Goal: Task Accomplishment & Management: Manage account settings

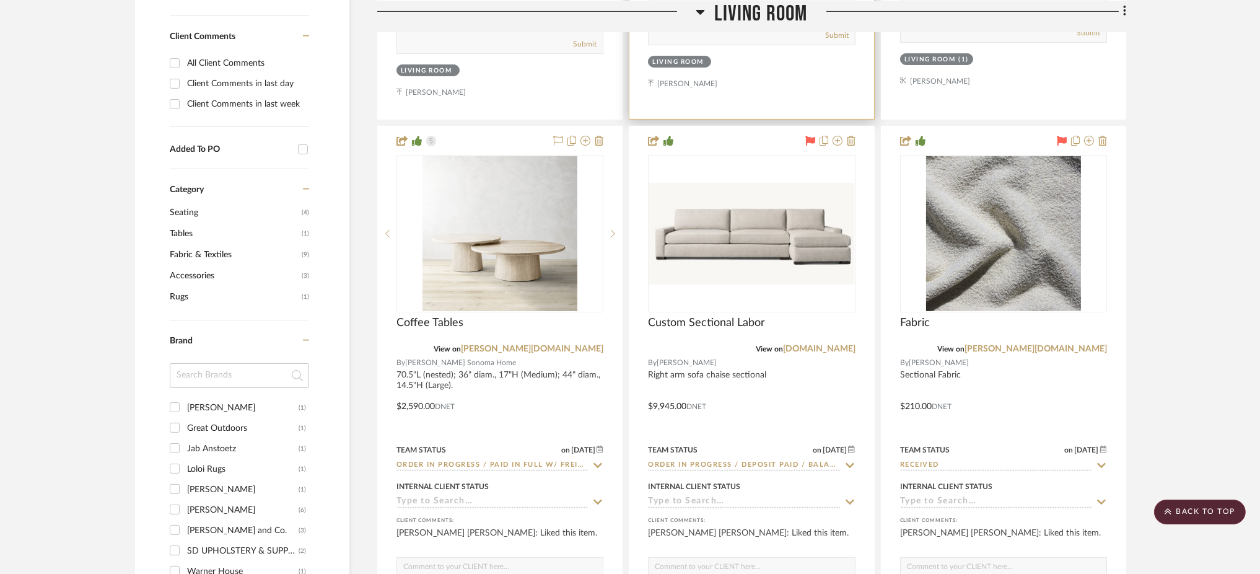
scroll to position [811, 0]
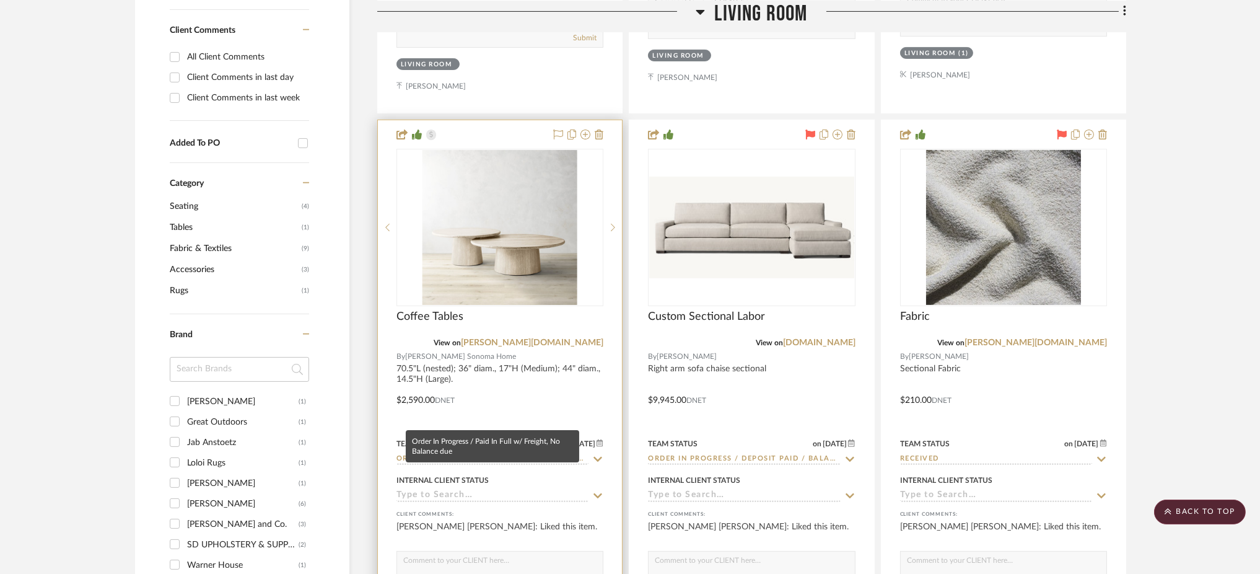
click at [493, 454] on input "Order In Progress / Paid In Full w/ Freight, No Balance due" at bounding box center [493, 460] width 192 height 12
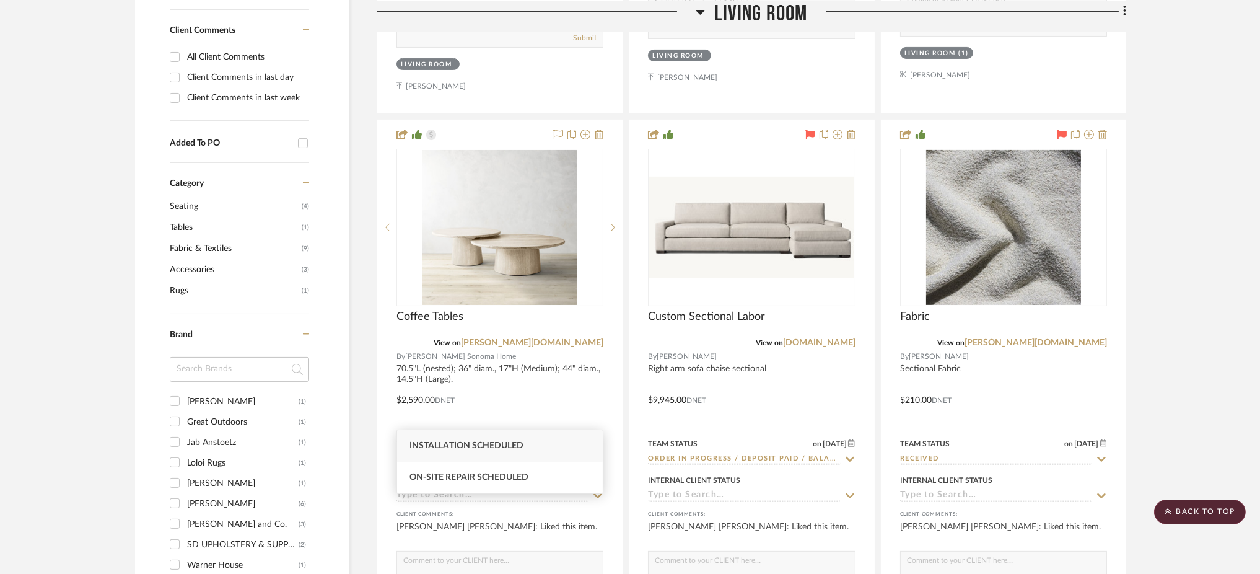
type input "schedu"
click at [492, 446] on span "Installation Scheduled" at bounding box center [467, 445] width 114 height 9
type input "10/2/2025"
type input "Installation Scheduled"
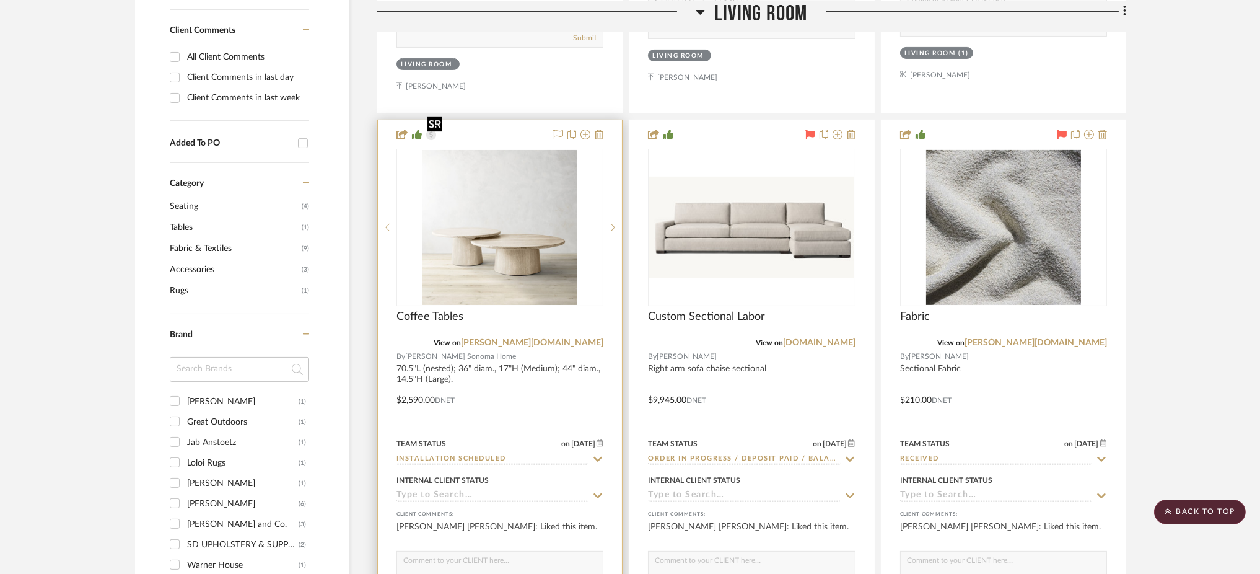
click at [525, 191] on img "0" at bounding box center [500, 227] width 155 height 155
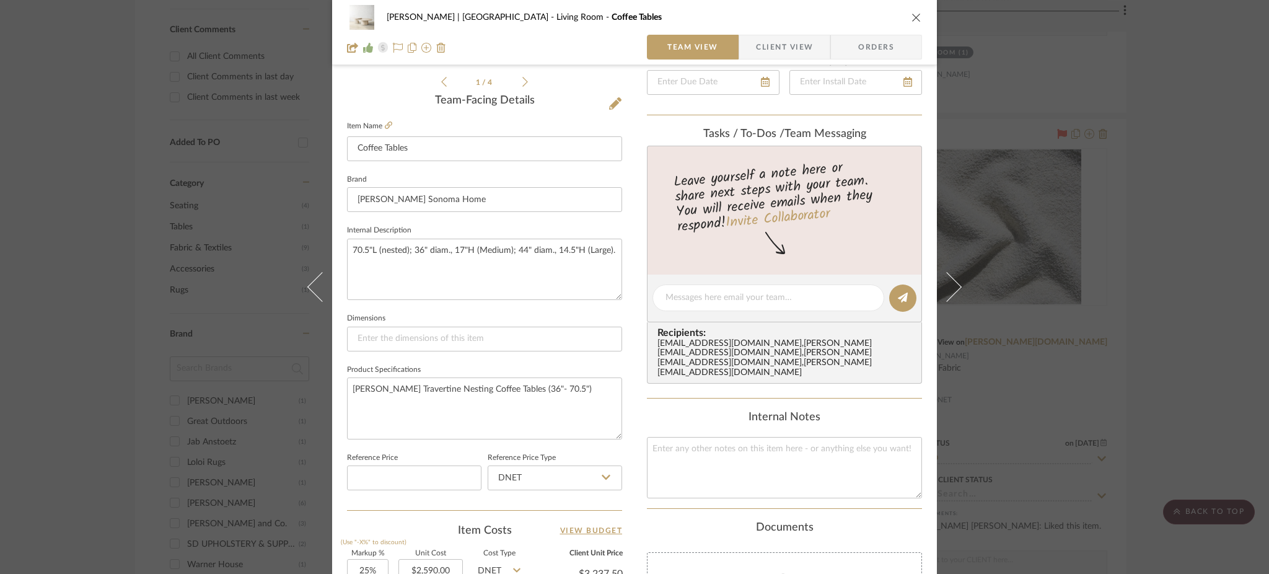
scroll to position [293, 0]
click at [739, 436] on textarea at bounding box center [784, 466] width 275 height 61
type textarea "Delivery scheduled for Oct 9"
click at [512, 387] on textarea "Ortega Travertine Nesting Coffee Tables (36"- 70.5")" at bounding box center [484, 407] width 275 height 61
click at [1117, 382] on div "Murphy - Rowland | Palm Desert Living Room Coffee Tables Team View Client View …" at bounding box center [634, 287] width 1269 height 574
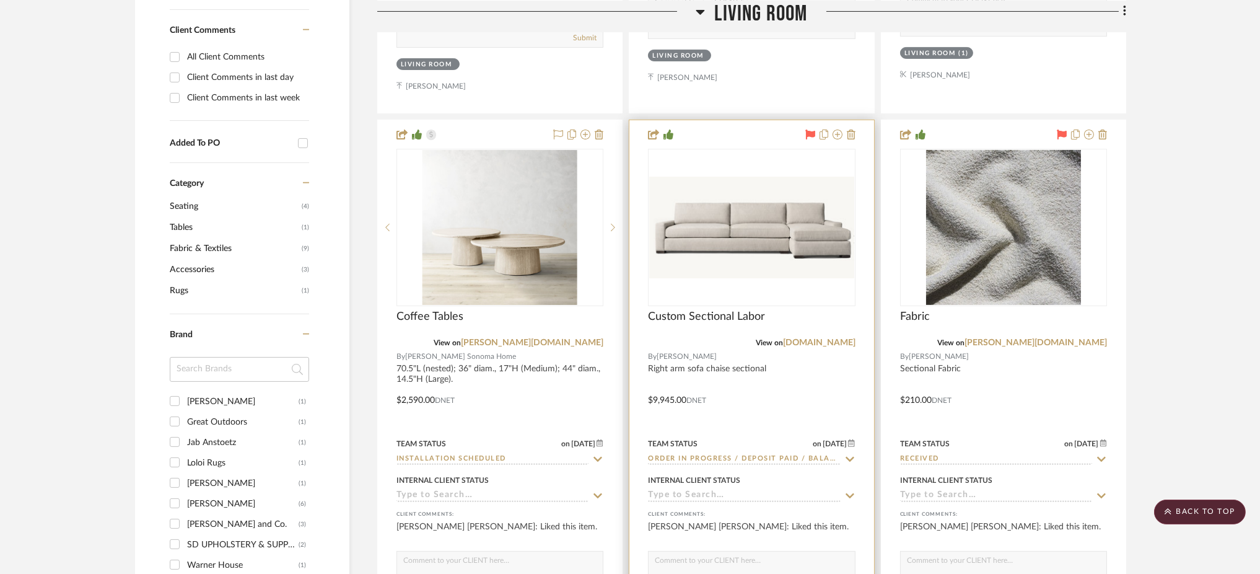
scroll to position [0, 0]
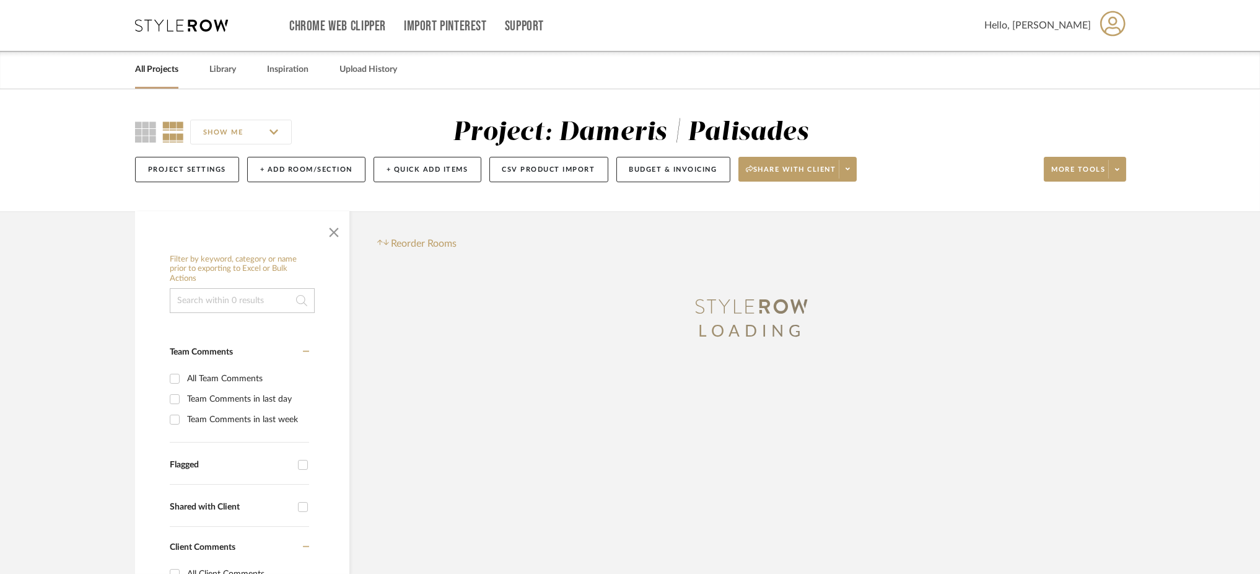
click at [233, 288] on input at bounding box center [242, 300] width 145 height 25
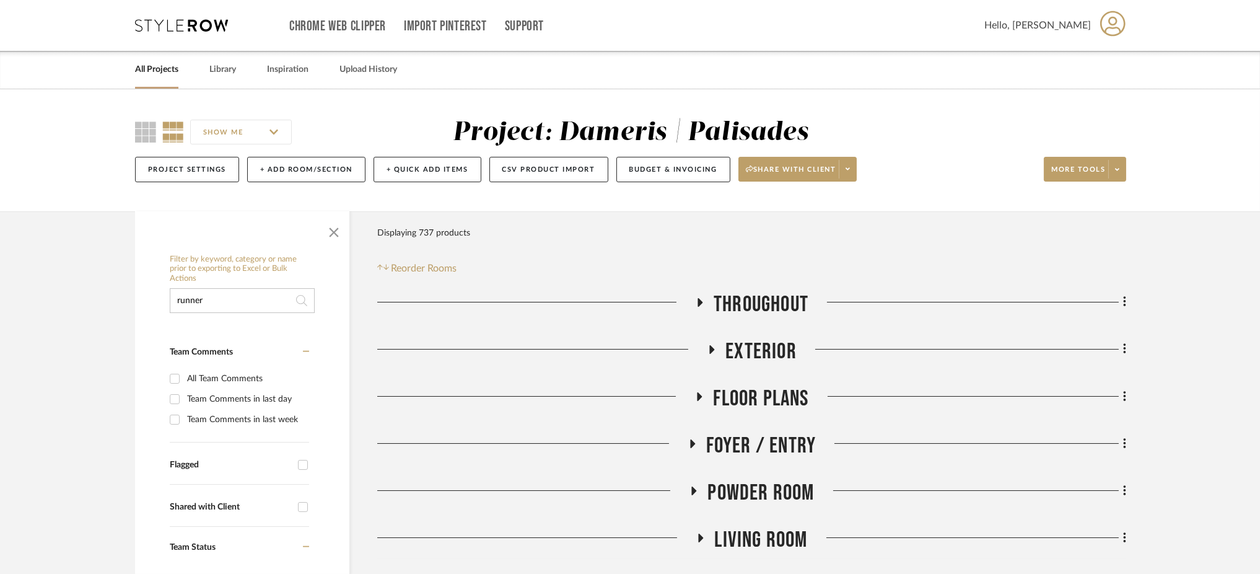
type input "runner"
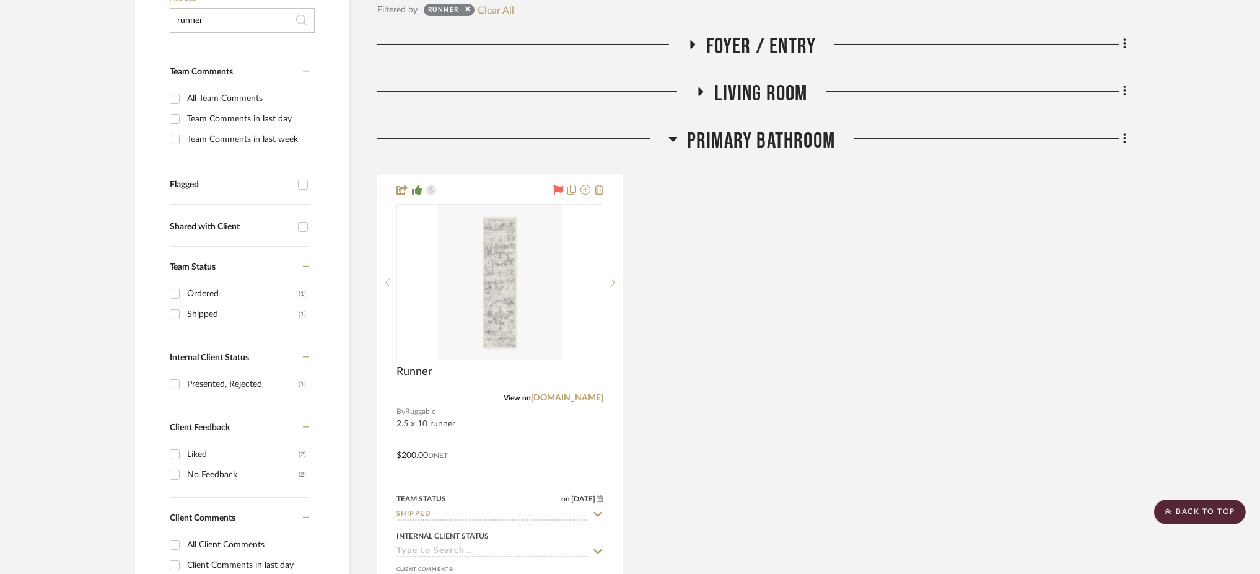
scroll to position [281, 0]
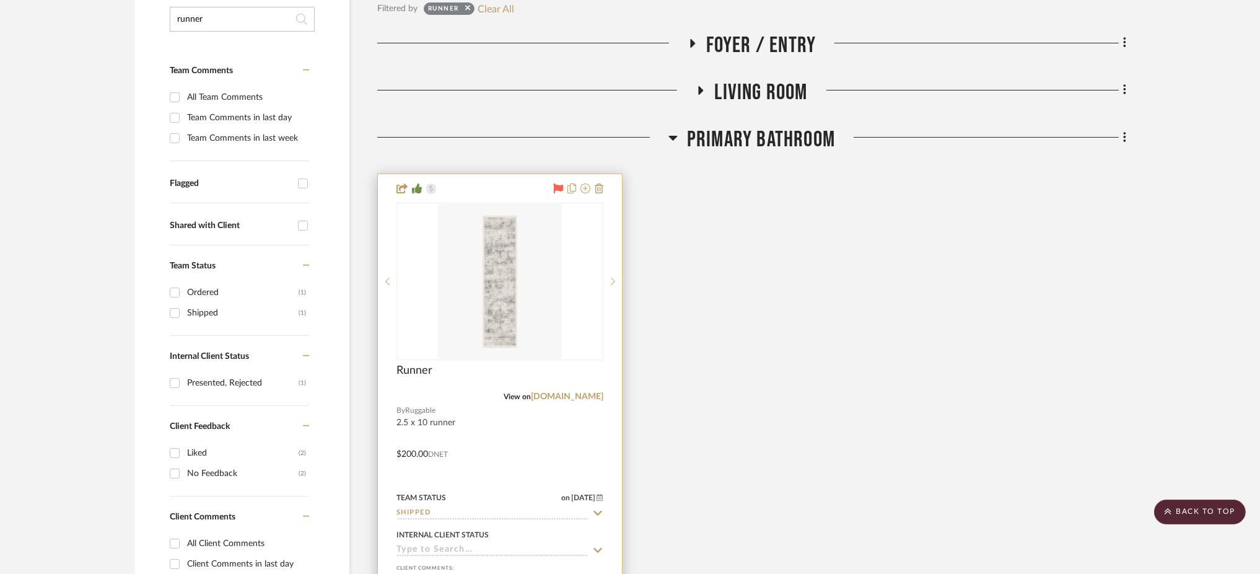
click at [464, 509] on input "Shipped" at bounding box center [493, 514] width 192 height 12
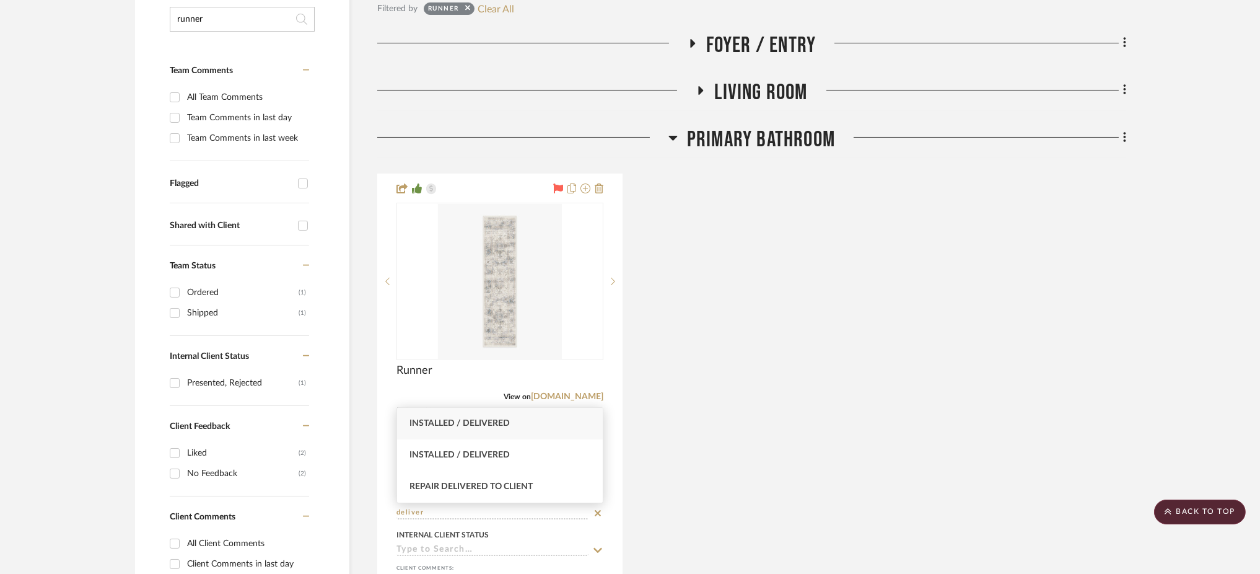
type input "deliver"
click at [499, 421] on span "Installed / Delivered" at bounding box center [460, 423] width 100 height 9
type input "10/2/2025"
type input "Installed / Delivered"
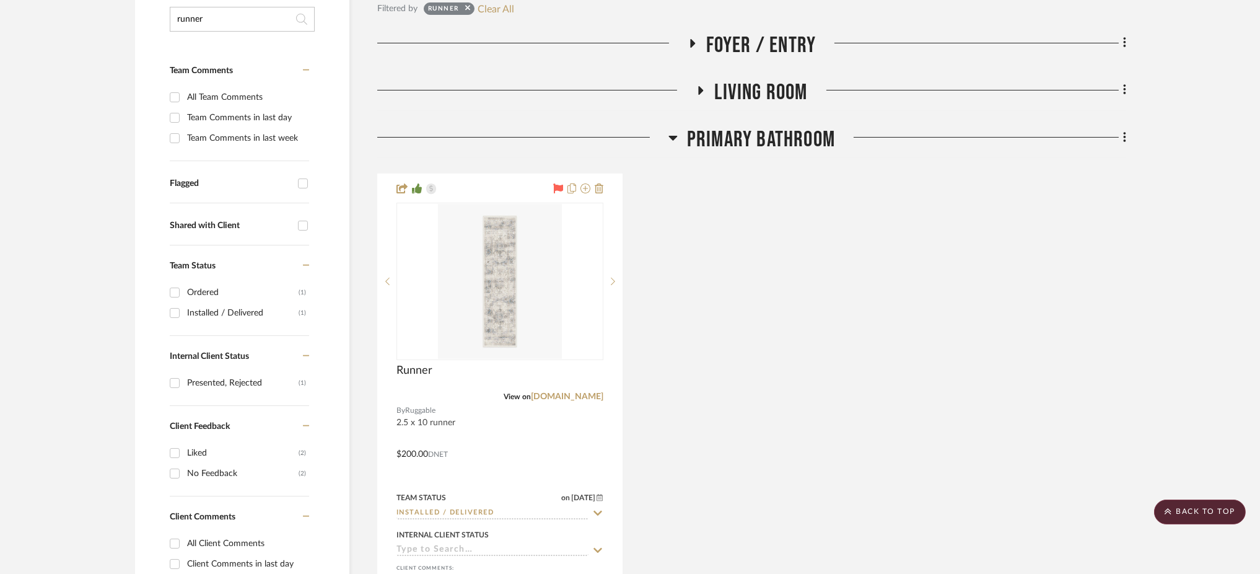
click at [89, 327] on project-details-page "SHOW ME Project: Dameris | Palisades Project Settings + Add Room/Section + Quic…" at bounding box center [630, 578] width 1260 height 1540
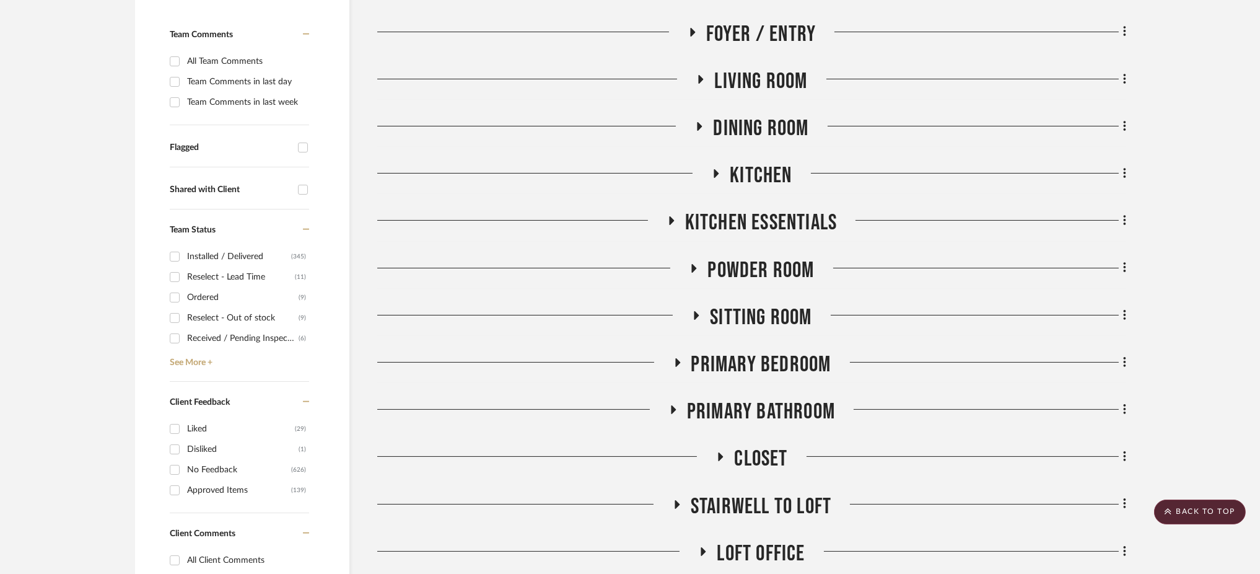
scroll to position [318, 0]
click at [175, 287] on input "Ordered (9)" at bounding box center [175, 297] width 20 height 20
checkbox input "true"
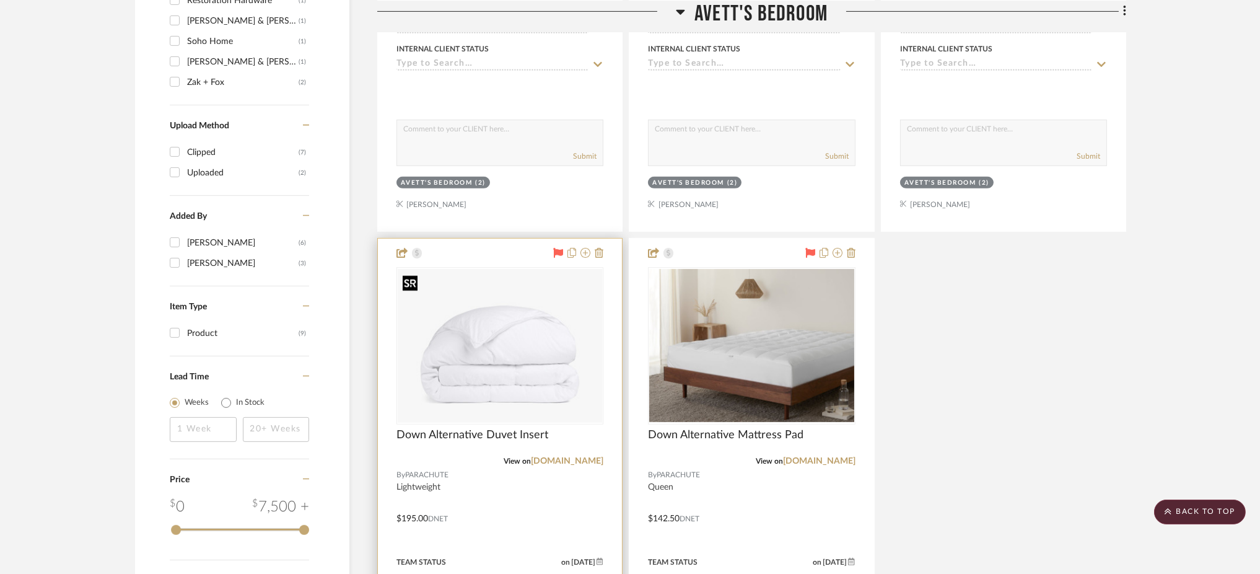
scroll to position [1562, 0]
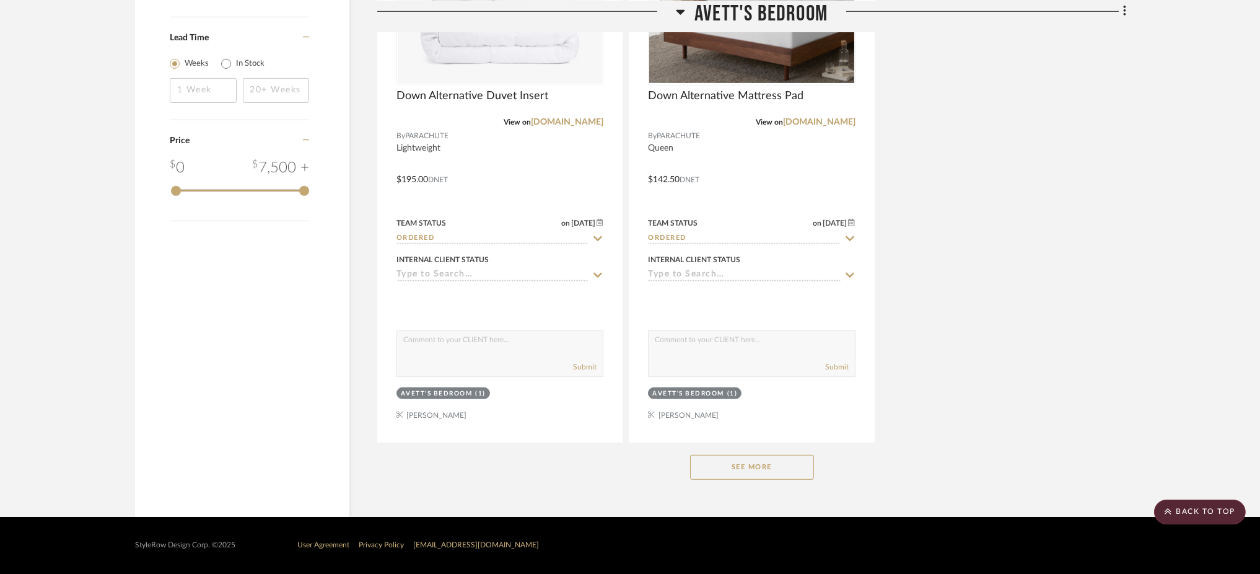
click at [765, 470] on button "See More" at bounding box center [752, 467] width 124 height 25
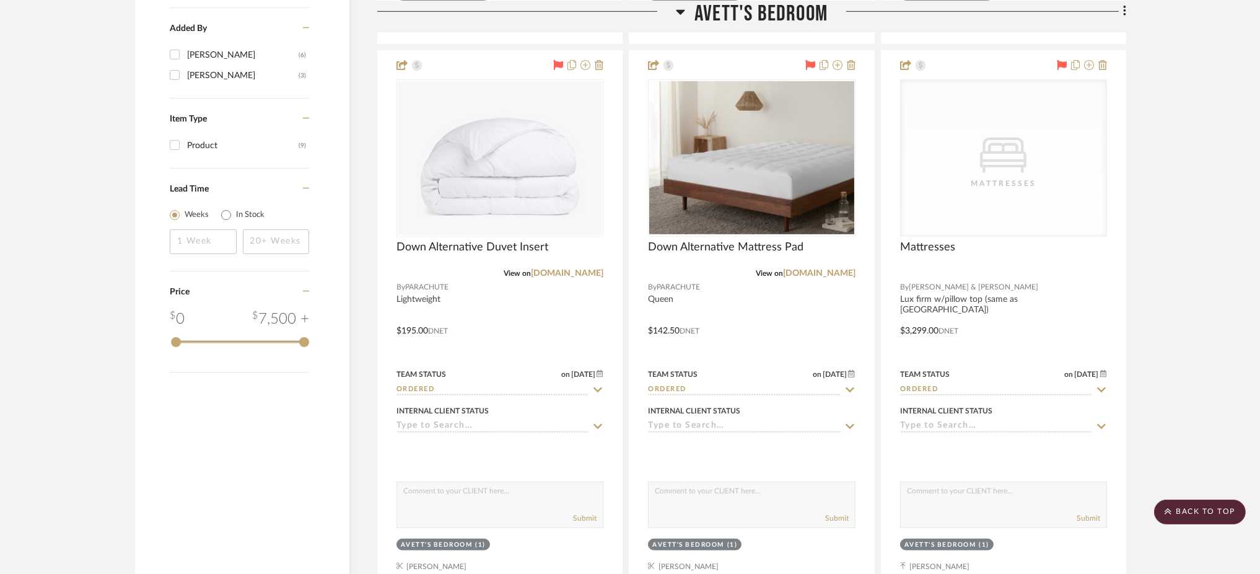
scroll to position [1408, 0]
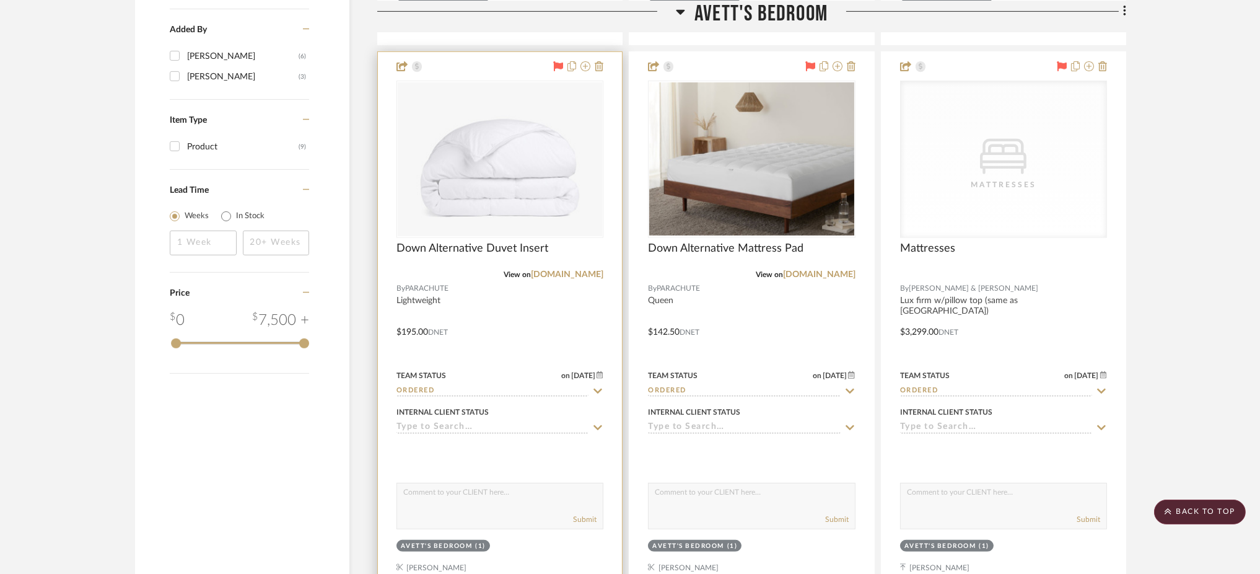
click at [471, 395] on input "Ordered" at bounding box center [493, 391] width 192 height 12
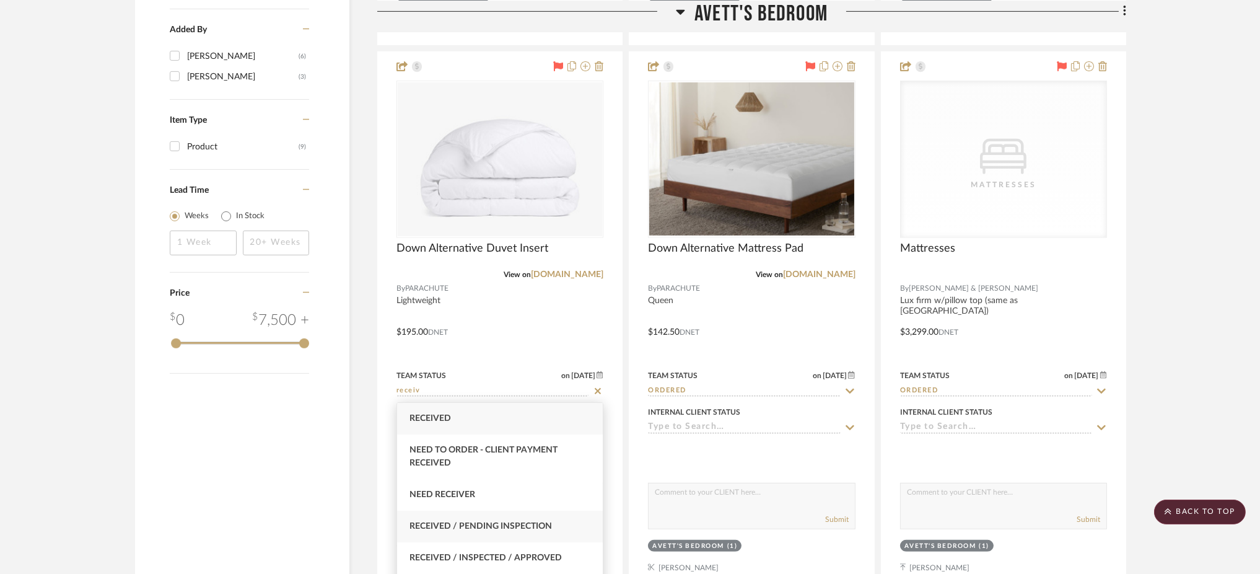
type input "receiv"
click at [485, 528] on span "Received / Pending Inspection" at bounding box center [481, 526] width 143 height 9
type input "10/2/2025"
type input "Received / Pending Inspection"
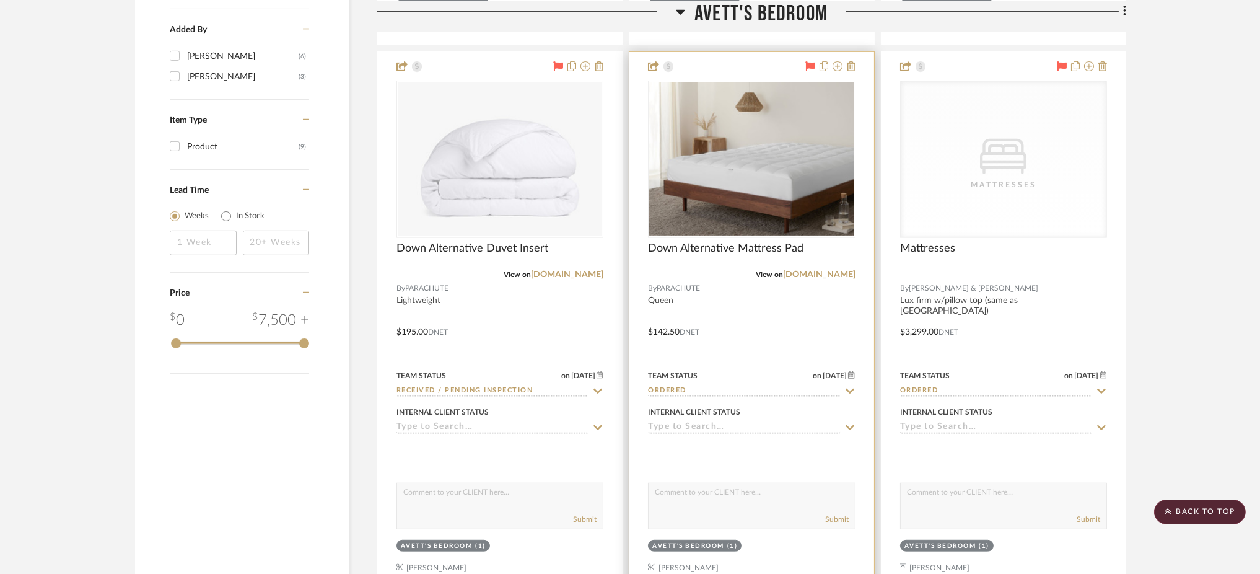
click at [701, 384] on div "Team Status on 9/26/2025 9/26/2025 Ordered" at bounding box center [751, 382] width 207 height 30
click at [665, 390] on input "Ordered" at bounding box center [744, 391] width 192 height 12
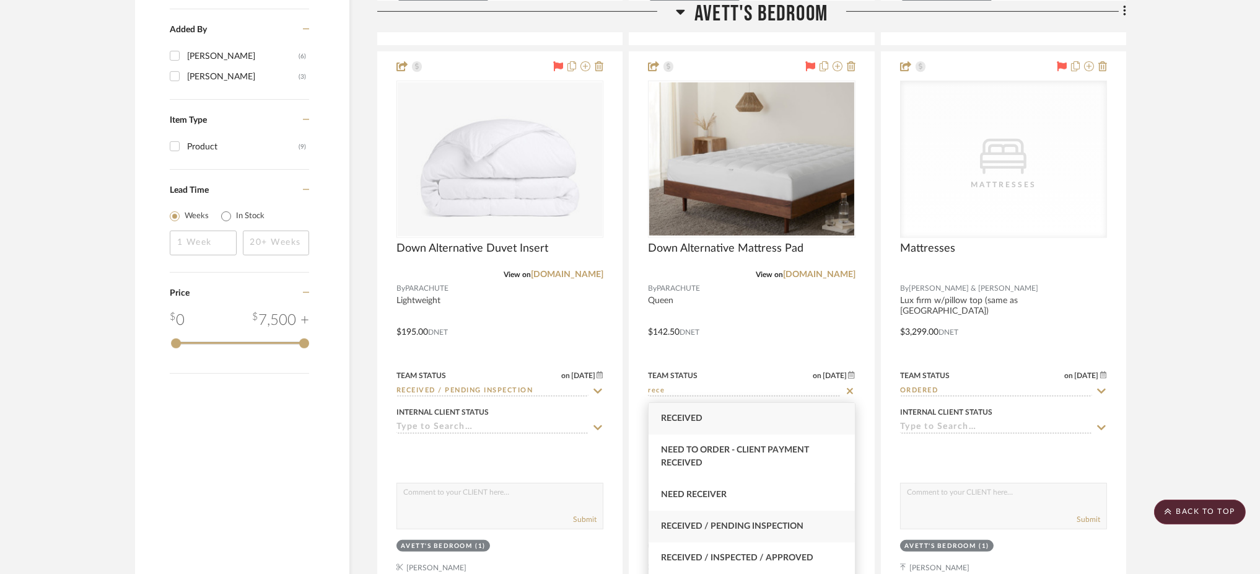
type input "rece"
click at [729, 530] on span "Received / Pending Inspection" at bounding box center [732, 526] width 143 height 9
type input "10/2/2025"
type input "Received / Pending Inspection"
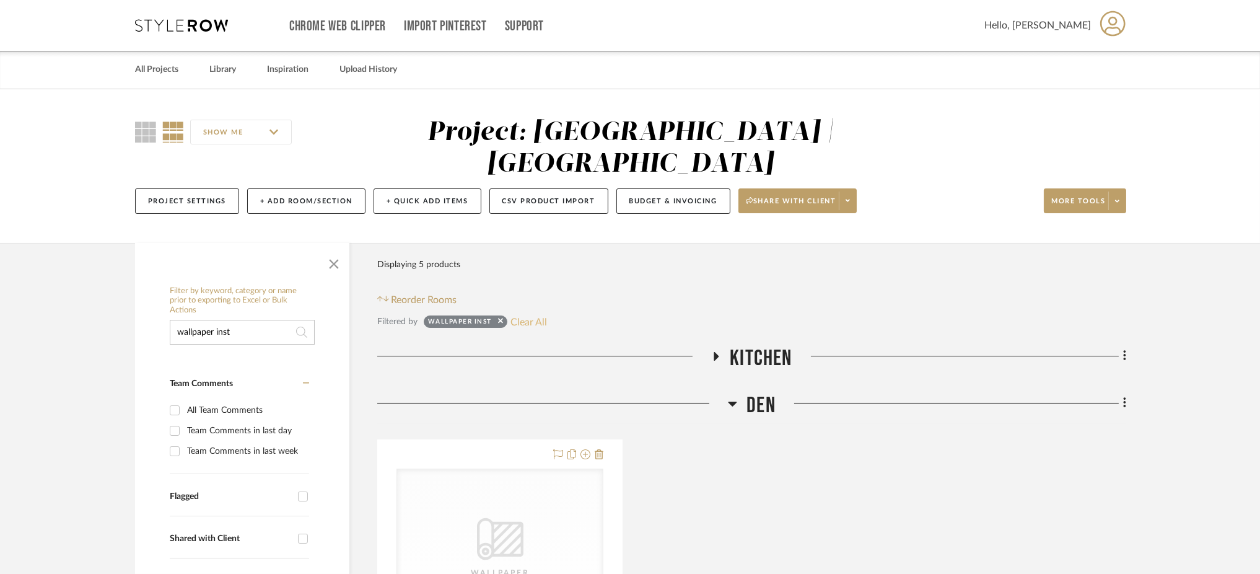
click at [521, 314] on button "Clear All" at bounding box center [529, 322] width 37 height 16
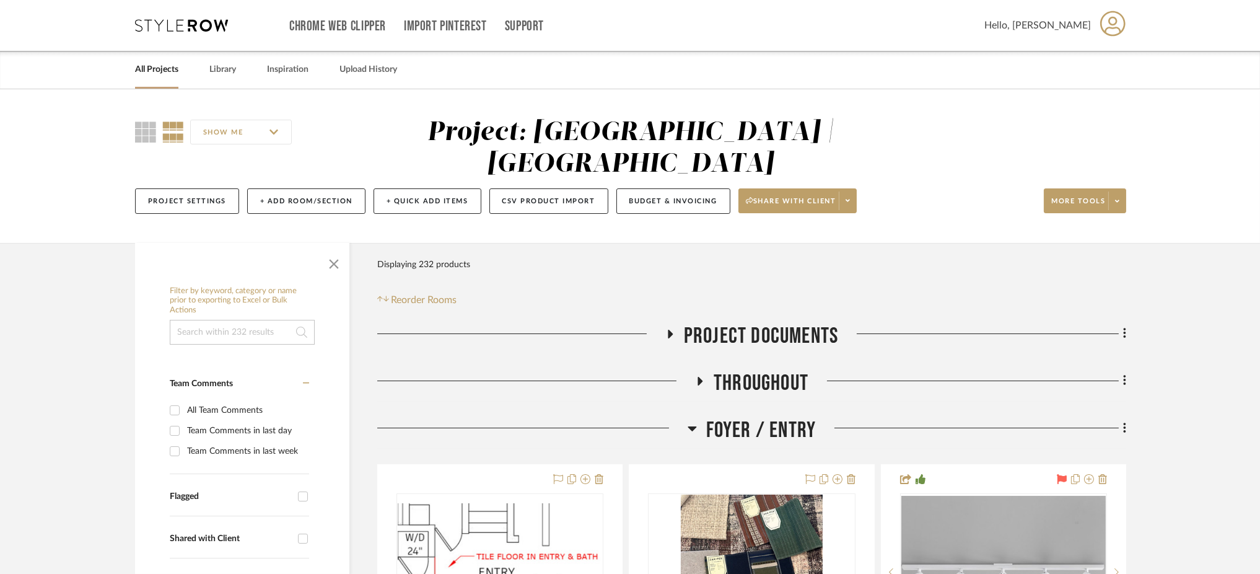
scroll to position [152, 0]
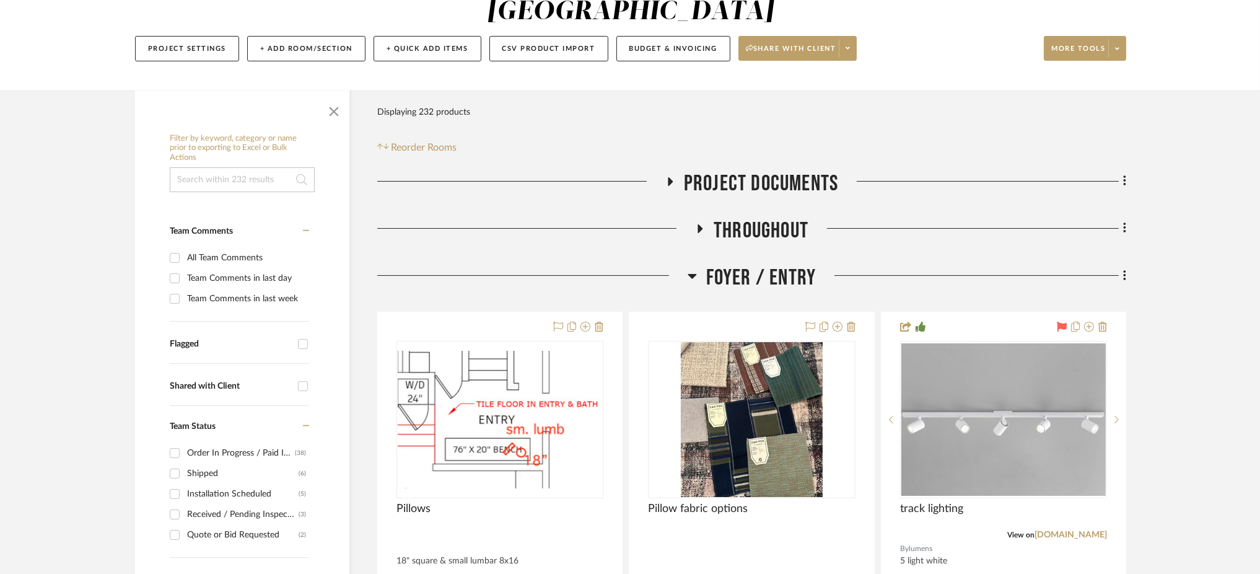
click at [213, 167] on input at bounding box center [242, 179] width 145 height 25
type input "shade"
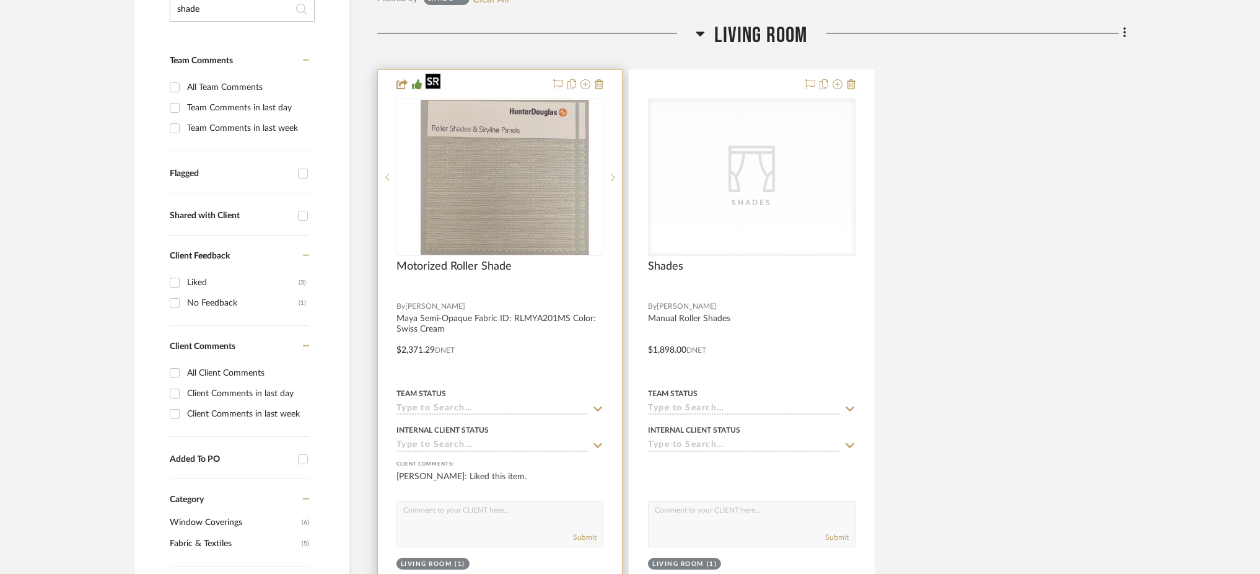
scroll to position [326, 0]
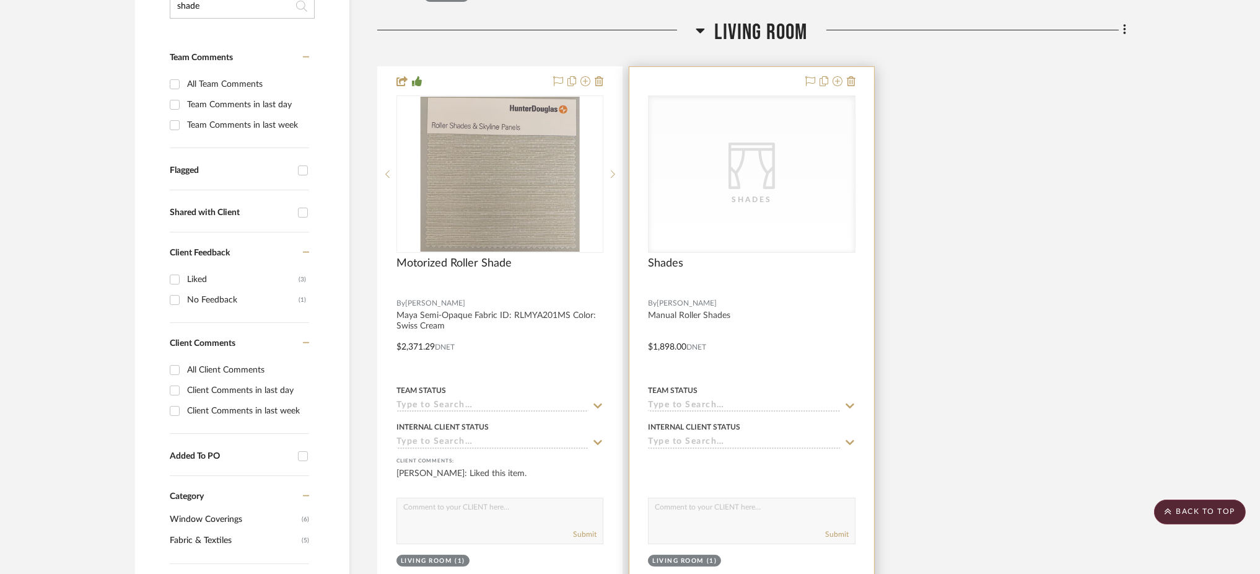
click at [736, 193] on div "Shades" at bounding box center [752, 199] width 124 height 12
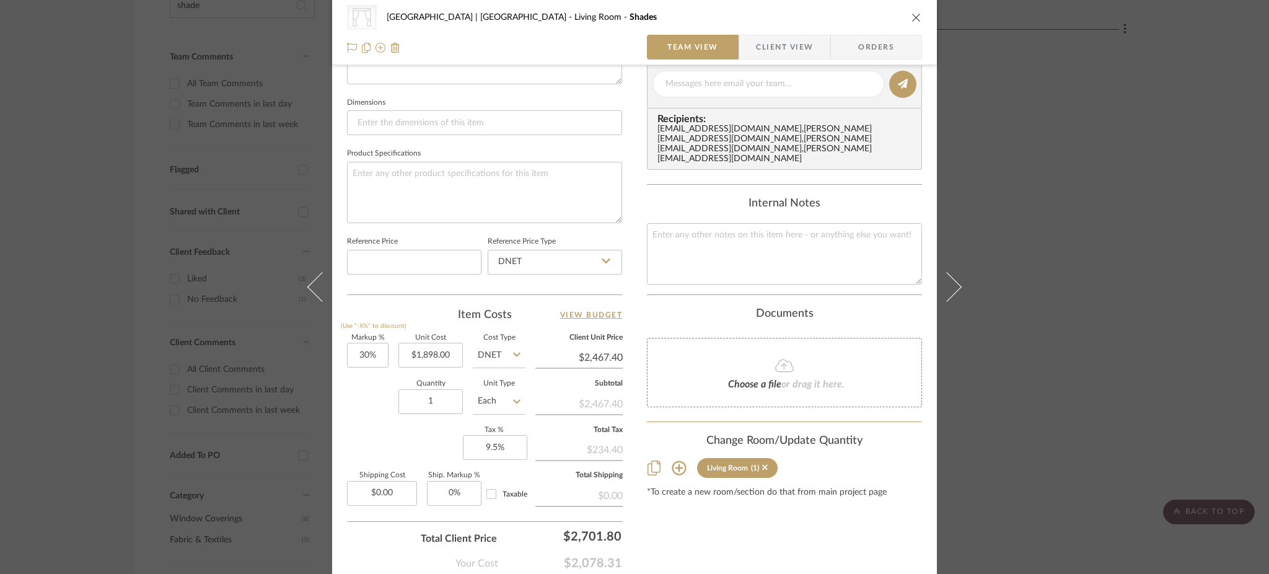
scroll to position [512, 0]
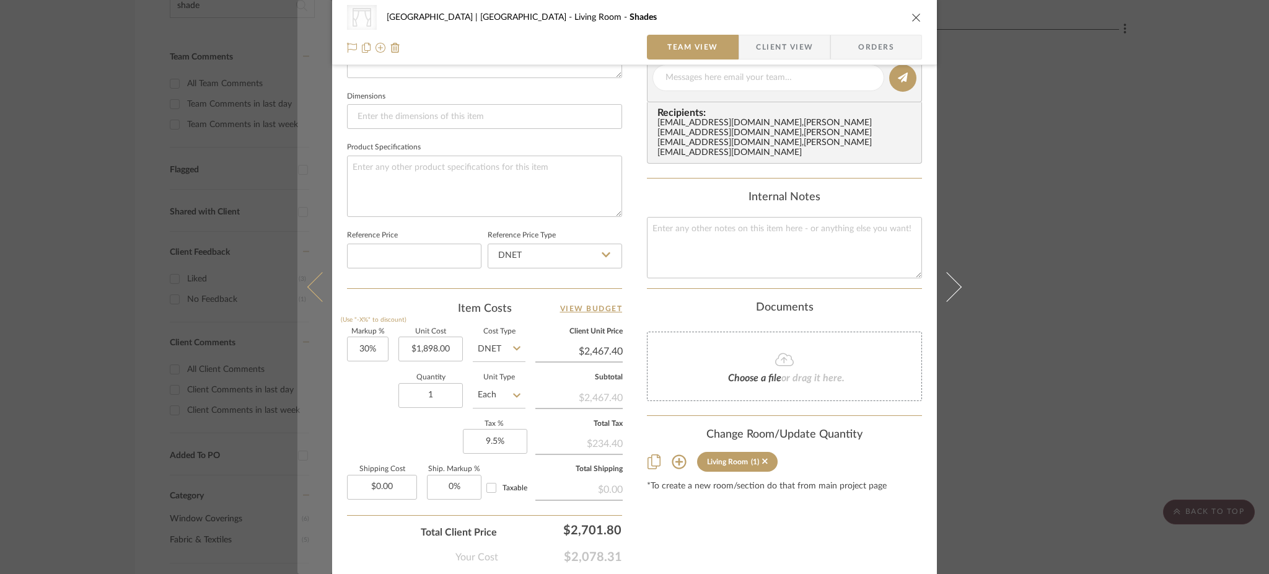
click at [311, 286] on icon at bounding box center [322, 287] width 30 height 30
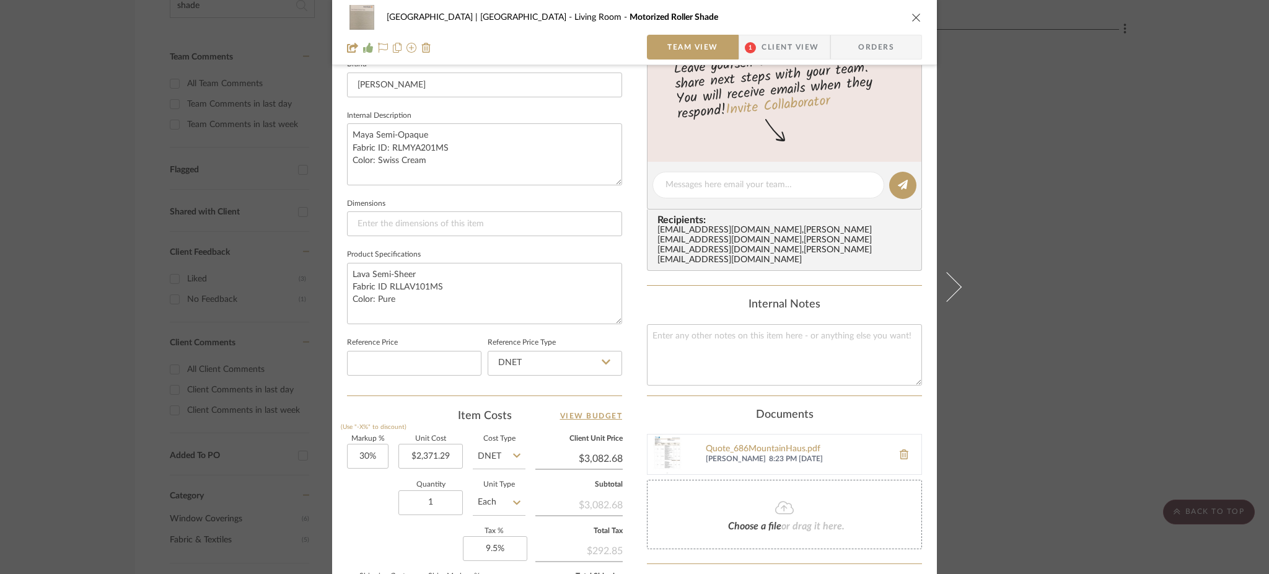
scroll to position [571, 0]
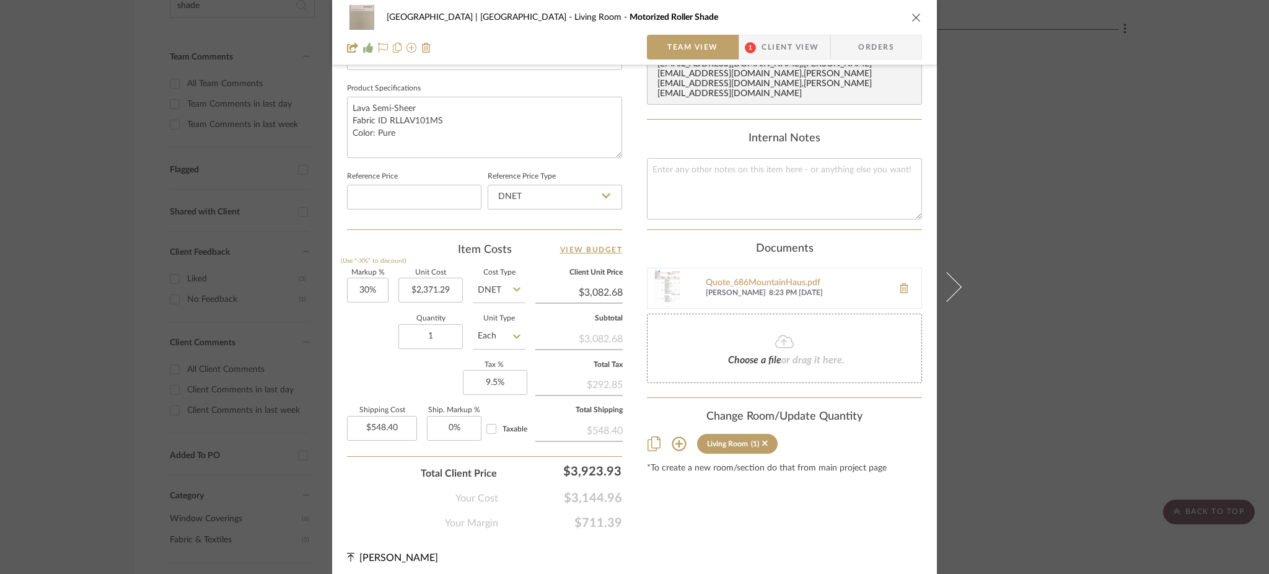
click at [140, 275] on div "Meadow Mountain | Vail Valley Living Room Motorized Roller Shade Team View 1 Cl…" at bounding box center [634, 287] width 1269 height 574
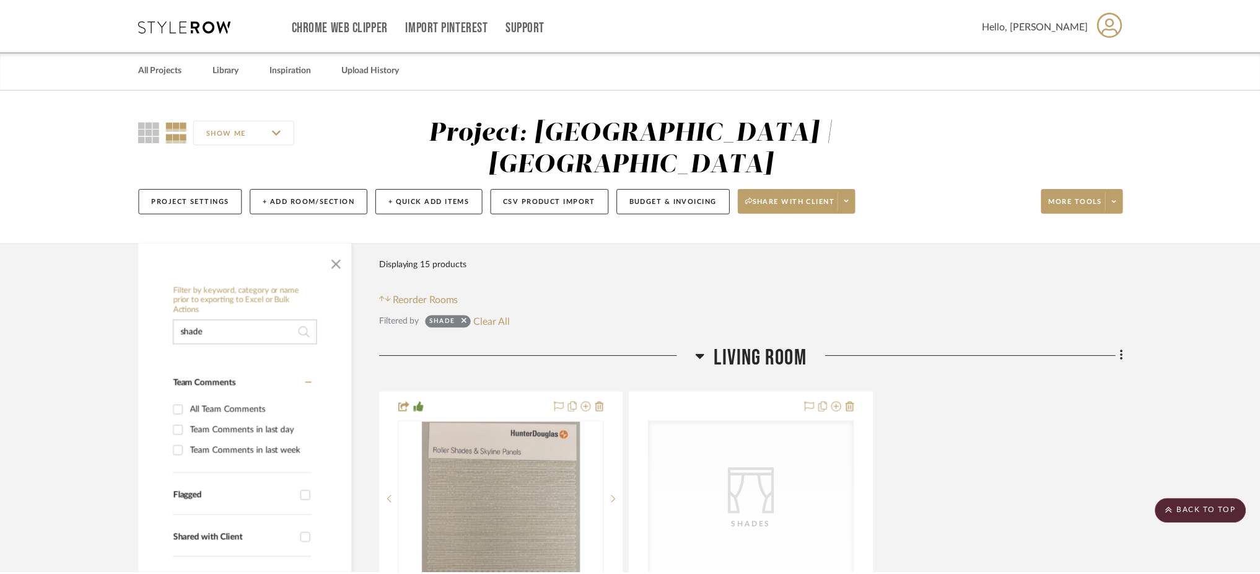
scroll to position [326, 0]
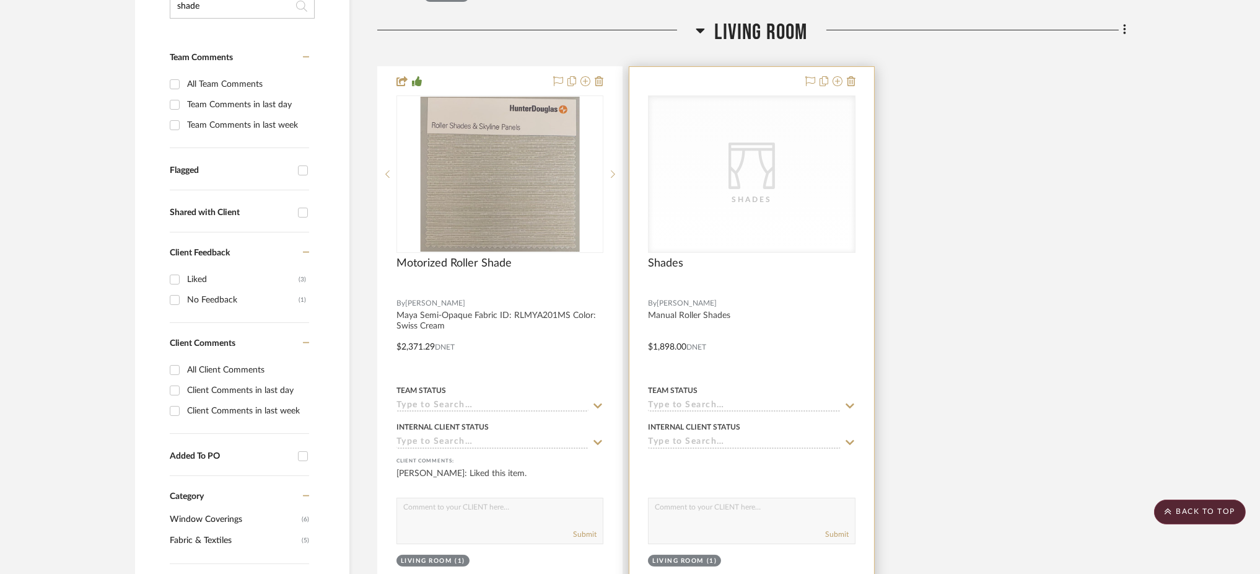
click at [745, 143] on icon "CategoryIconFabrics Created with Sketch." at bounding box center [752, 166] width 46 height 46
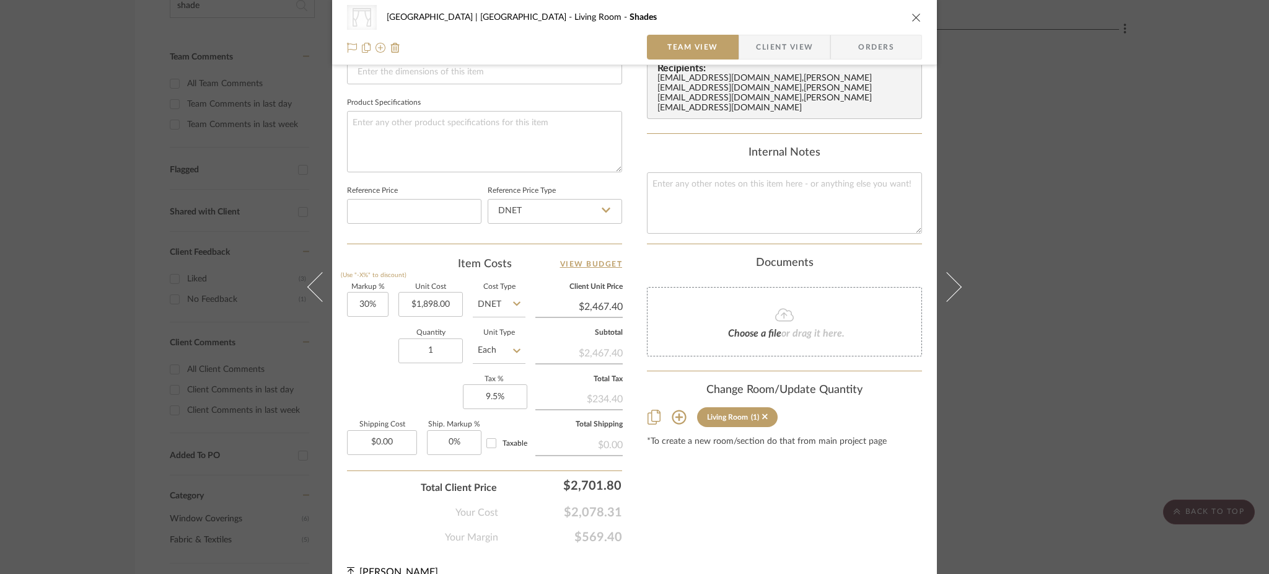
scroll to position [558, 0]
click at [378, 429] on input "0.00" at bounding box center [382, 441] width 70 height 25
type input "$370.11"
click at [459, 147] on textarea at bounding box center [484, 140] width 275 height 61
click at [1029, 254] on div "CategoryIconFabrics Created with Sketch. Shades Meadow Mountain | Vail Valley L…" at bounding box center [634, 287] width 1269 height 574
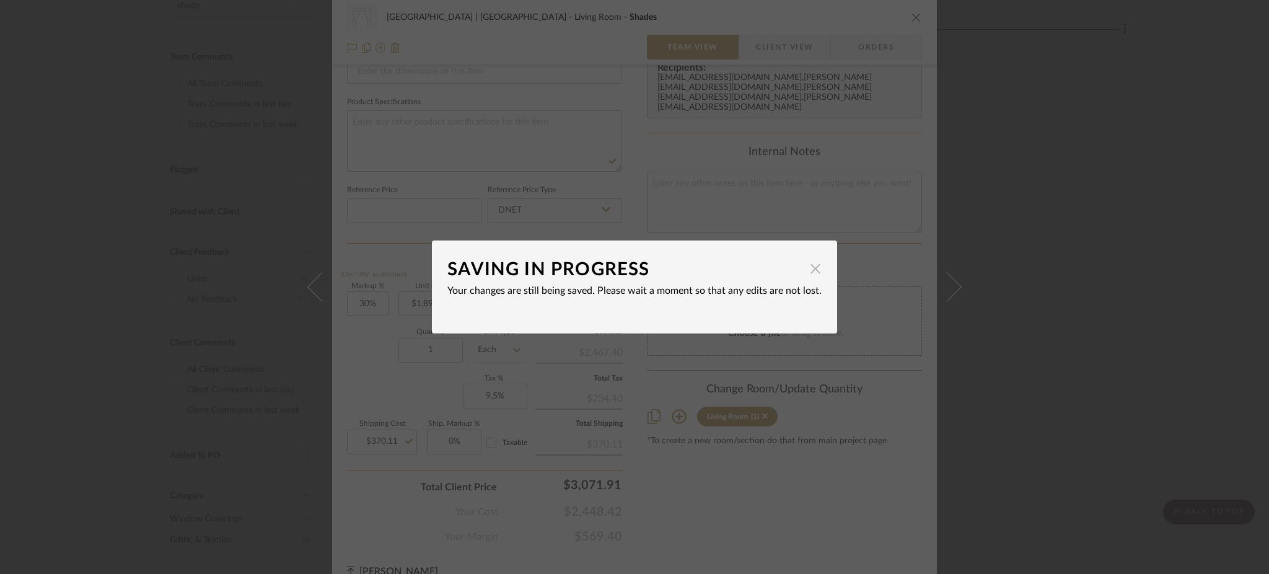
click at [808, 268] on span "button" at bounding box center [815, 268] width 25 height 25
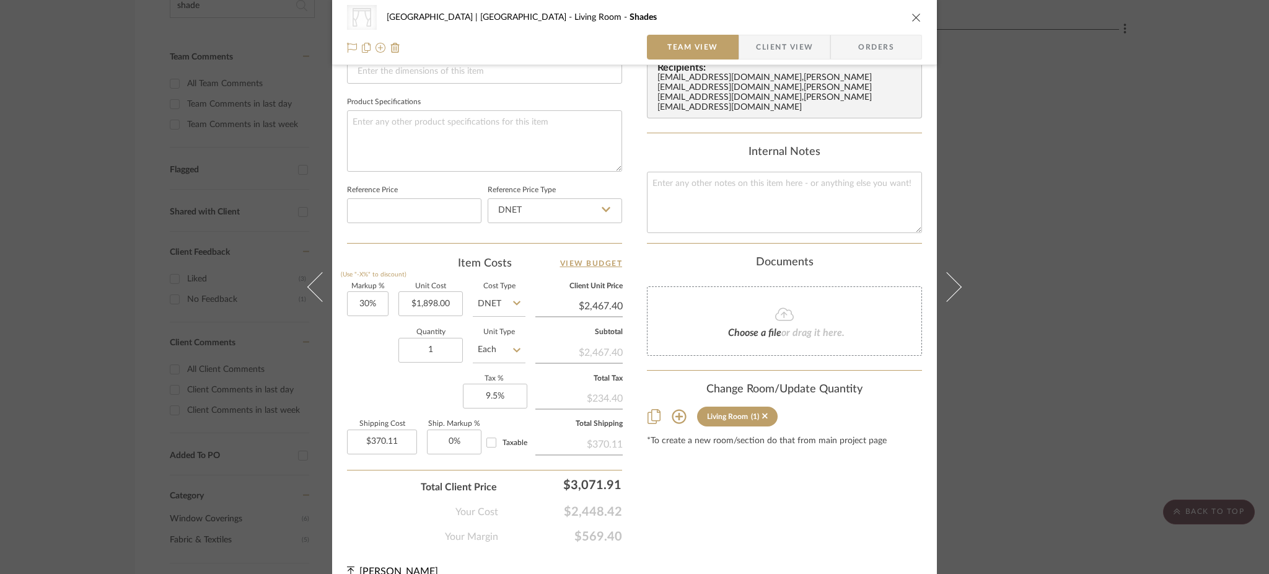
click at [1025, 289] on div "CategoryIconFabrics Created with Sketch. Shades Meadow Mountain | Vail Valley L…" at bounding box center [634, 287] width 1269 height 574
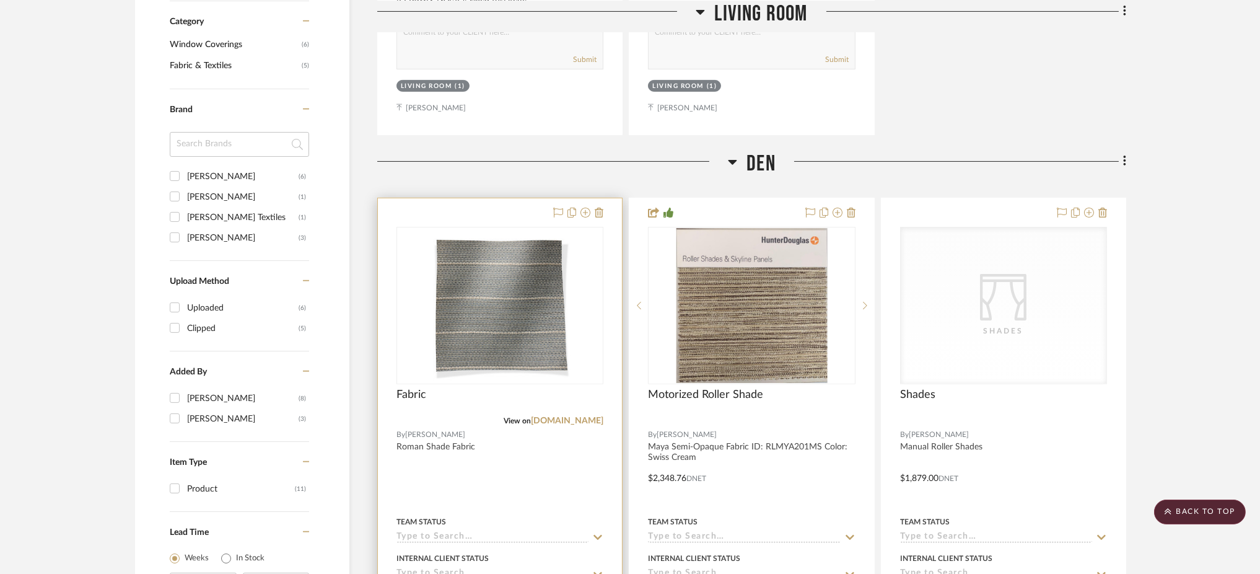
scroll to position [794, 0]
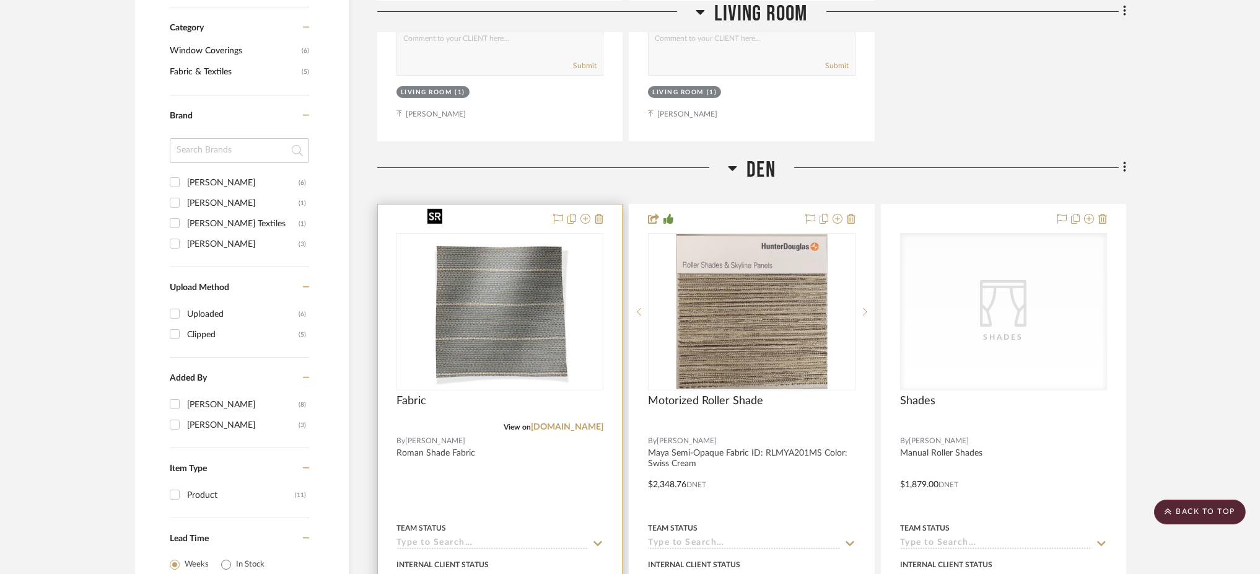
click at [554, 287] on img "0" at bounding box center [500, 311] width 155 height 155
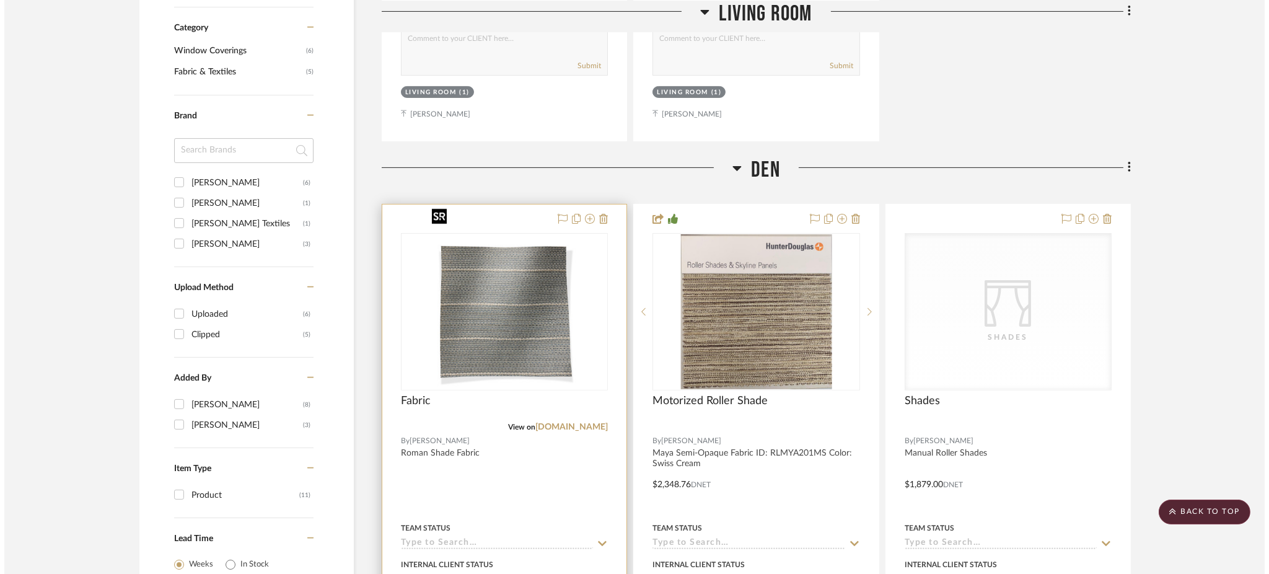
scroll to position [0, 0]
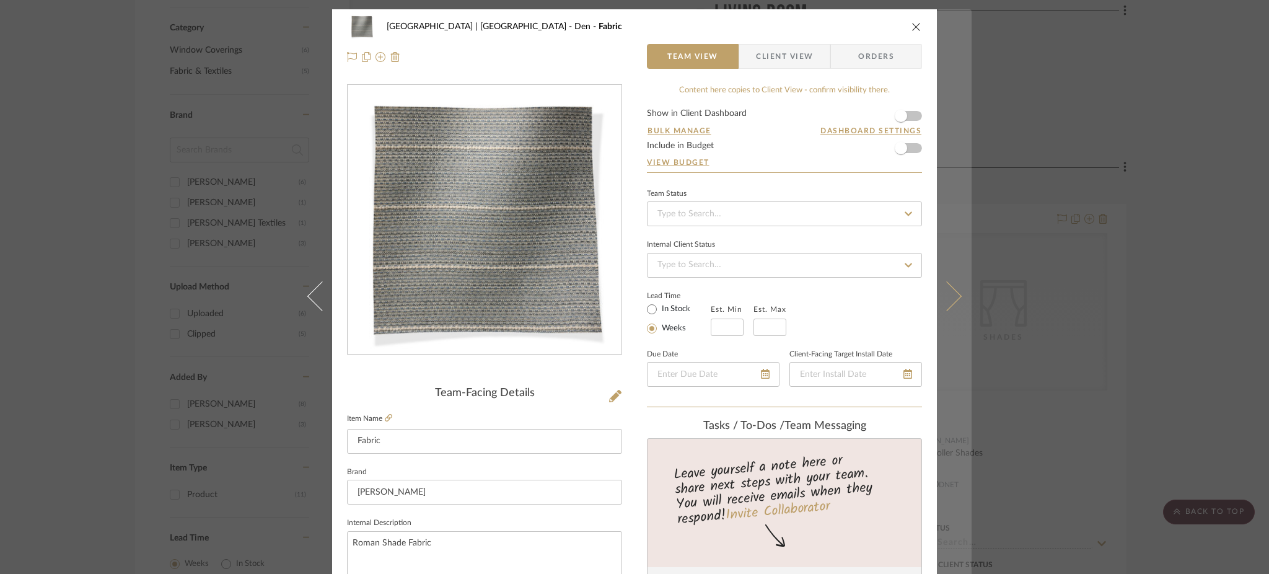
click at [956, 288] on button at bounding box center [954, 296] width 35 height 574
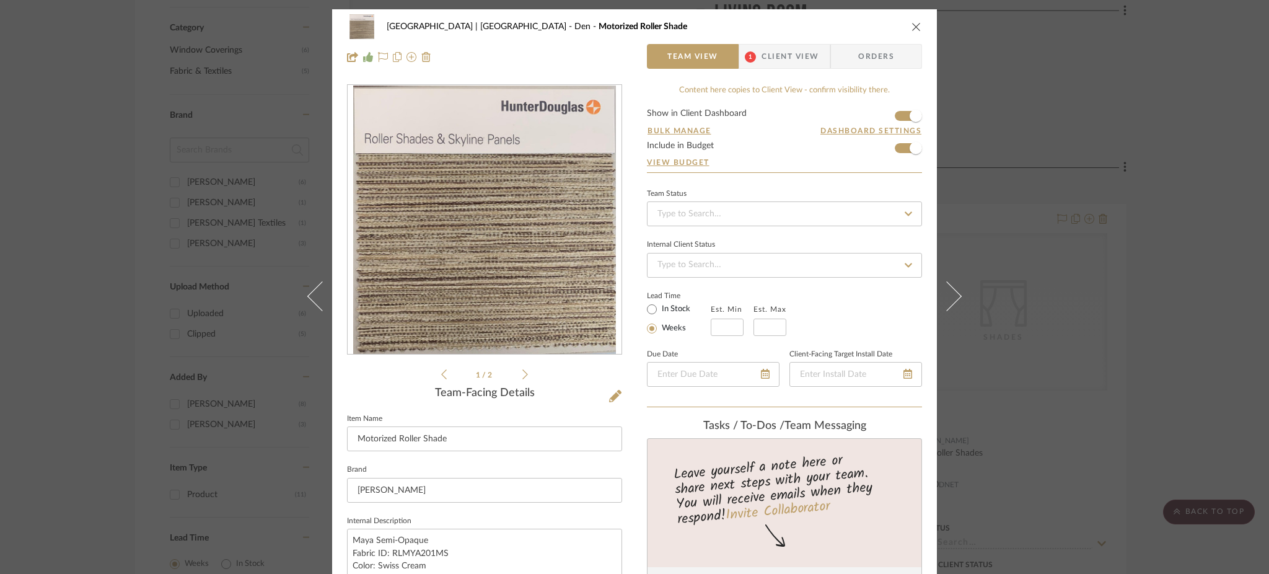
click at [1029, 237] on div "Meadow Mountain | Vail Valley Den Motorized Roller Shade Team View 1 Client Vie…" at bounding box center [634, 287] width 1269 height 574
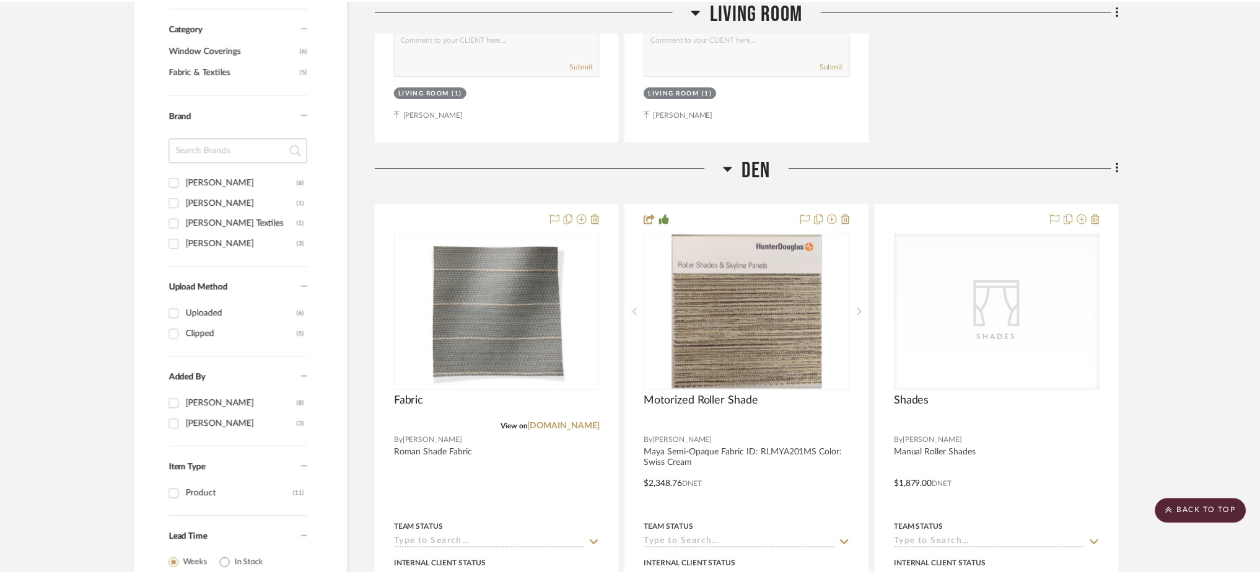
scroll to position [794, 0]
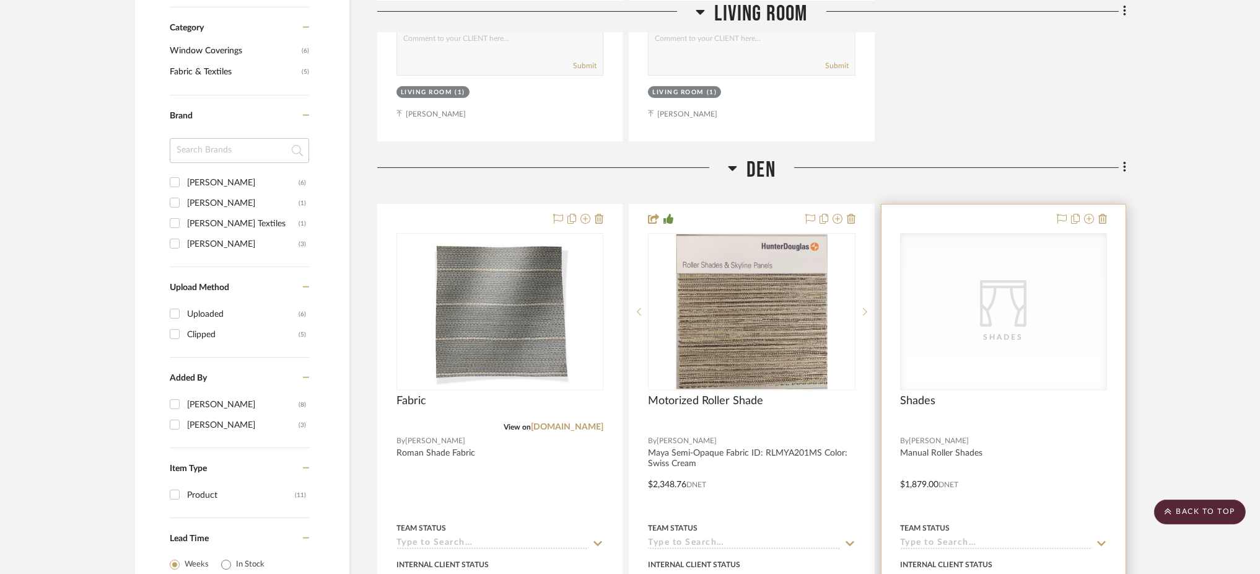
click at [969, 292] on div "CategoryIconFabrics Created with Sketch. Shades" at bounding box center [1004, 312] width 206 height 156
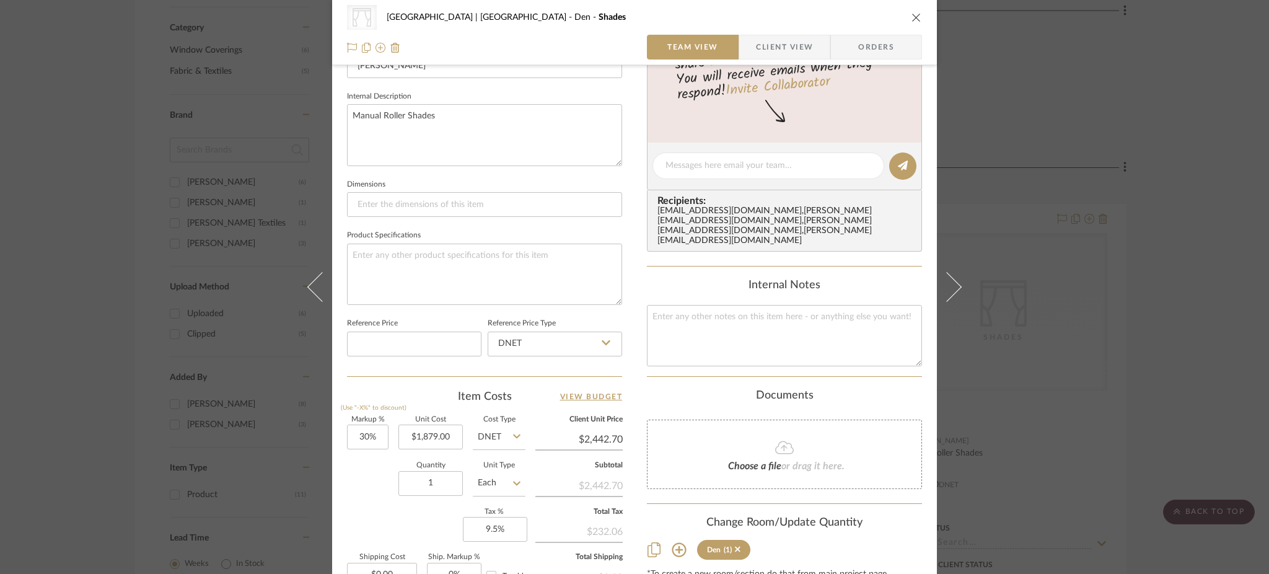
scroll to position [571, 0]
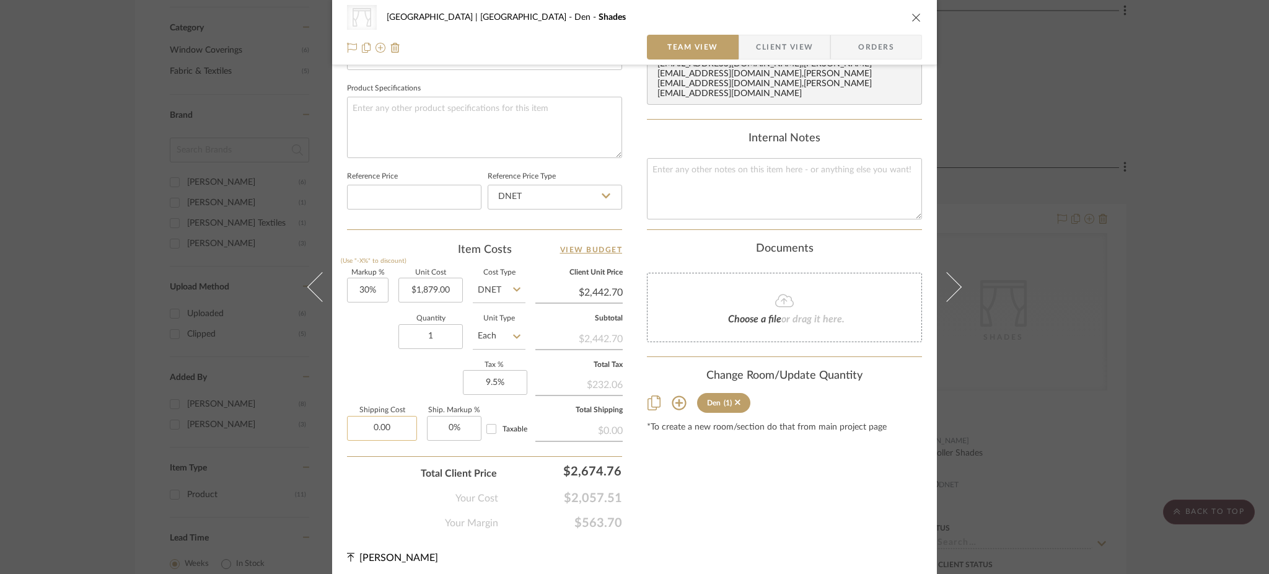
click at [382, 423] on input "0.00" at bounding box center [382, 428] width 70 height 25
type input "$366.41"
click at [501, 106] on textarea at bounding box center [484, 127] width 275 height 61
click at [1132, 277] on div "CategoryIconFabrics Created with Sketch. Shades Meadow Mountain | Vail Valley D…" at bounding box center [634, 287] width 1269 height 574
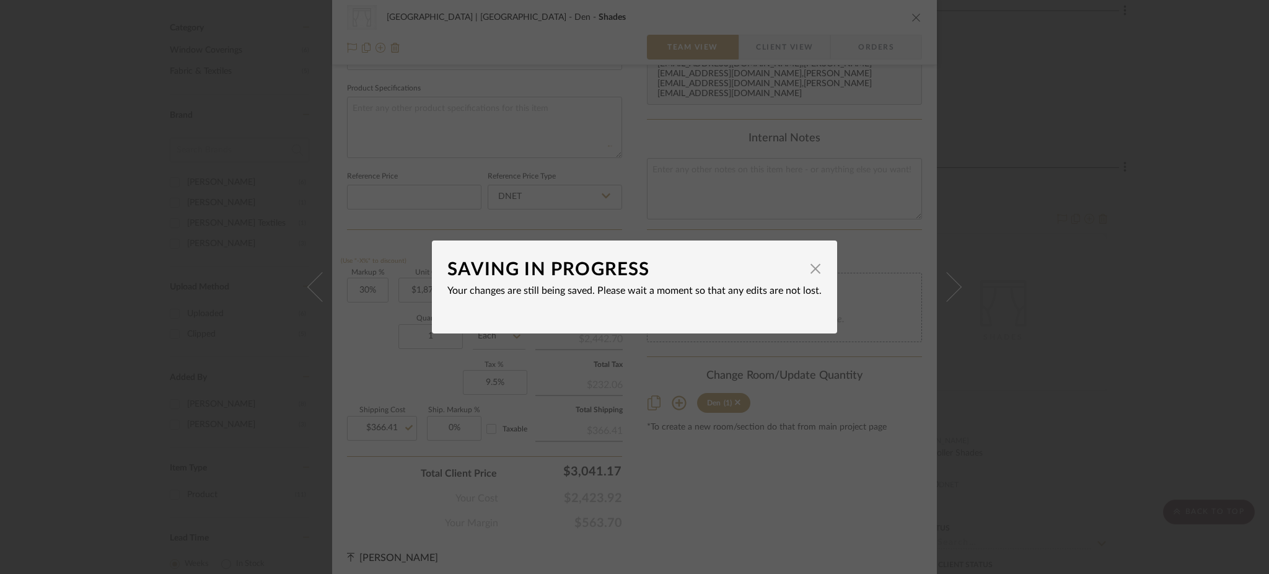
click at [1074, 268] on div "SAVING IN PROGRESS × Your changes are still being saved. Please wait a moment s…" at bounding box center [634, 287] width 1269 height 574
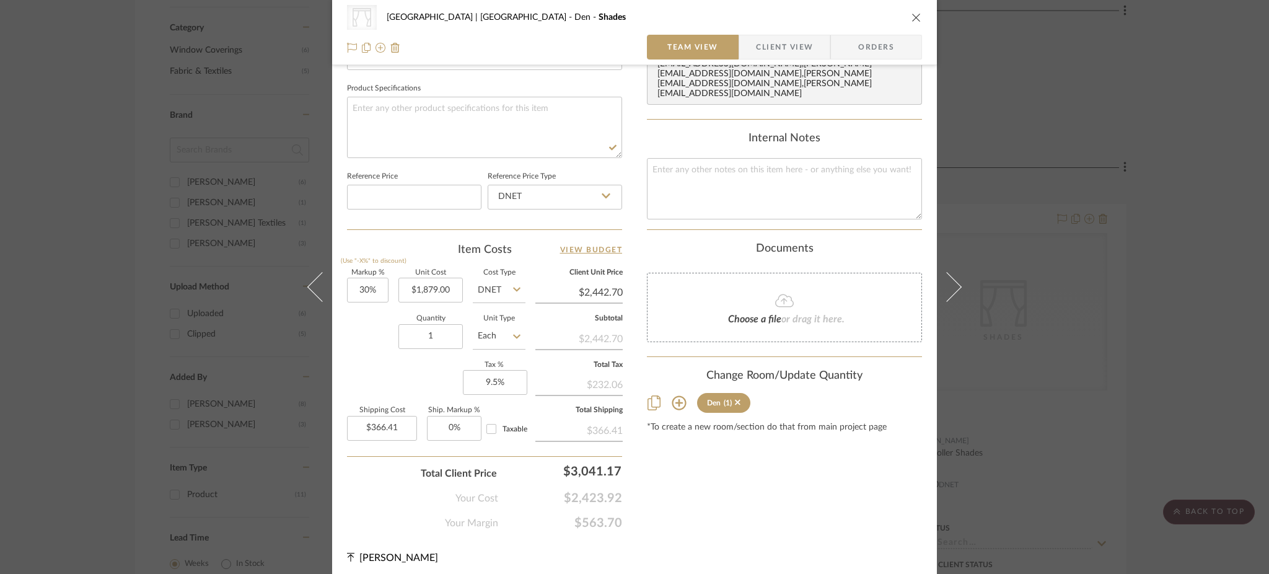
click at [1014, 288] on div "CategoryIconFabrics Created with Sketch. Shades Meadow Mountain | Vail Valley D…" at bounding box center [634, 287] width 1269 height 574
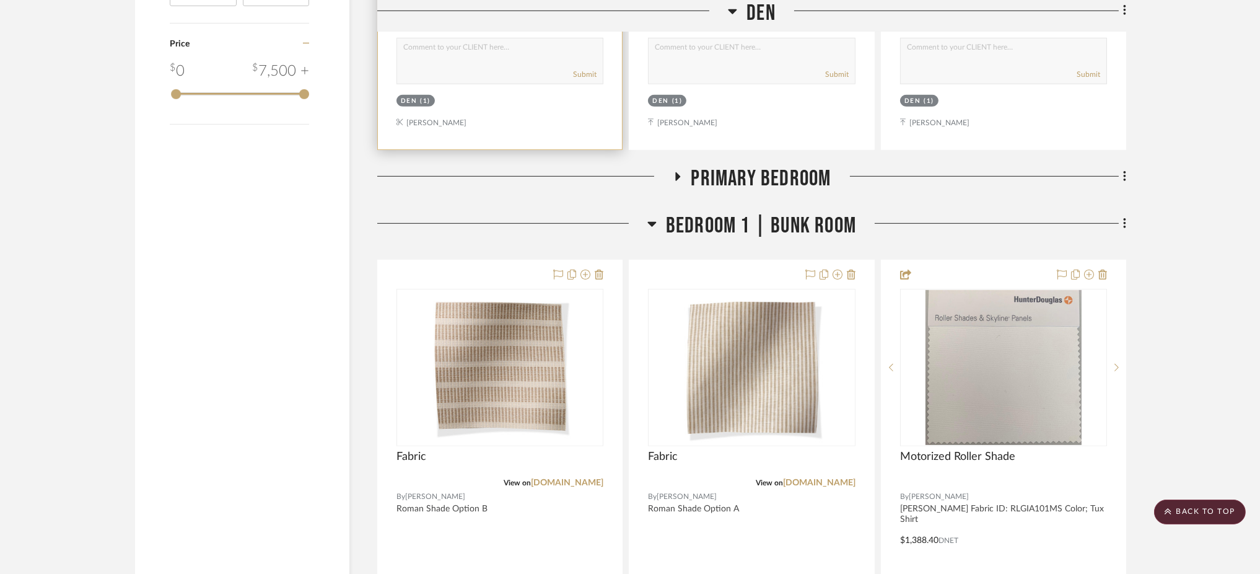
scroll to position [1392, 0]
click at [682, 171] on icon at bounding box center [677, 175] width 15 height 9
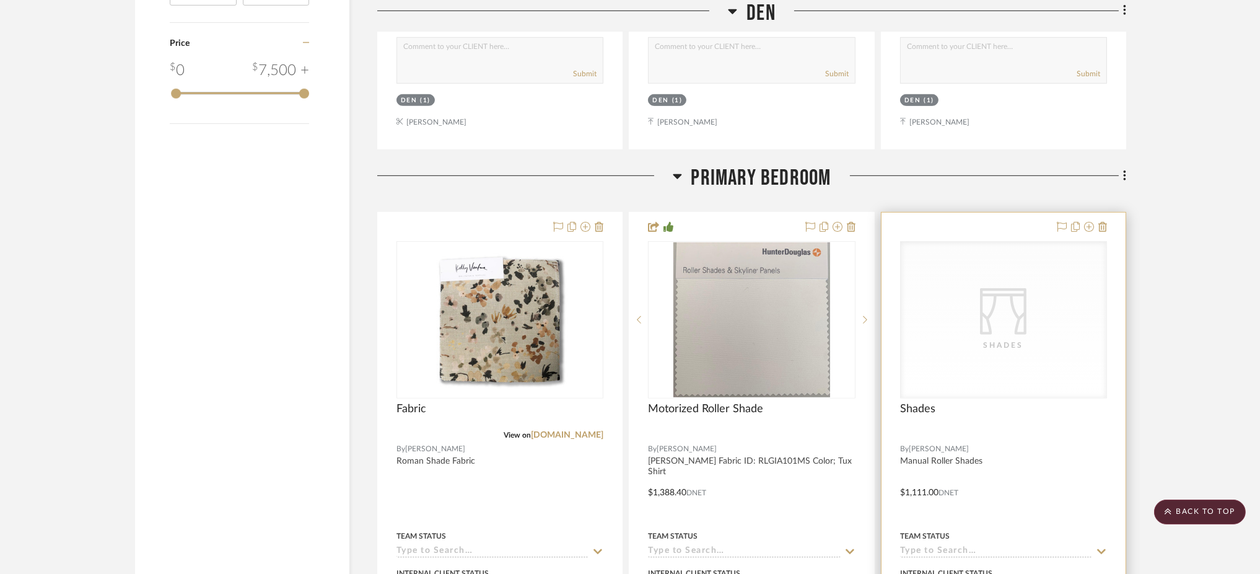
click at [0, 0] on div "CategoryIconFabrics Created with Sketch. Shades" at bounding box center [0, 0] width 0 height 0
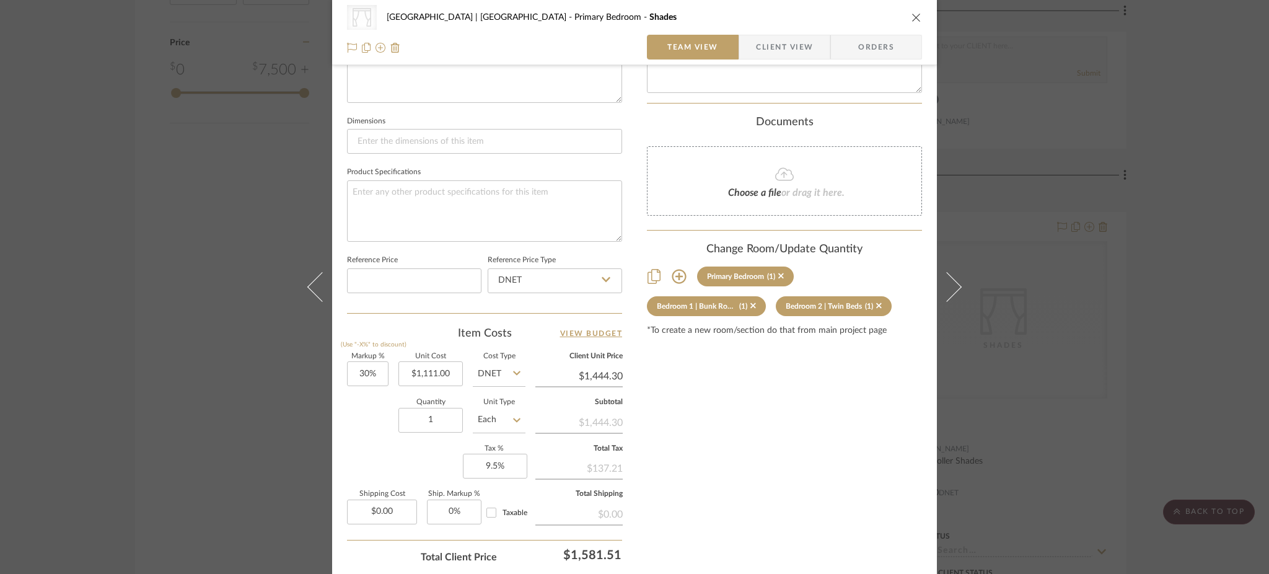
scroll to position [490, 0]
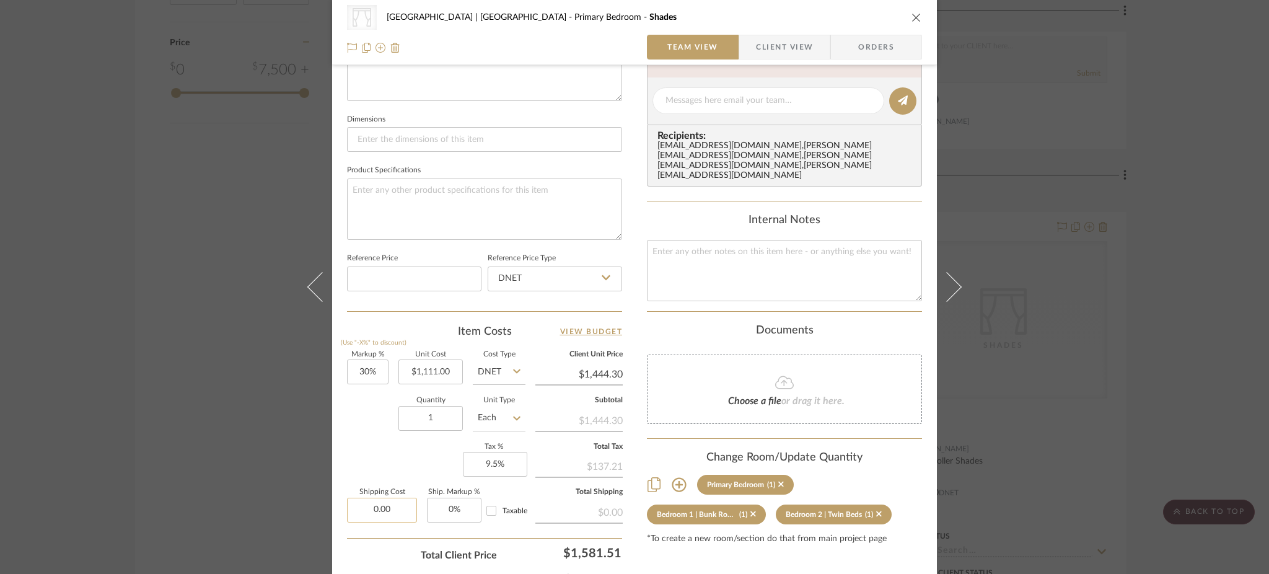
click at [390, 506] on input "0.00" at bounding box center [382, 510] width 70 height 25
type input "$216.65"
click at [443, 190] on textarea at bounding box center [484, 208] width 275 height 61
click at [222, 337] on div "CategoryIconFabrics Created with Sketch. Shades Meadow Mountain | Vail Valley P…" at bounding box center [634, 287] width 1269 height 574
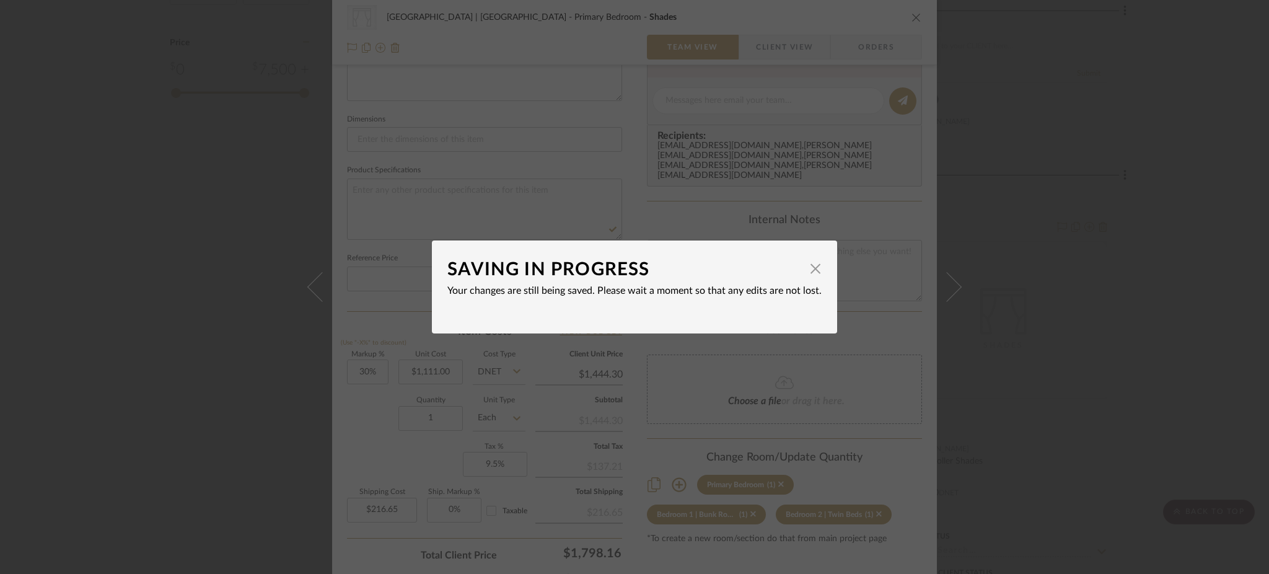
click at [916, 275] on div "SAVING IN PROGRESS × Your changes are still being saved. Please wait a moment s…" at bounding box center [634, 287] width 1269 height 574
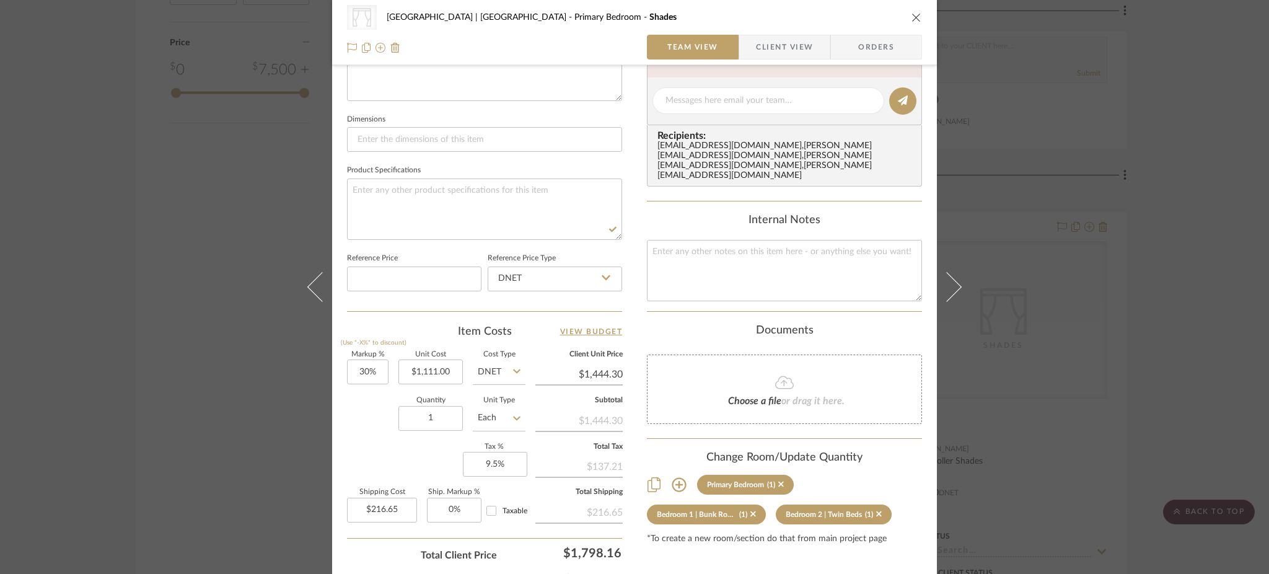
click at [1094, 250] on div "CategoryIconFabrics Created with Sketch. Shades Meadow Mountain | Vail Valley P…" at bounding box center [634, 287] width 1269 height 574
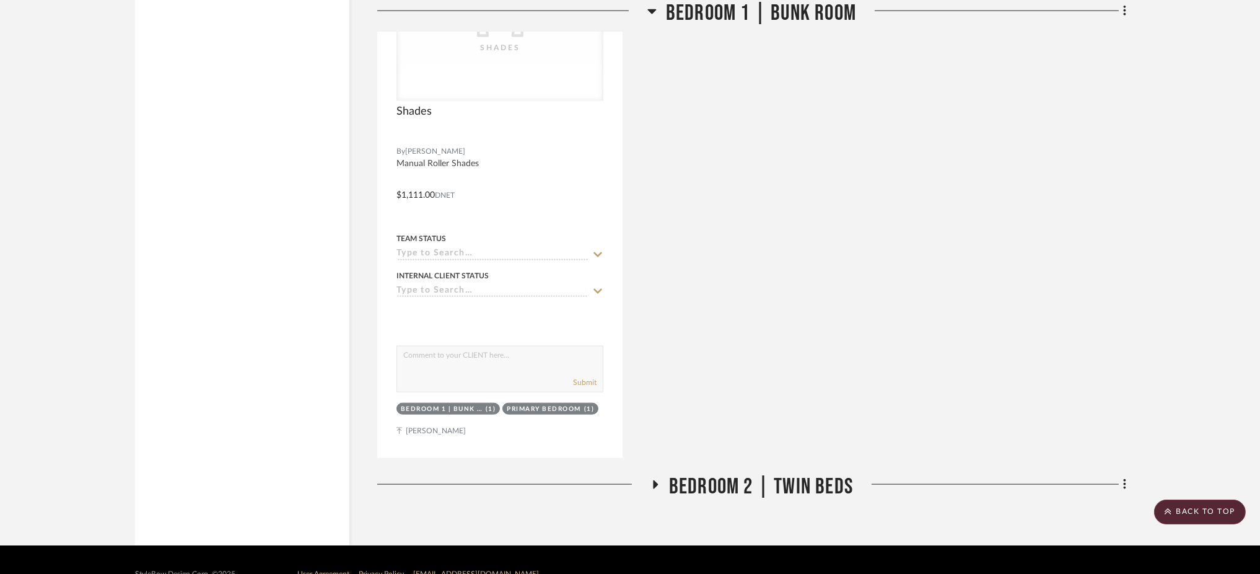
scroll to position [2844, 0]
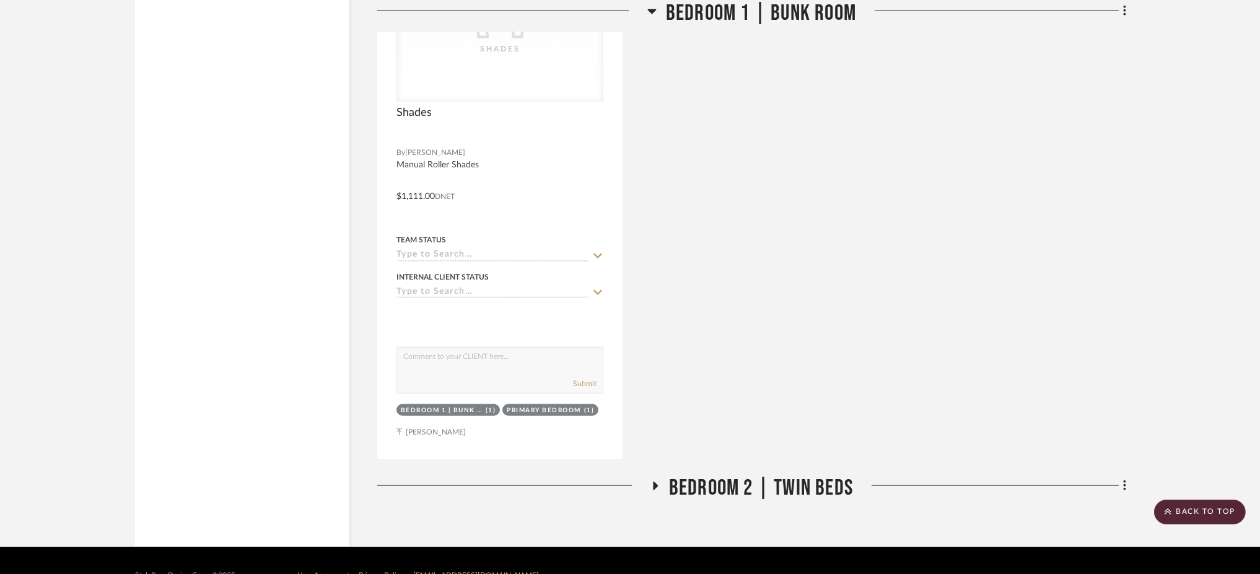
click at [653, 481] on fa-icon at bounding box center [655, 490] width 9 height 18
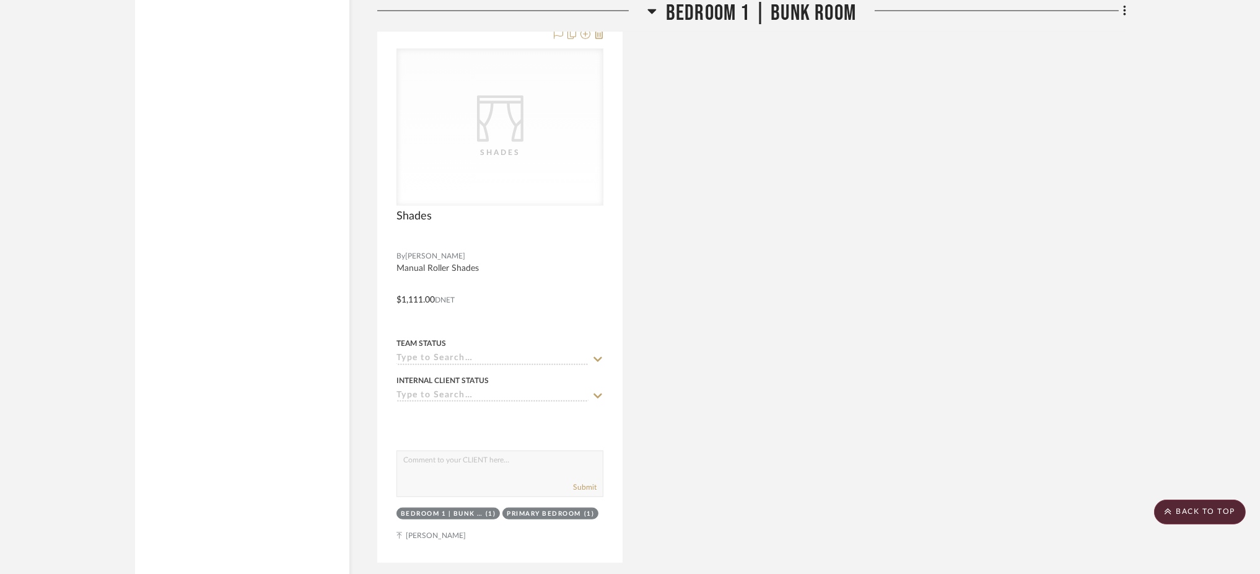
scroll to position [2678, 0]
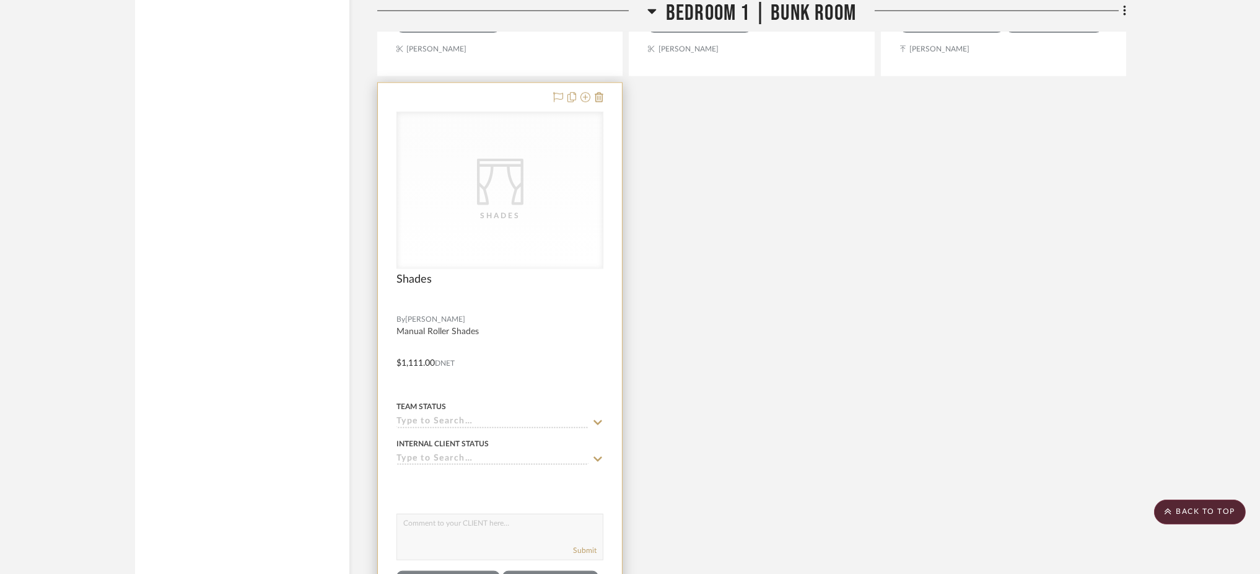
click at [0, 0] on div "Shades" at bounding box center [0, 0] width 0 height 0
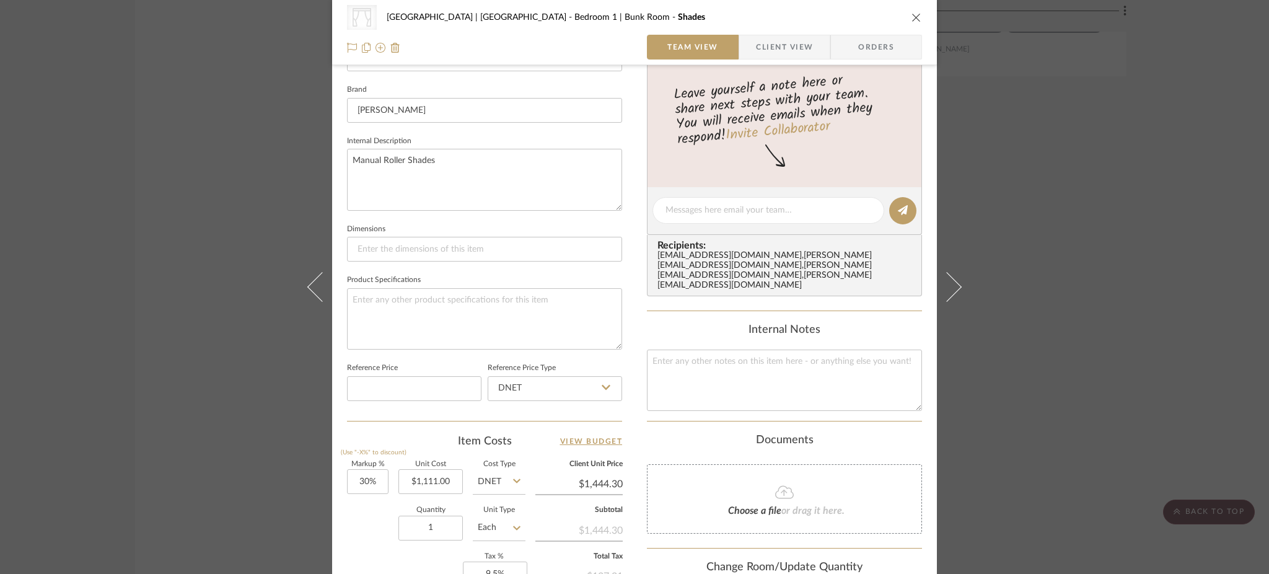
scroll to position [516, 0]
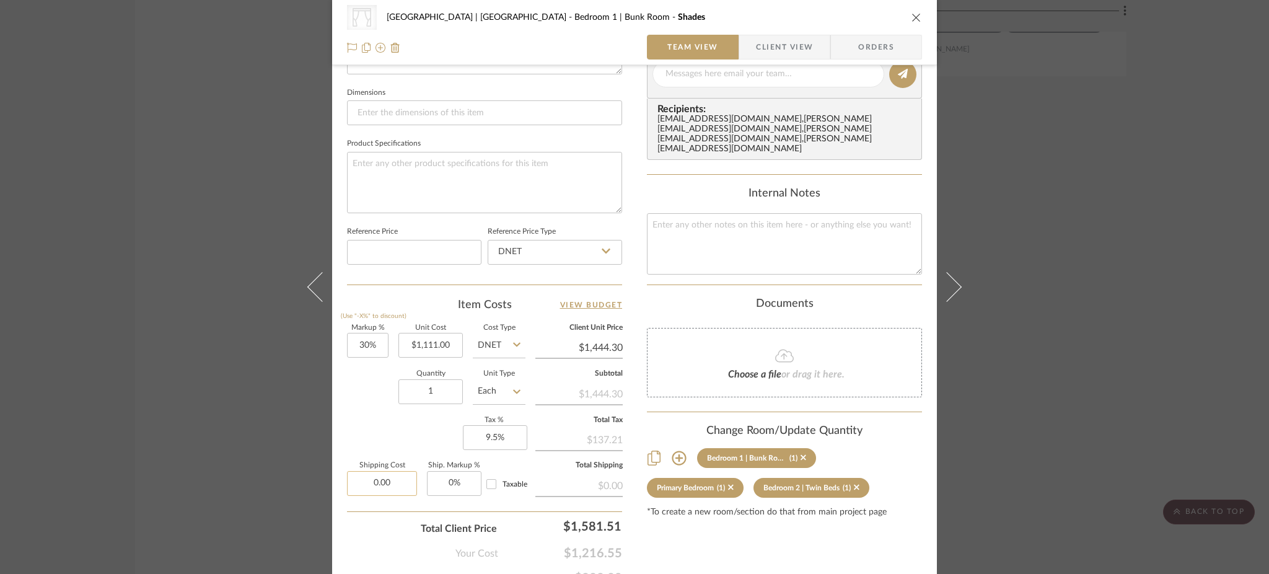
click at [395, 473] on input "0.00" at bounding box center [382, 483] width 70 height 25
type input "$216.65"
click at [475, 175] on textarea at bounding box center [484, 182] width 275 height 61
click at [151, 392] on div "CategoryIconFabrics Created with Sketch. Shades Meadow Mountain | Vail Valley B…" at bounding box center [634, 287] width 1269 height 574
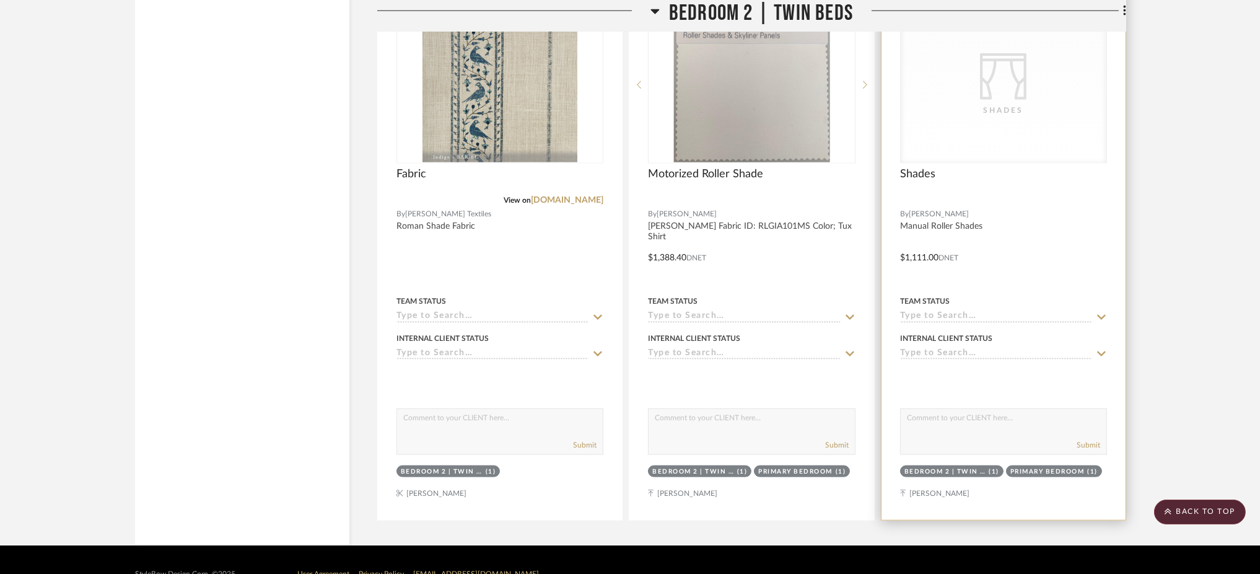
scroll to position [3223, 0]
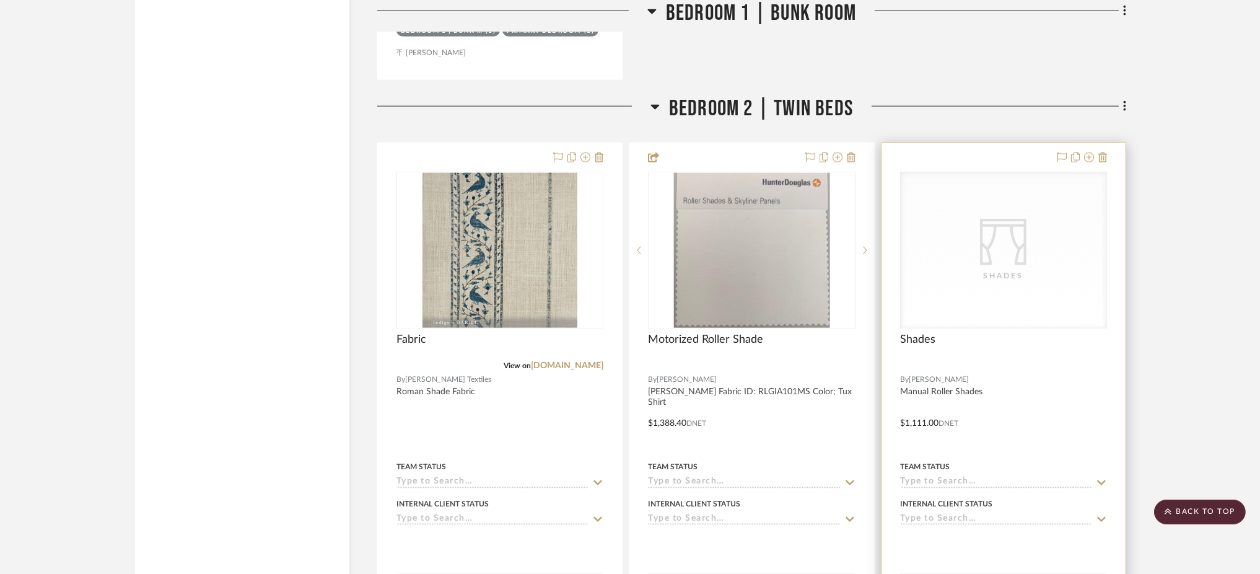
drag, startPoint x: 1013, startPoint y: 225, endPoint x: 1061, endPoint y: 241, distance: 50.9
click at [1061, 241] on div "CategoryIconFabrics Created with Sketch. Shades" at bounding box center [1004, 250] width 206 height 156
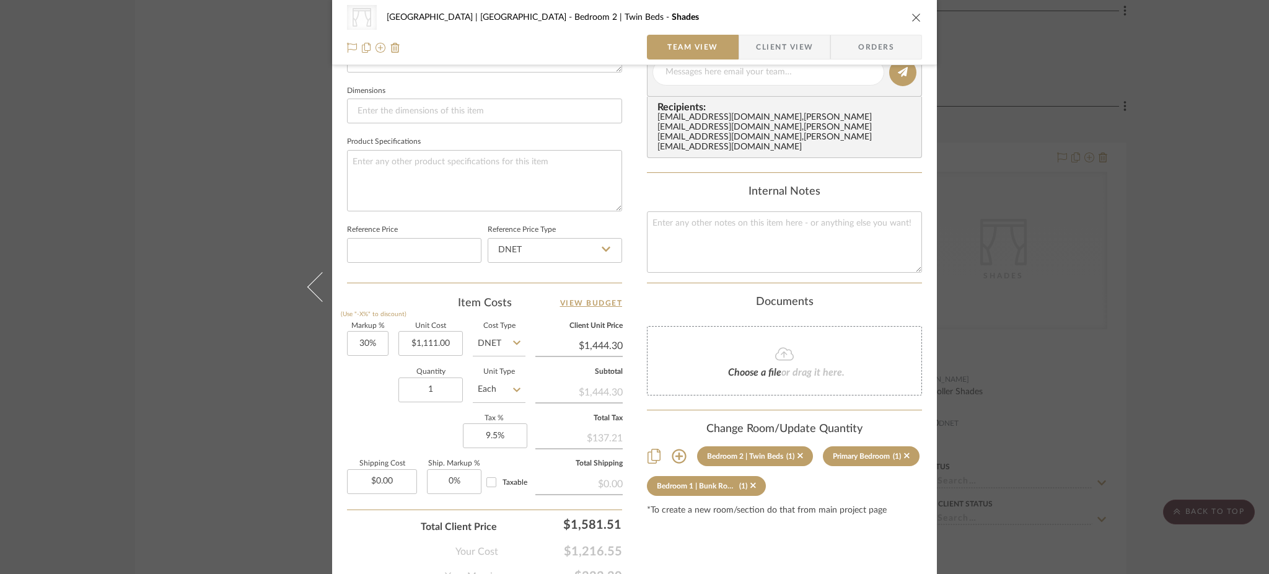
scroll to position [519, 0]
click at [392, 472] on input "0.00" at bounding box center [382, 480] width 70 height 25
type input "$216.65"
click at [467, 177] on textarea at bounding box center [484, 179] width 275 height 61
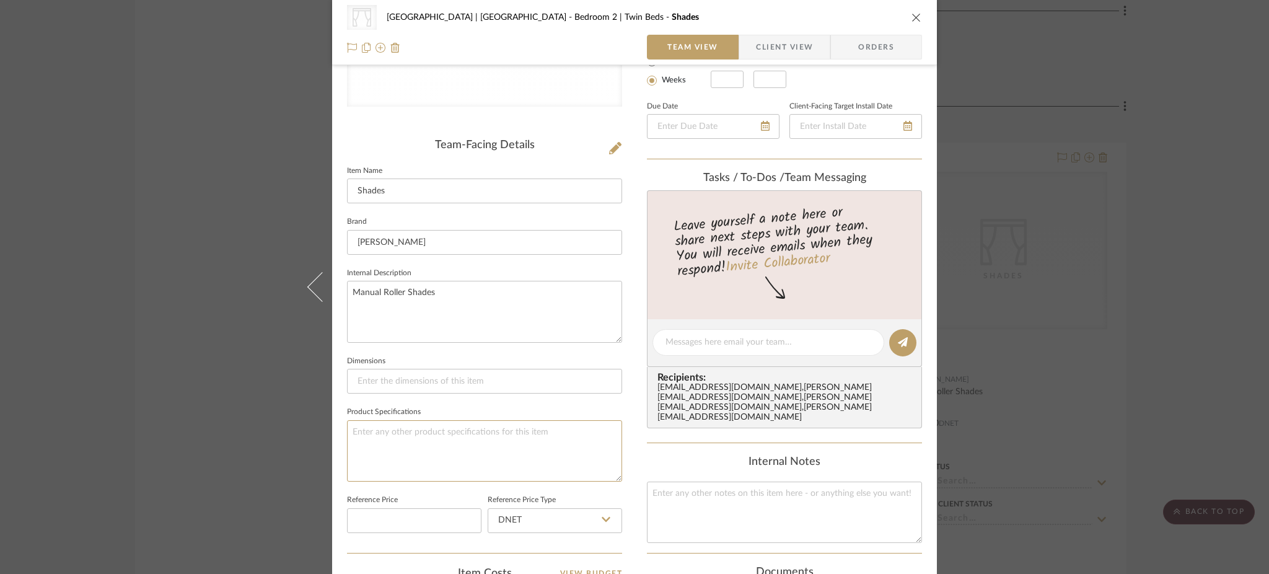
scroll to position [245, 0]
click at [187, 309] on div "CategoryIconFabrics Created with Sketch. Shades Meadow Mountain | Vail Valley B…" at bounding box center [634, 287] width 1269 height 574
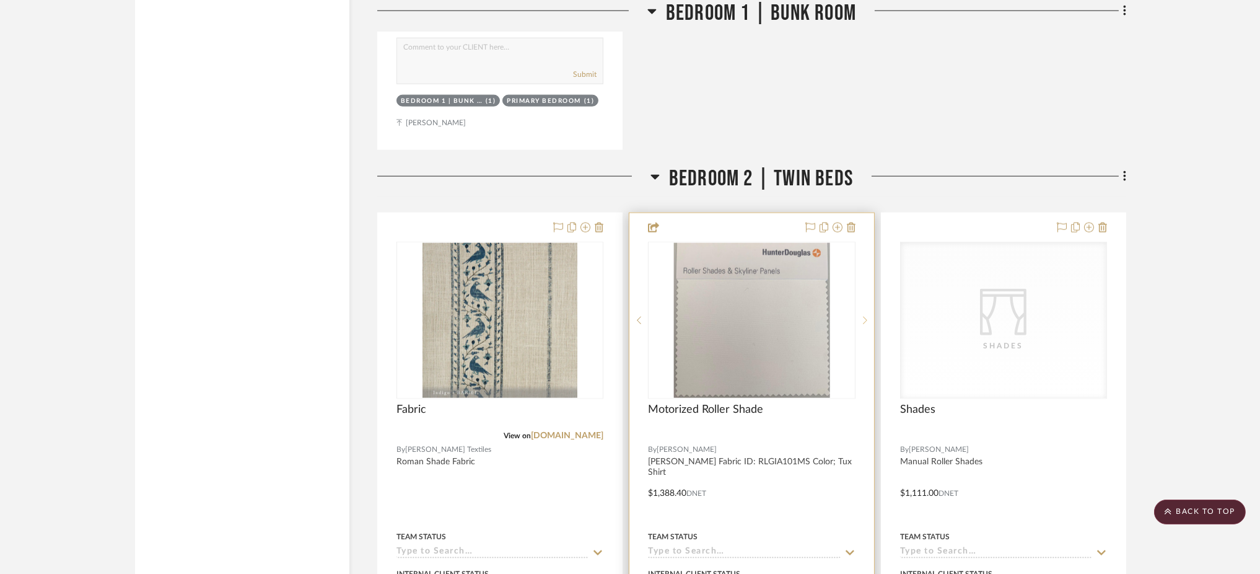
scroll to position [3389, 0]
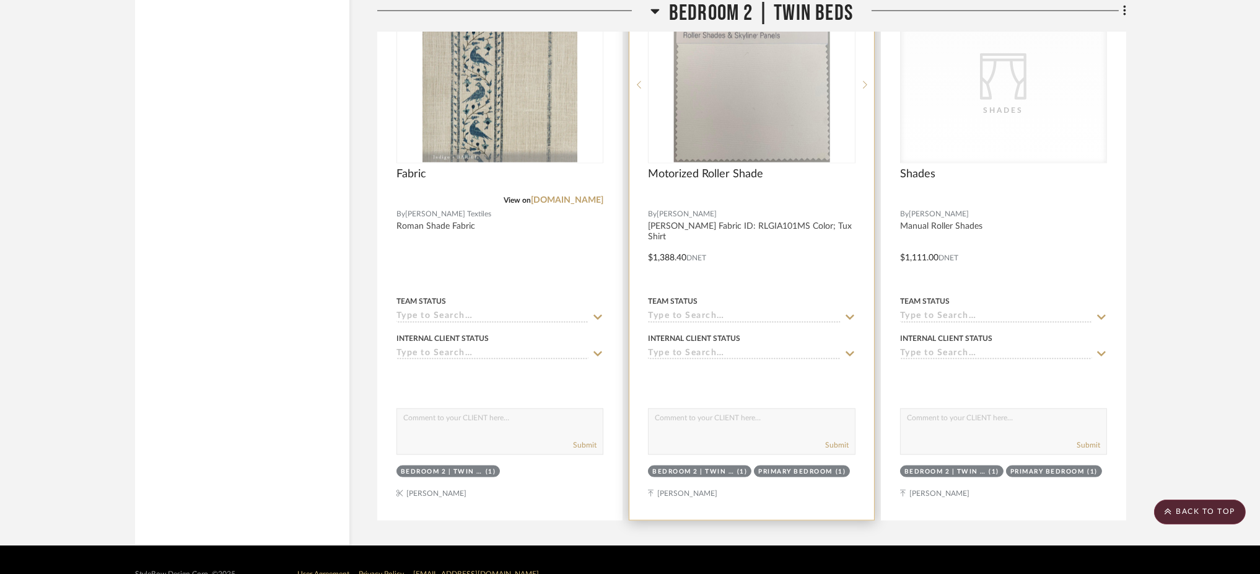
click at [734, 123] on img "0" at bounding box center [752, 84] width 156 height 155
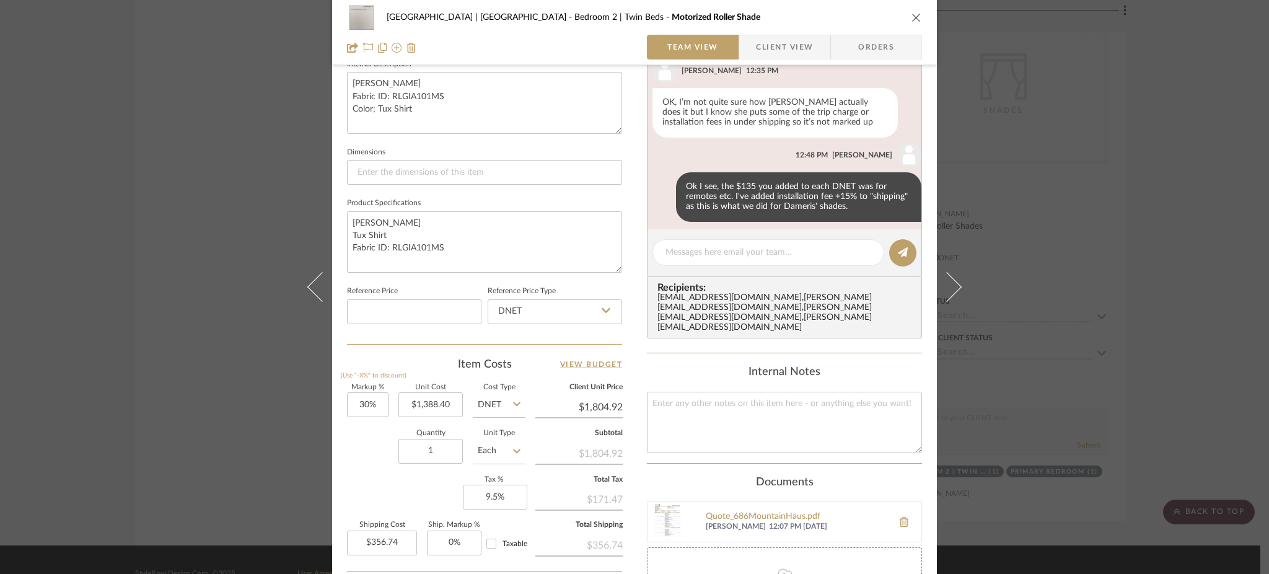
scroll to position [266, 0]
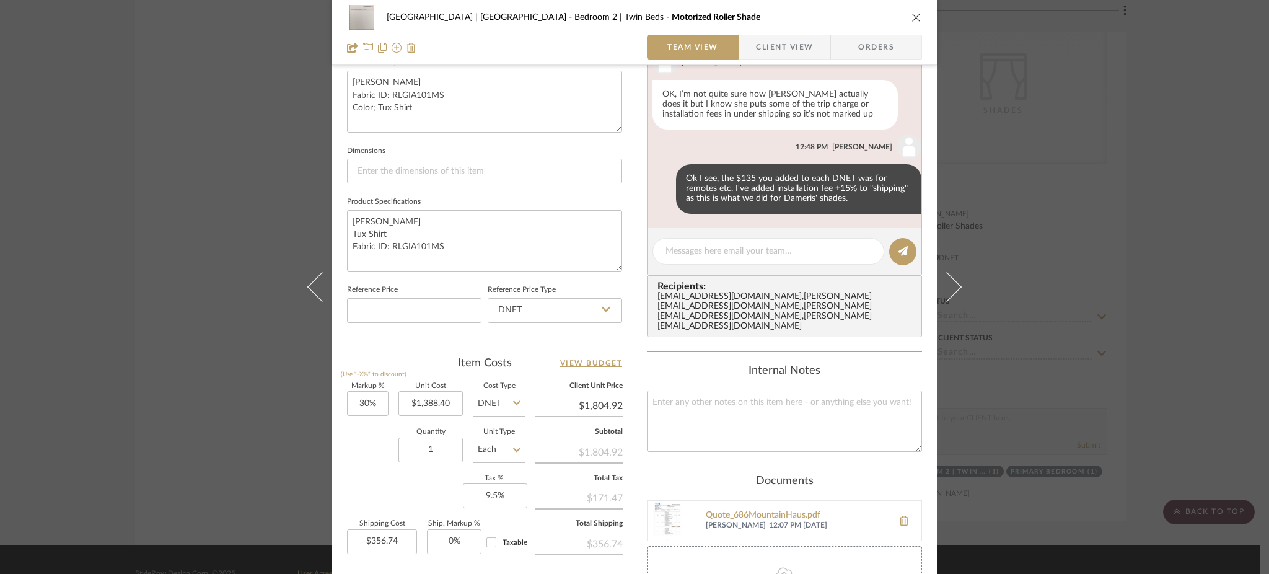
click at [190, 308] on div "Meadow Mountain | Vail Valley Bedroom 2 | Twin Beds Motorized Roller Shade Team…" at bounding box center [634, 287] width 1269 height 574
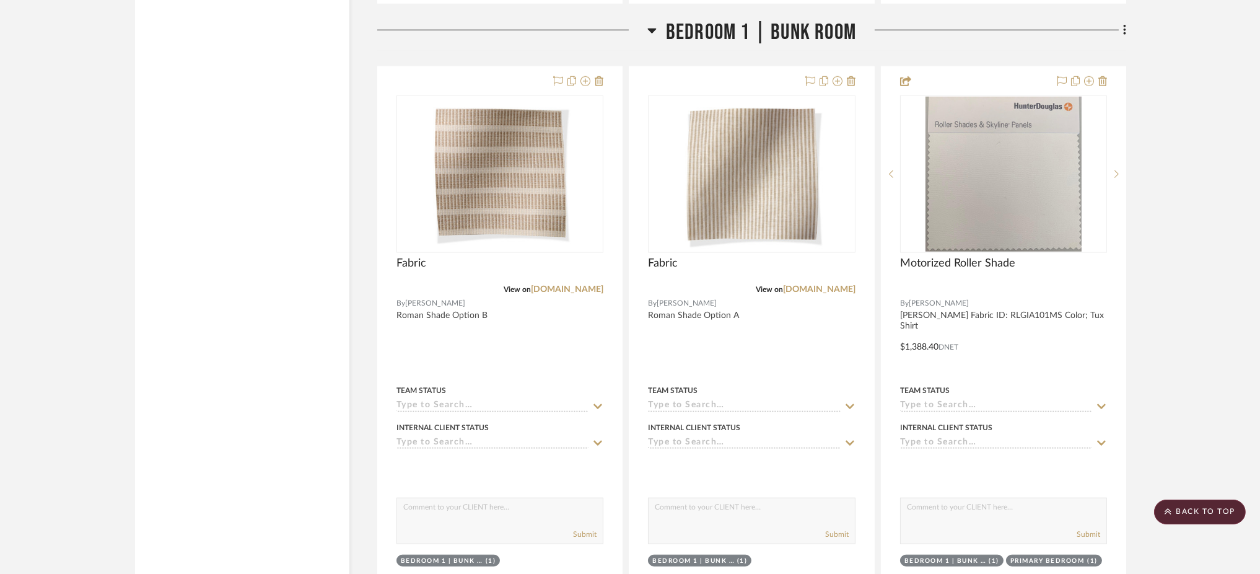
scroll to position [2098, 0]
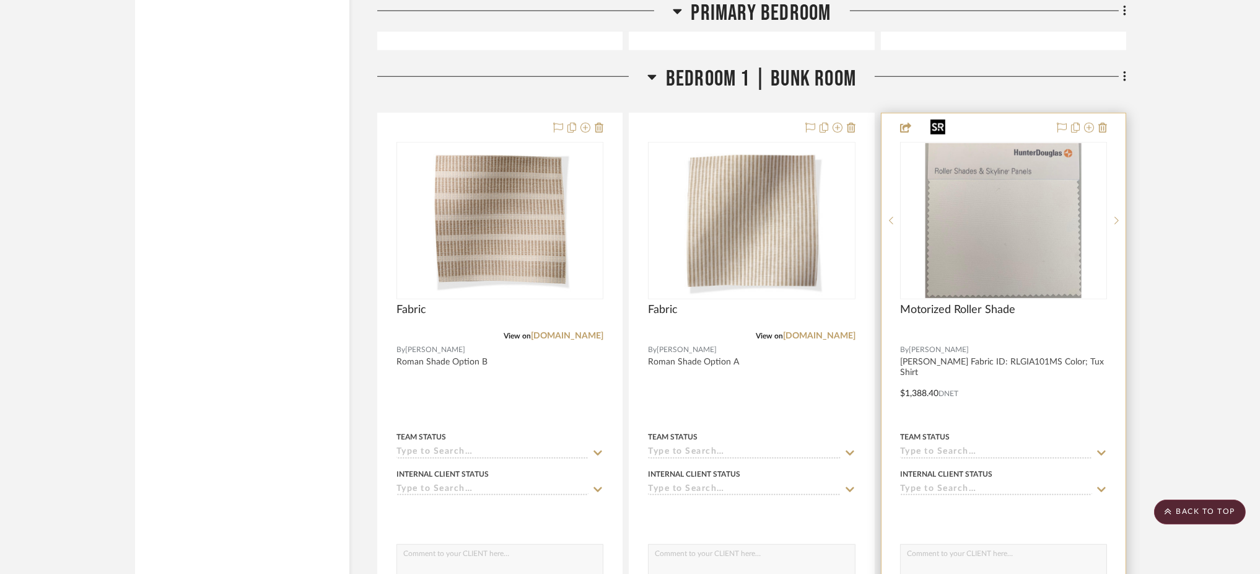
click at [0, 0] on img at bounding box center [0, 0] width 0 height 0
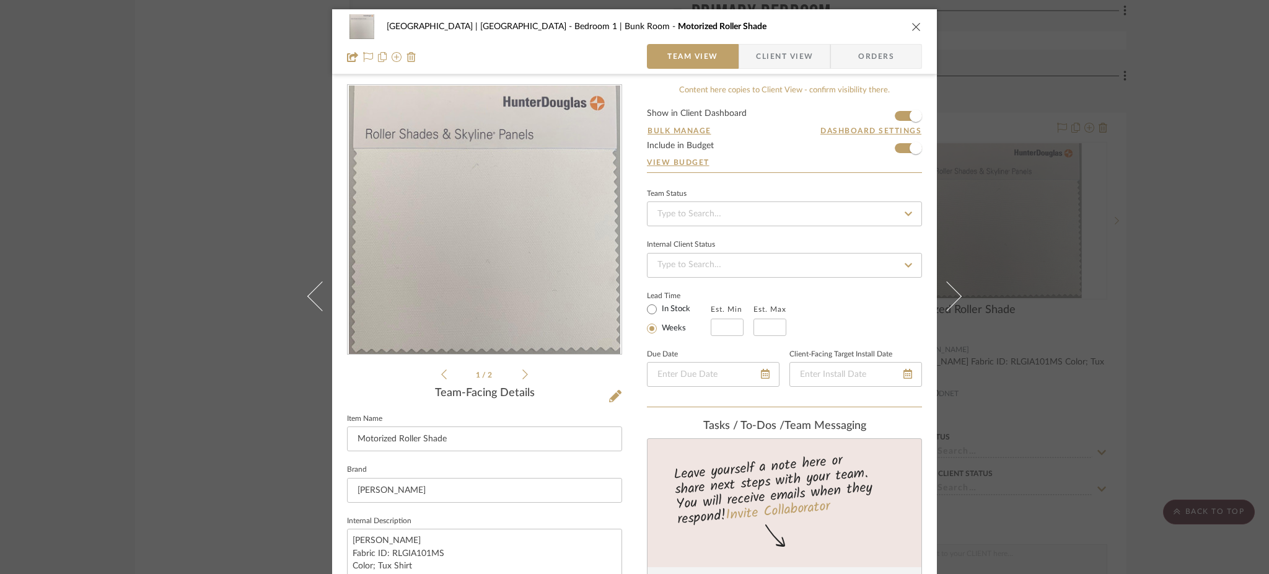
scroll to position [571, 0]
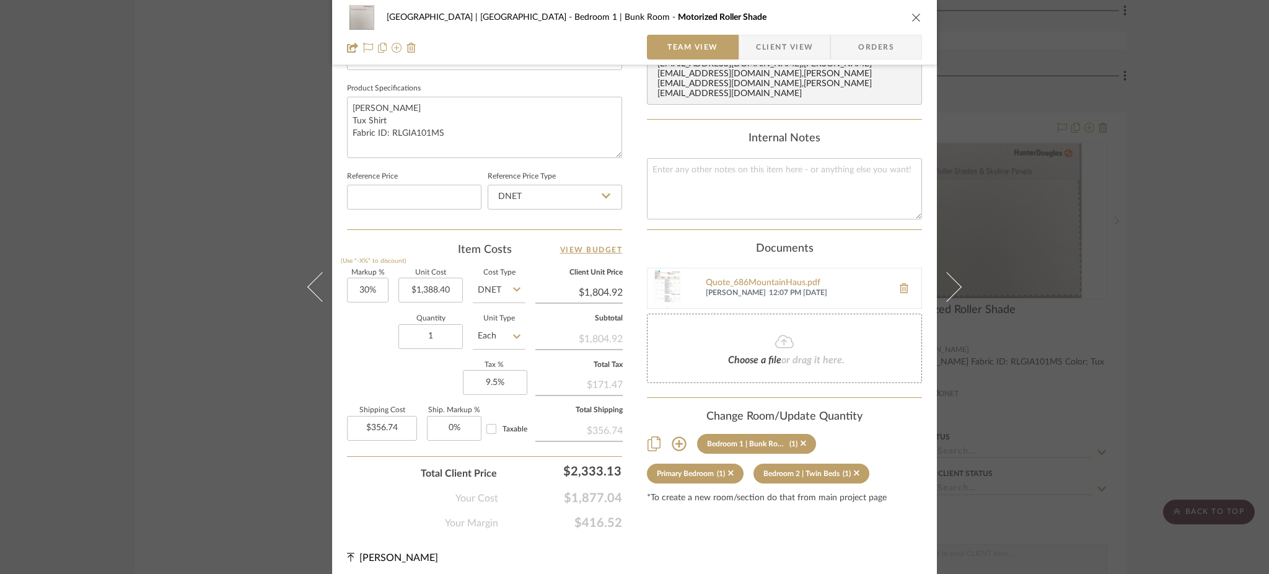
click at [177, 382] on div "Meadow Mountain | Vail Valley Bedroom 1 | Bunk Room Motorized Roller Shade Team…" at bounding box center [634, 287] width 1269 height 574
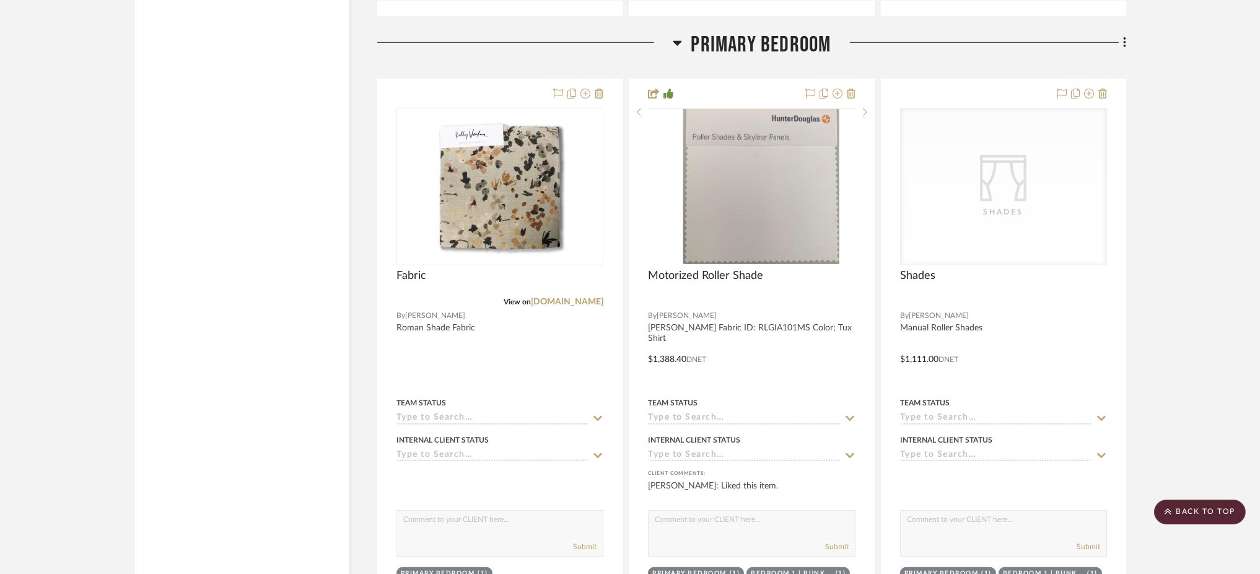
scroll to position [1506, 0]
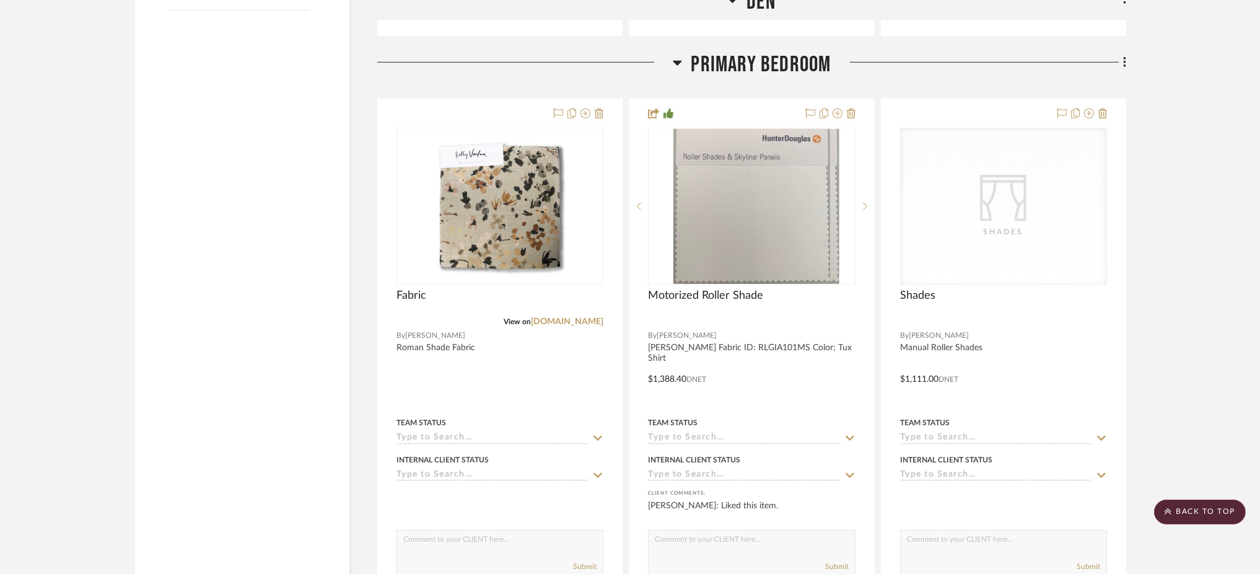
click at [727, 228] on img "0" at bounding box center [761, 206] width 156 height 155
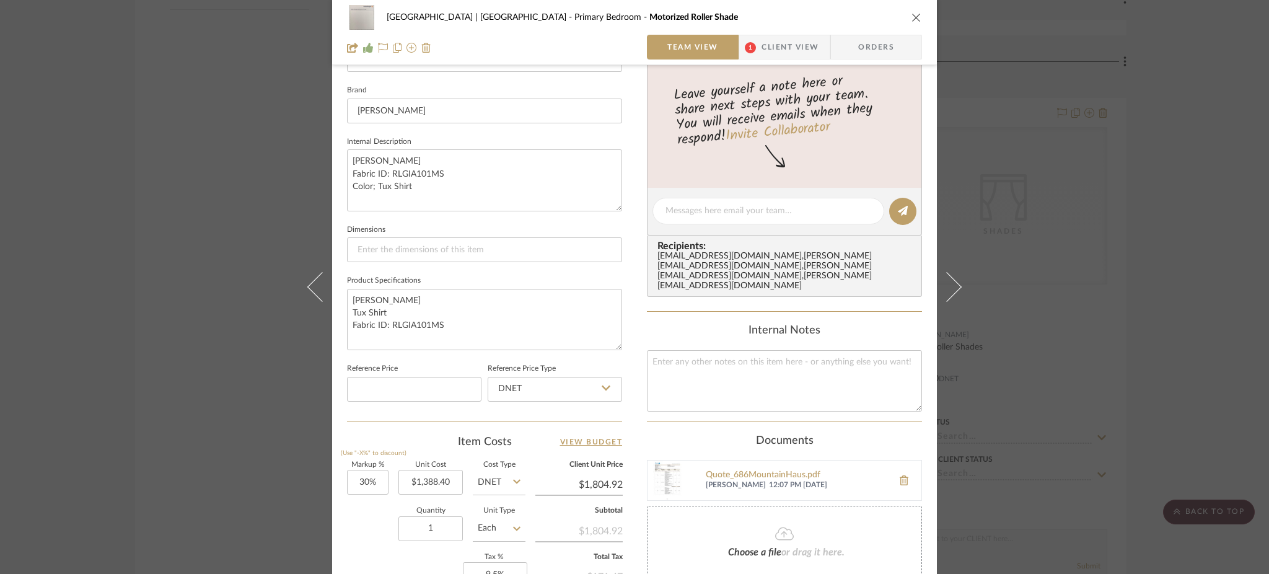
scroll to position [524, 0]
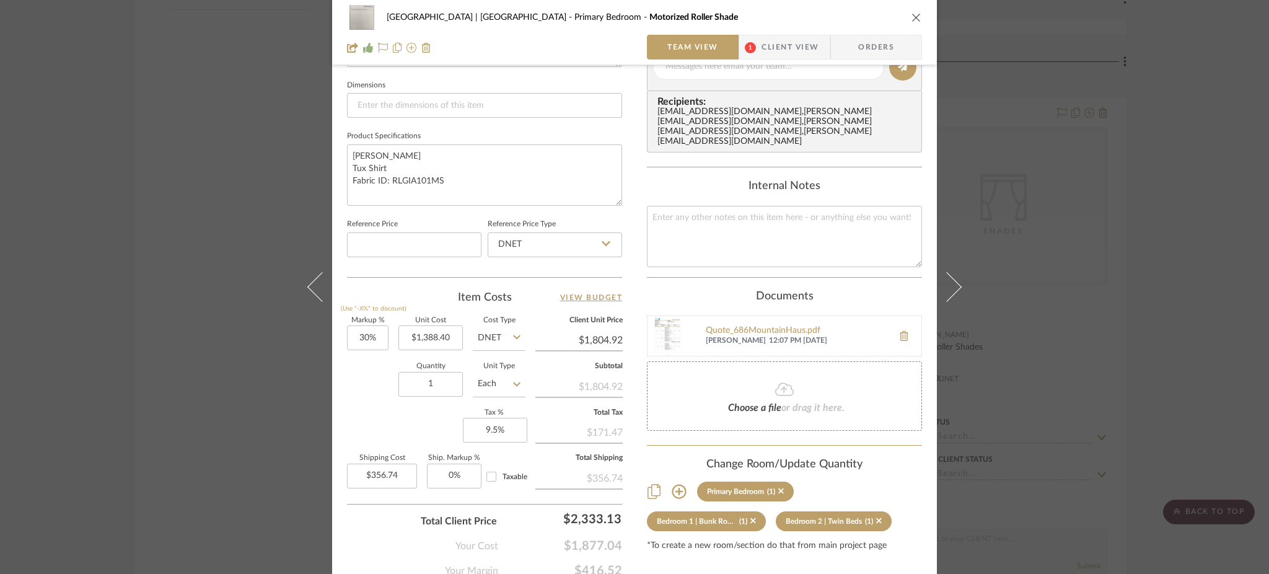
click at [243, 382] on div "Meadow Mountain | Vail Valley Primary Bedroom Motorized Roller Shade Team View …" at bounding box center [634, 287] width 1269 height 574
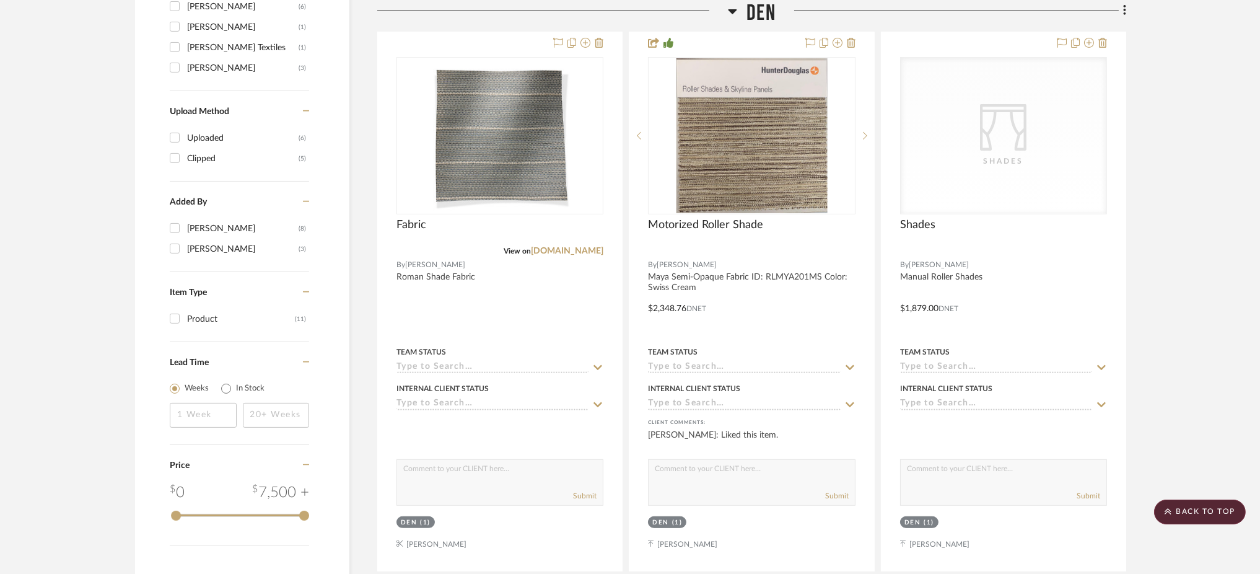
scroll to position [811, 0]
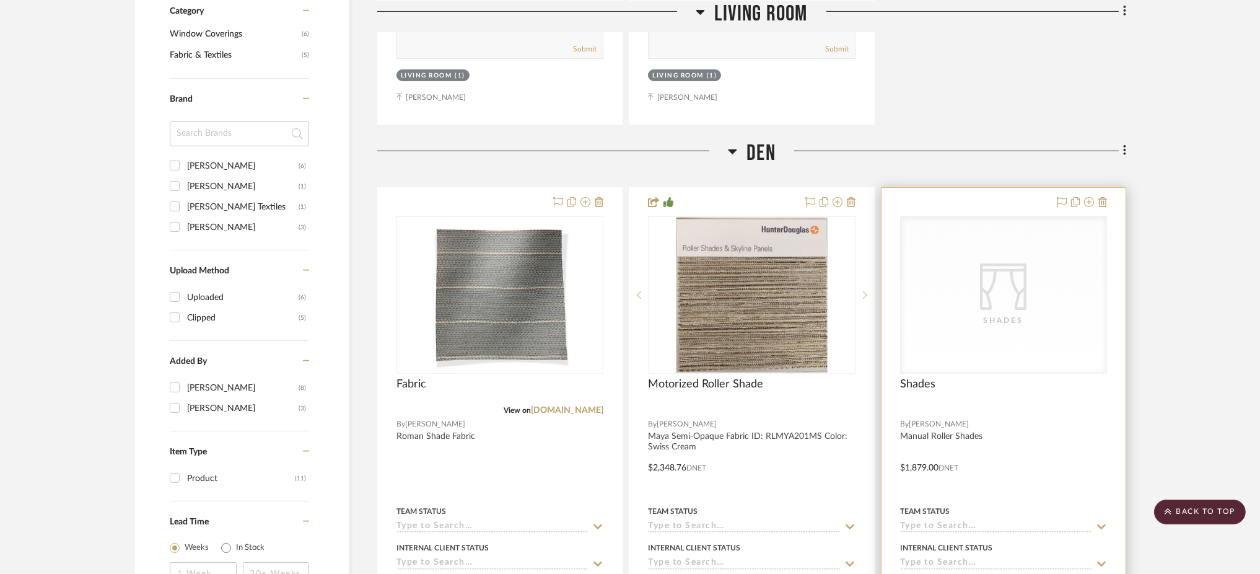
click at [1001, 273] on icon "CategoryIconFabrics Created with Sketch." at bounding box center [1003, 286] width 46 height 46
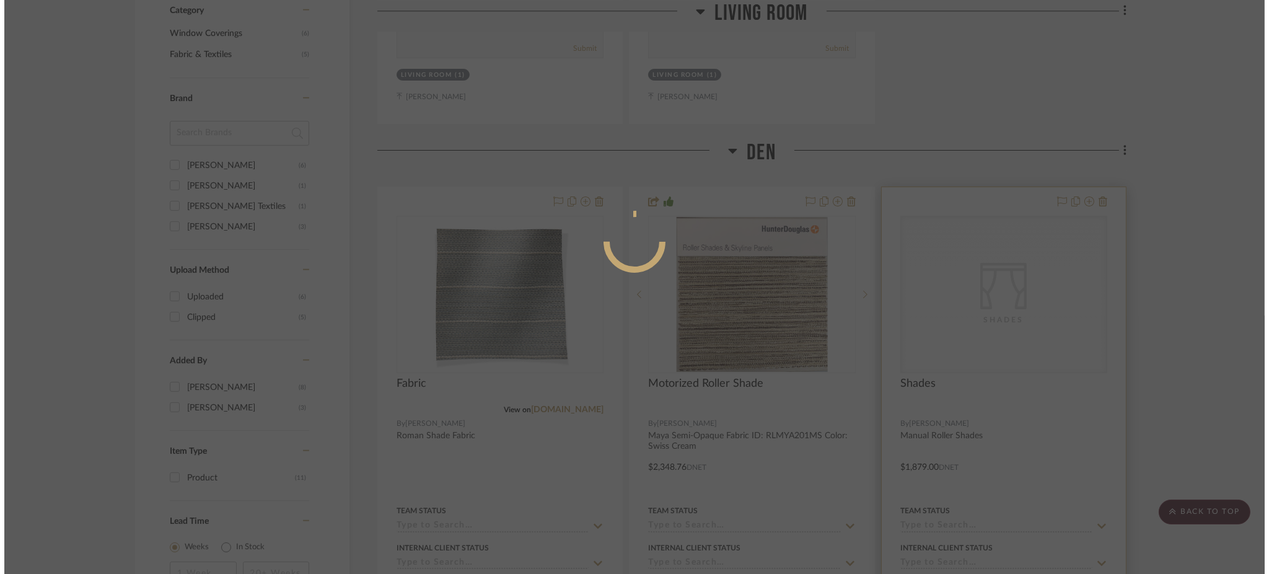
scroll to position [0, 0]
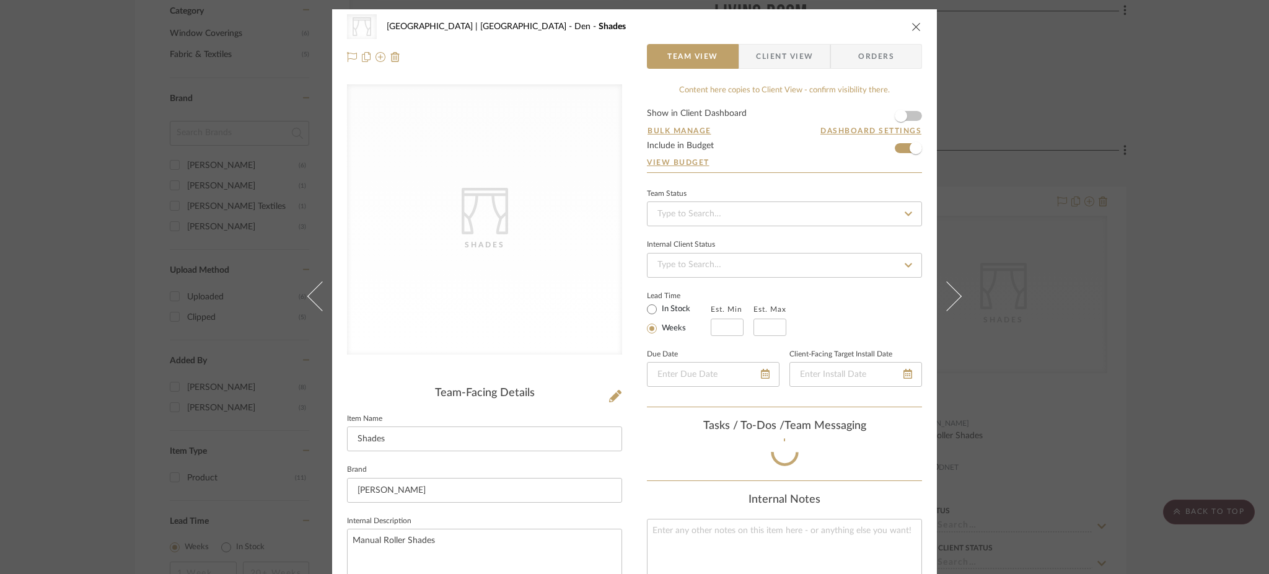
click at [1181, 232] on div "CategoryIconFabrics Created with Sketch. Shades Meadow Mountain | Vail Valley D…" at bounding box center [634, 287] width 1269 height 574
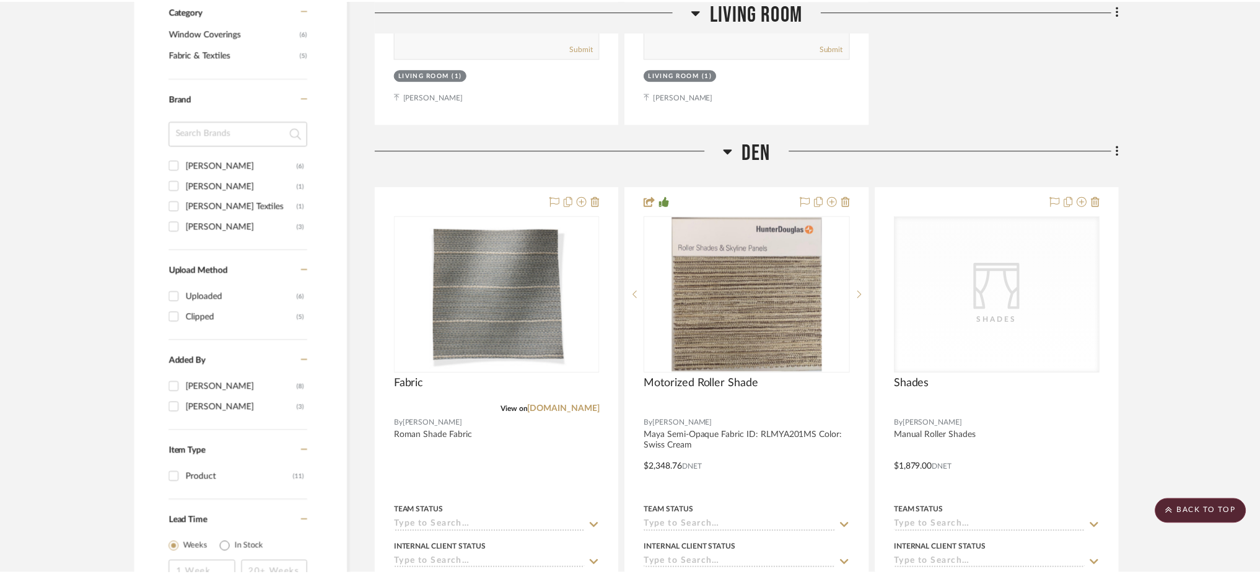
scroll to position [811, 0]
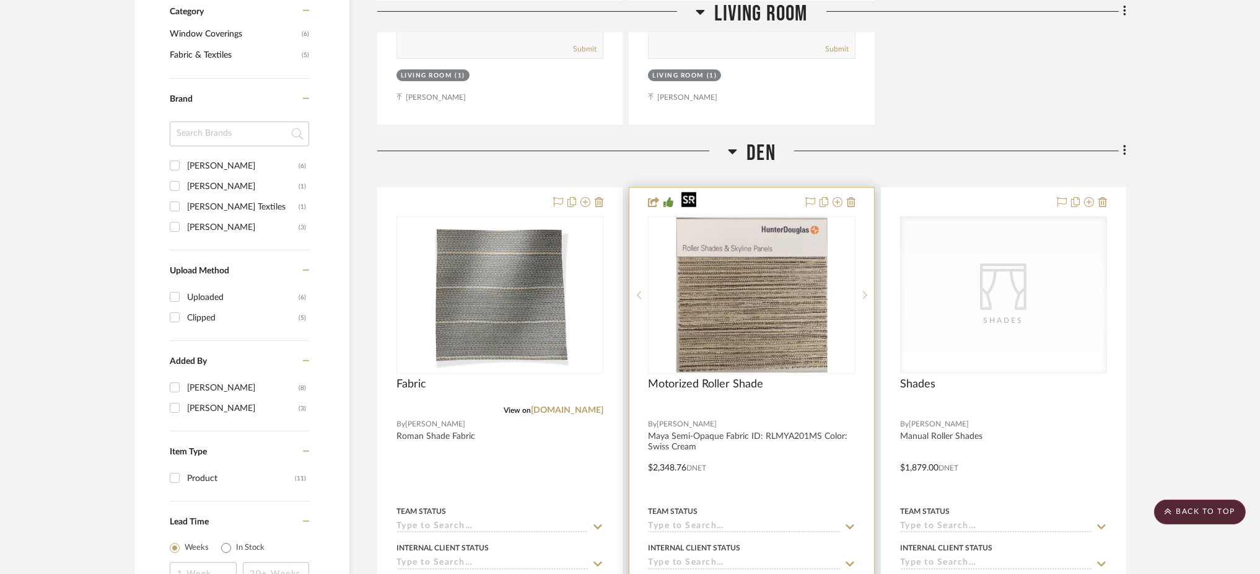
click at [715, 286] on img "0" at bounding box center [752, 295] width 151 height 155
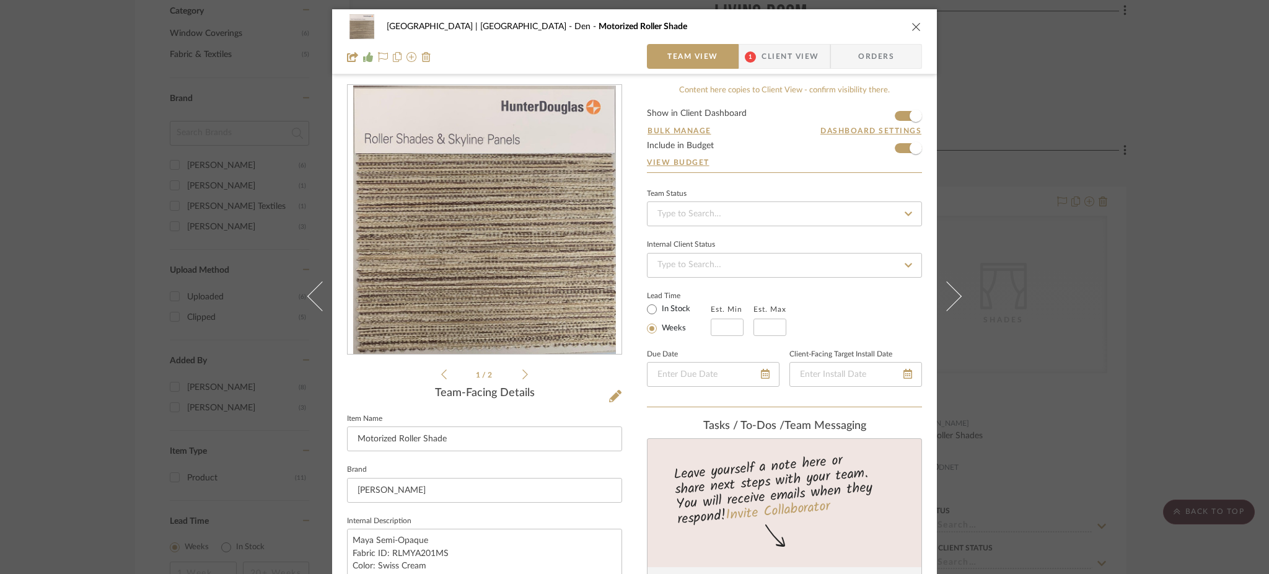
scroll to position [519, 0]
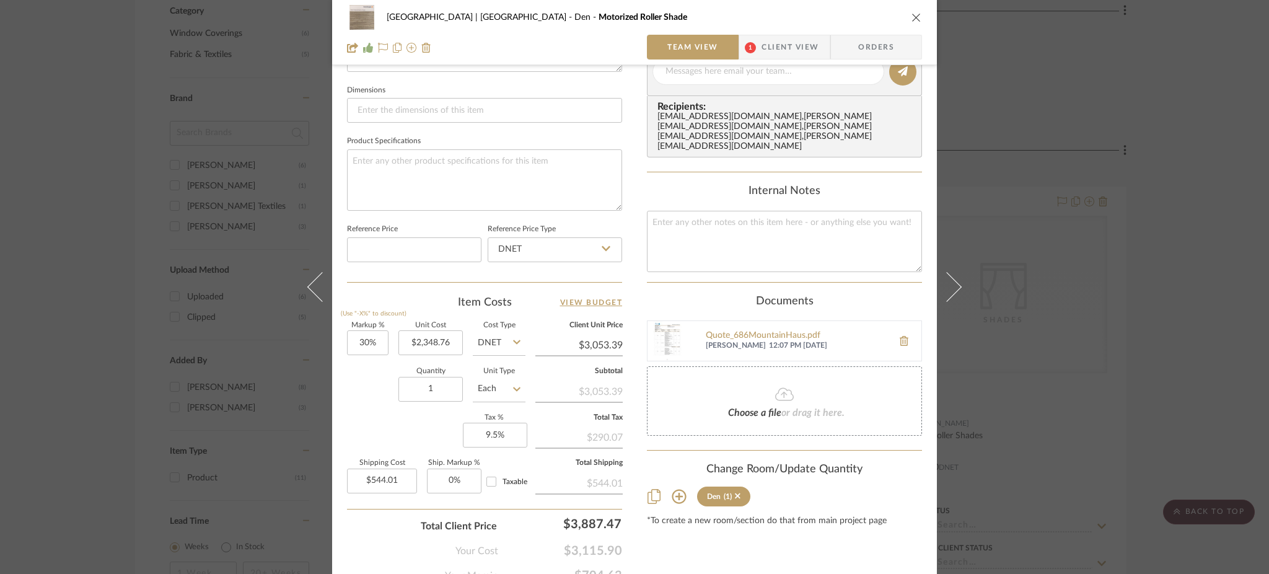
click at [159, 328] on div "Meadow Mountain | Vail Valley Den Motorized Roller Shade Team View 1 Client Vie…" at bounding box center [634, 287] width 1269 height 574
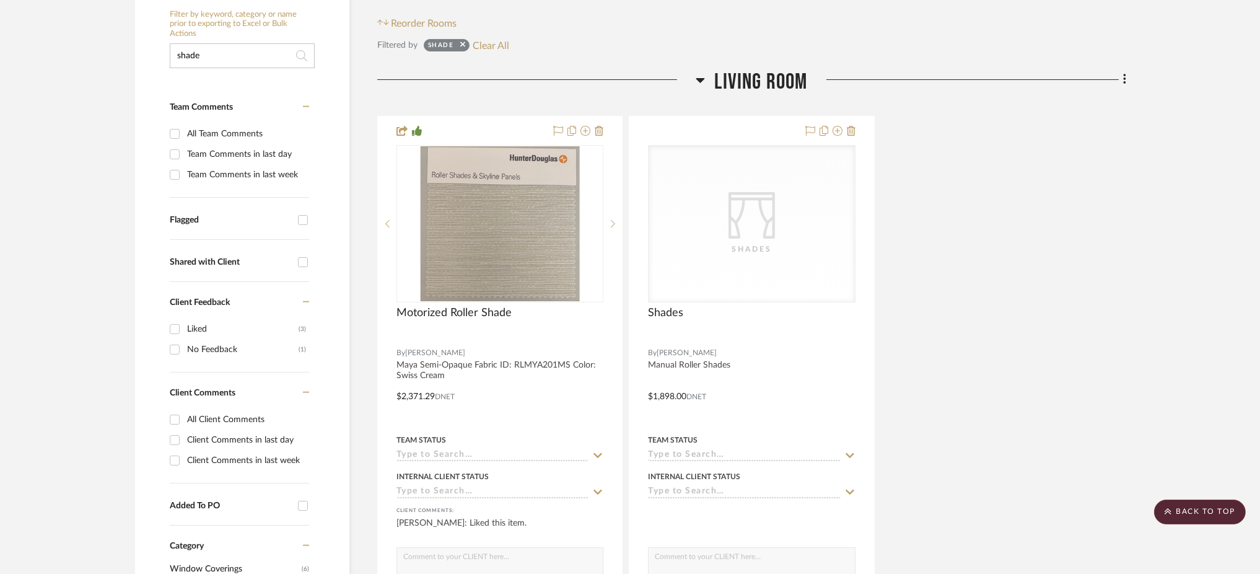
scroll to position [276, 0]
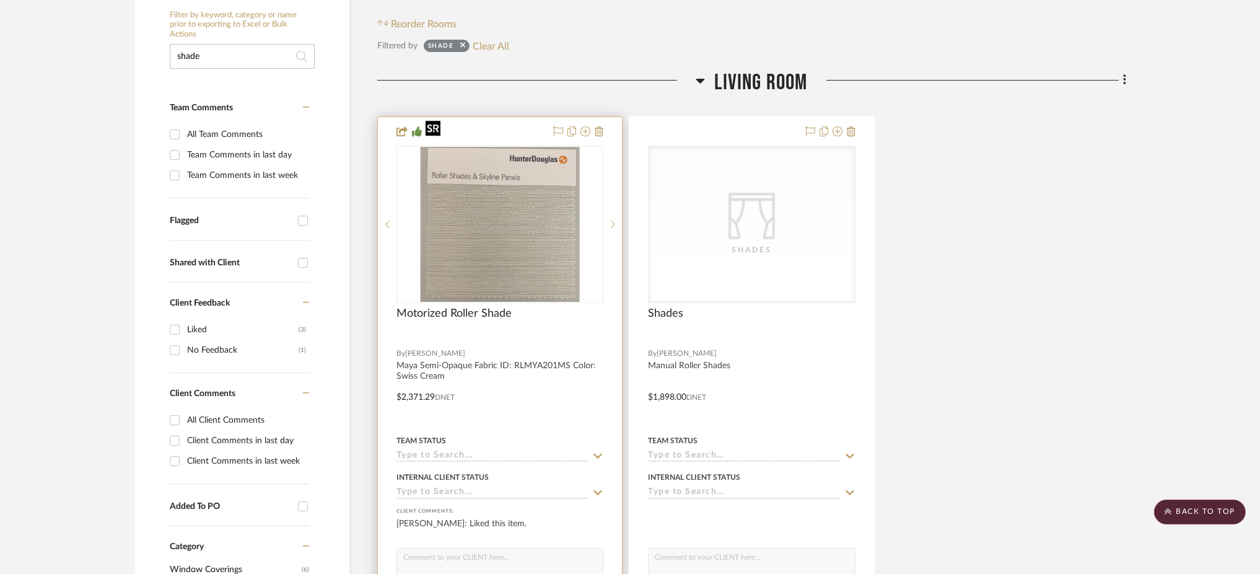
click at [519, 226] on img "0" at bounding box center [500, 224] width 159 height 155
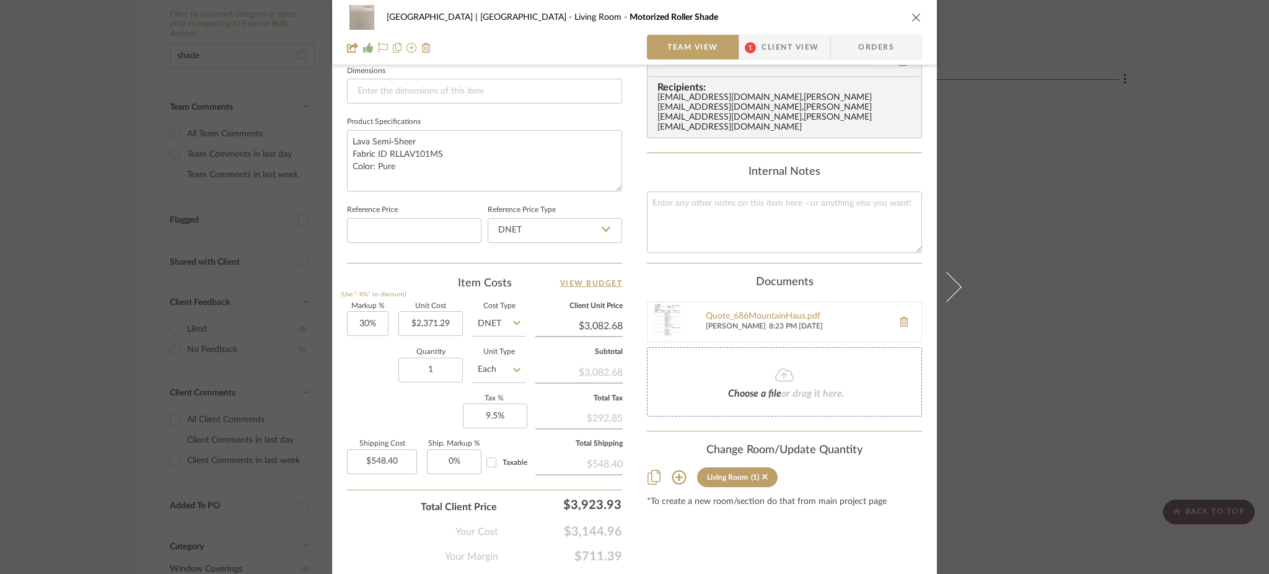
scroll to position [538, 0]
click at [47, 282] on div "Meadow Mountain | Vail Valley Living Room Motorized Roller Shade Team View 1 Cl…" at bounding box center [634, 287] width 1269 height 574
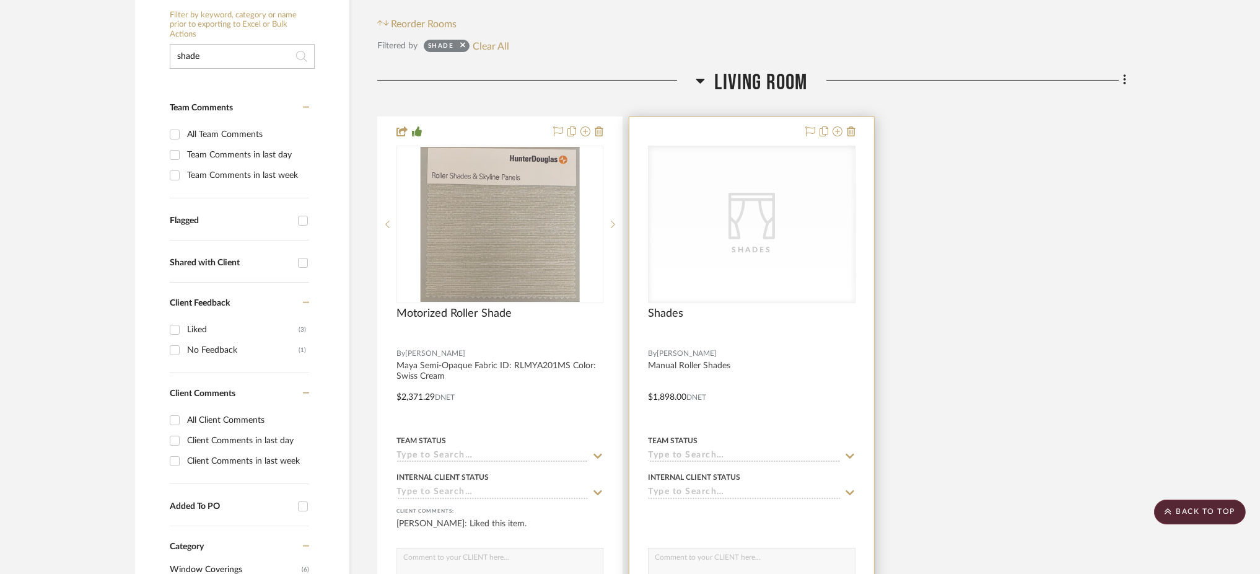
scroll to position [0, 0]
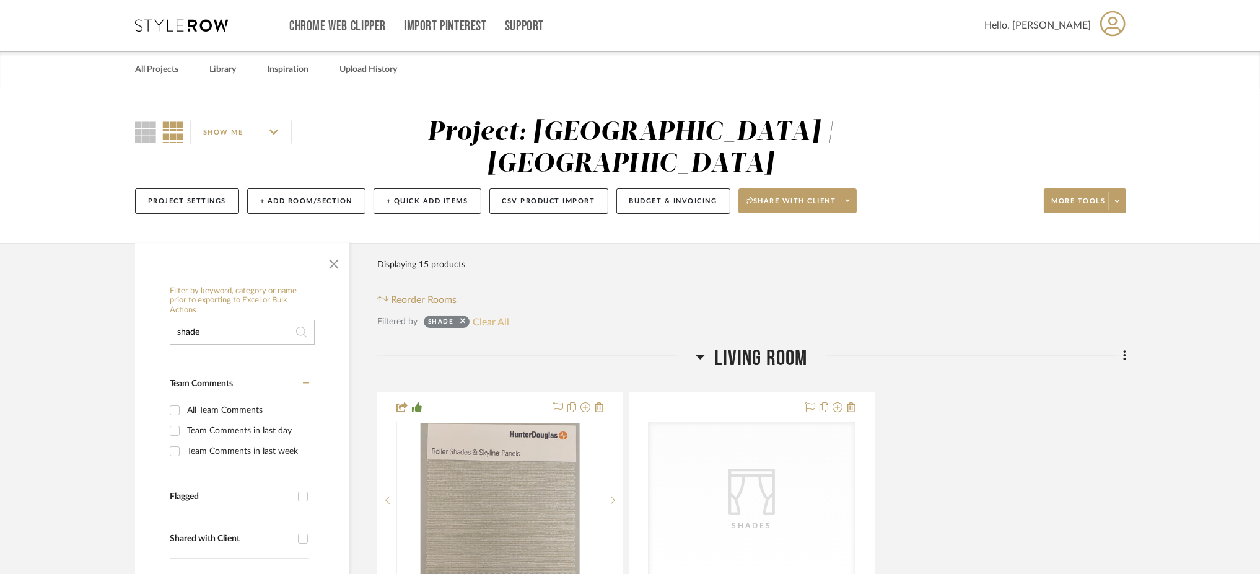
click at [498, 314] on button "Clear All" at bounding box center [491, 322] width 37 height 16
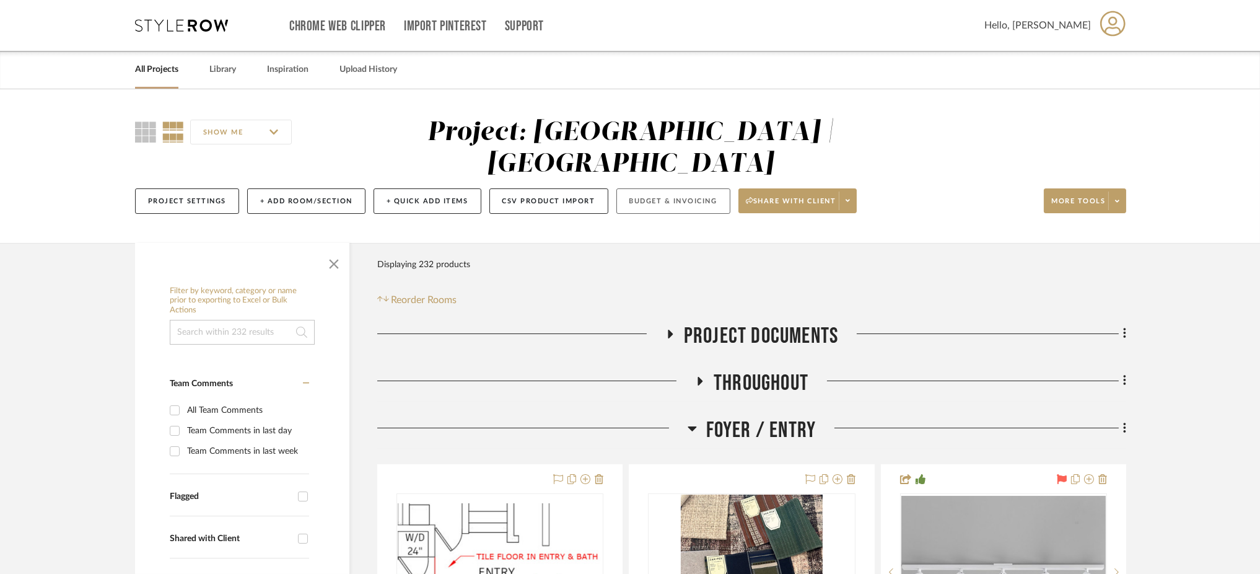
click at [687, 188] on button "Budget & Invoicing" at bounding box center [674, 200] width 114 height 25
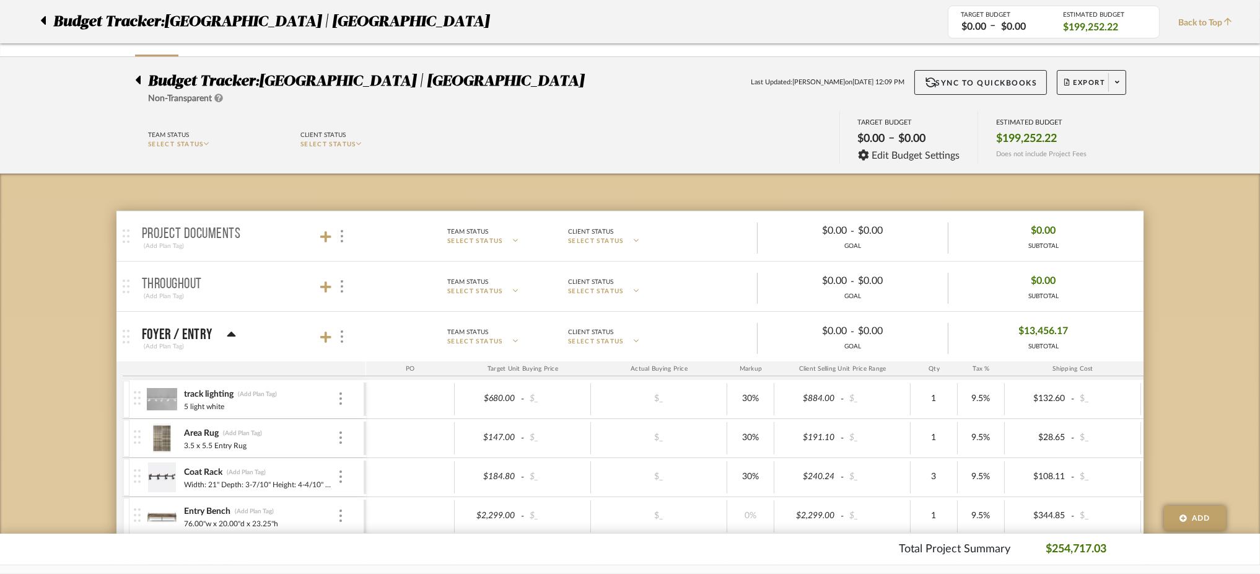
scroll to position [30, 0]
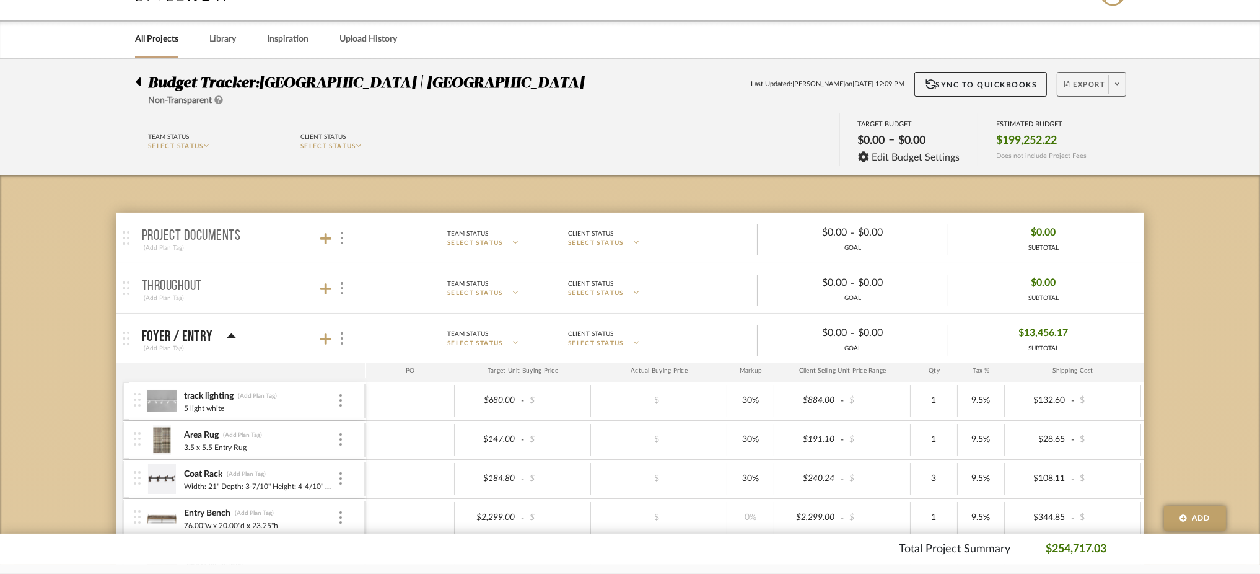
click at [1109, 83] on span at bounding box center [1117, 84] width 17 height 19
click at [1112, 116] on span "Export PDF" at bounding box center [1113, 119] width 93 height 11
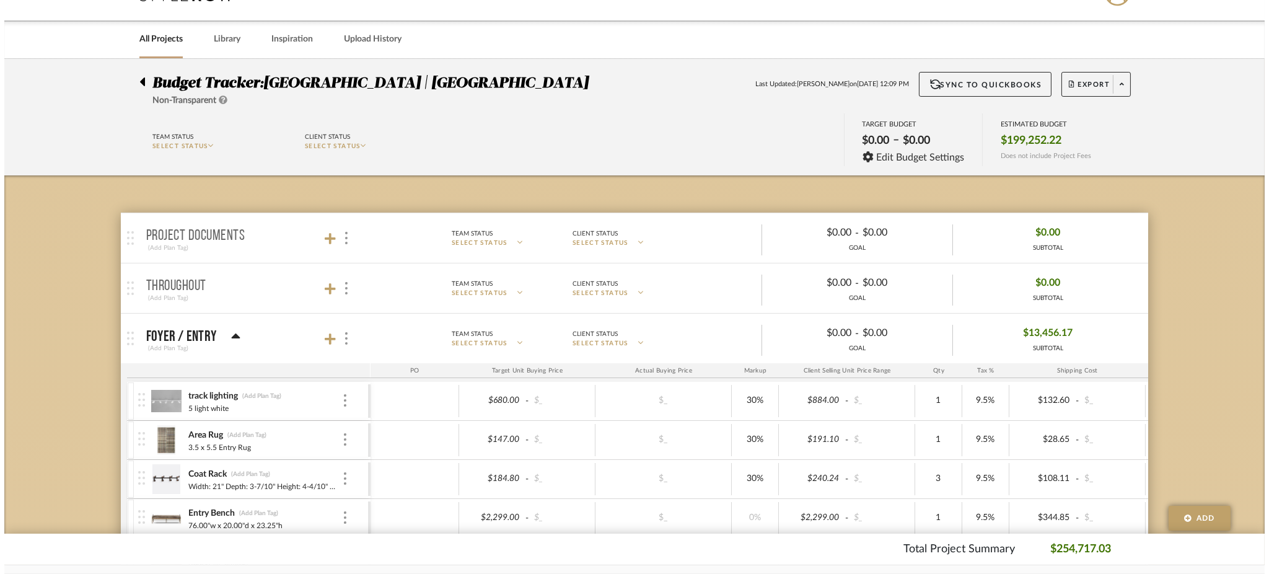
scroll to position [0, 0]
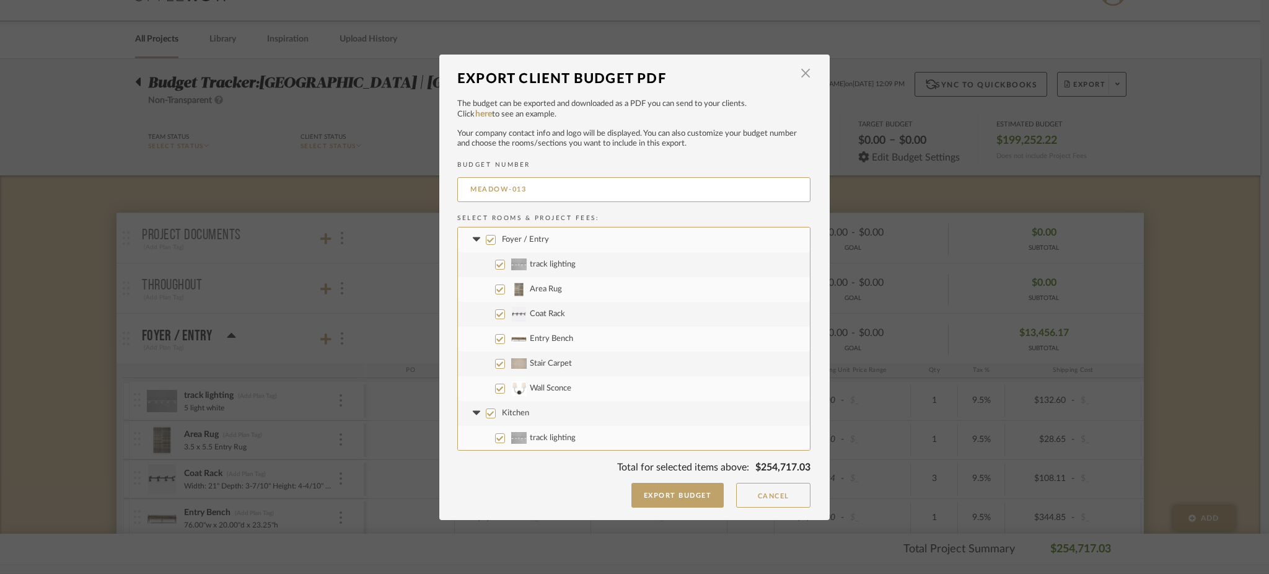
click at [486, 238] on input "Foyer / Entry" at bounding box center [491, 240] width 10 height 10
checkbox input "false"
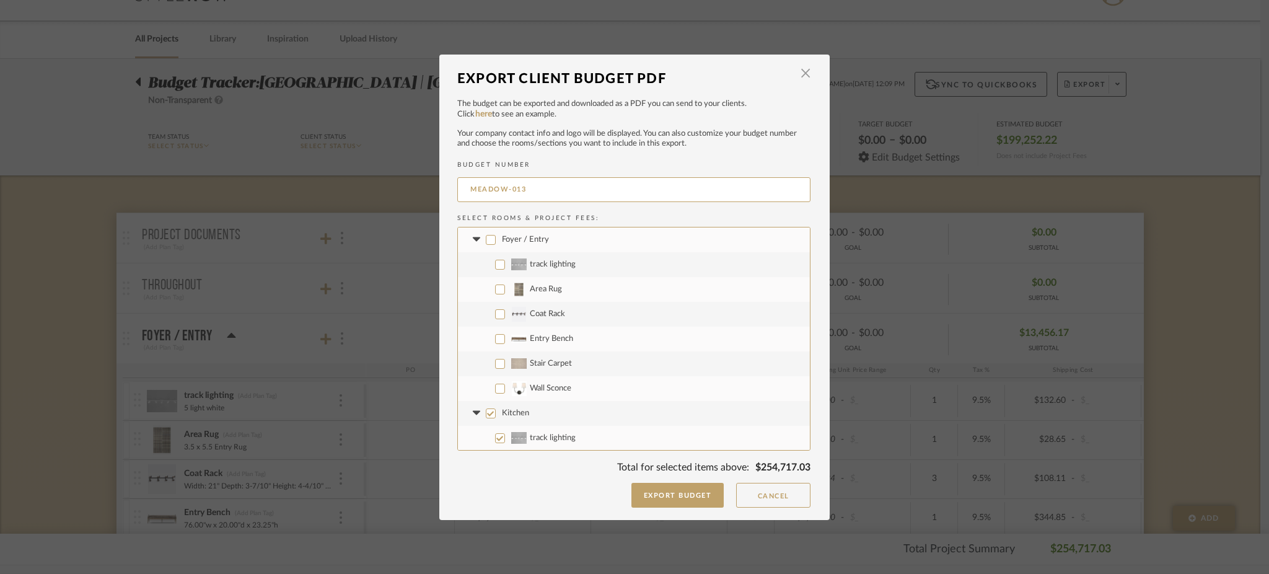
checkbox input "false"
click at [496, 366] on input "Stair Carpet" at bounding box center [500, 364] width 10 height 10
checkbox input "true"
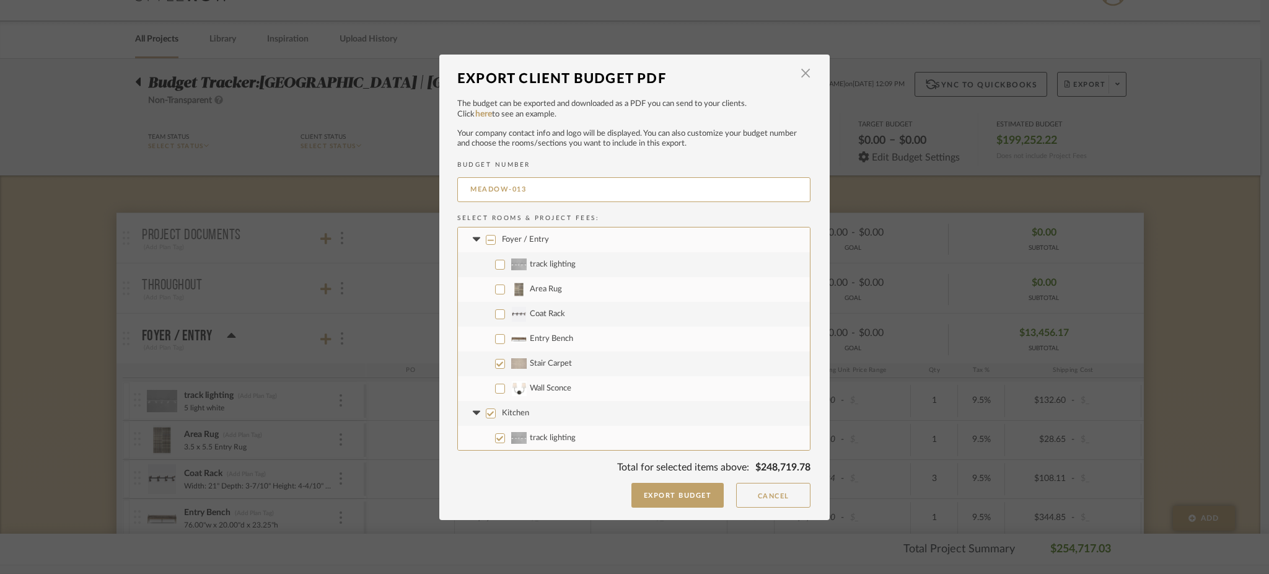
click at [494, 393] on label "Wall Sconce" at bounding box center [634, 388] width 352 height 25
click at [495, 393] on input "Wall Sconce" at bounding box center [500, 389] width 10 height 10
checkbox input "true"
click at [488, 302] on input "Kitchen" at bounding box center [491, 304] width 10 height 10
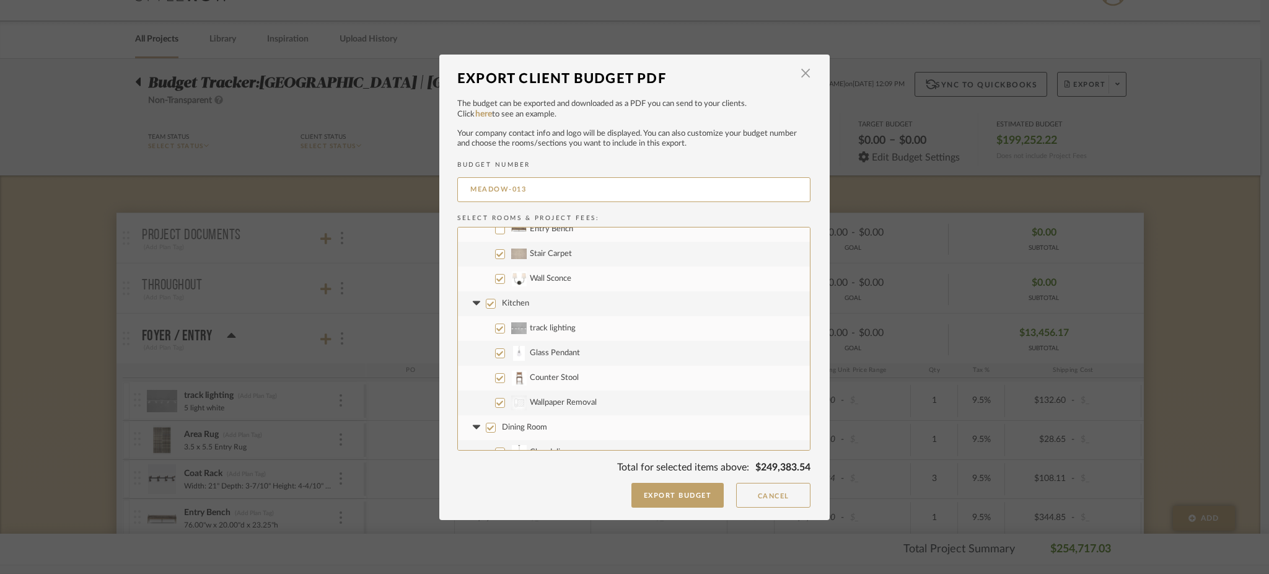
checkbox input "false"
click at [498, 405] on input "CategoryIconWallcovering Created with Sketch. Wallpaper Removal" at bounding box center [500, 403] width 10 height 10
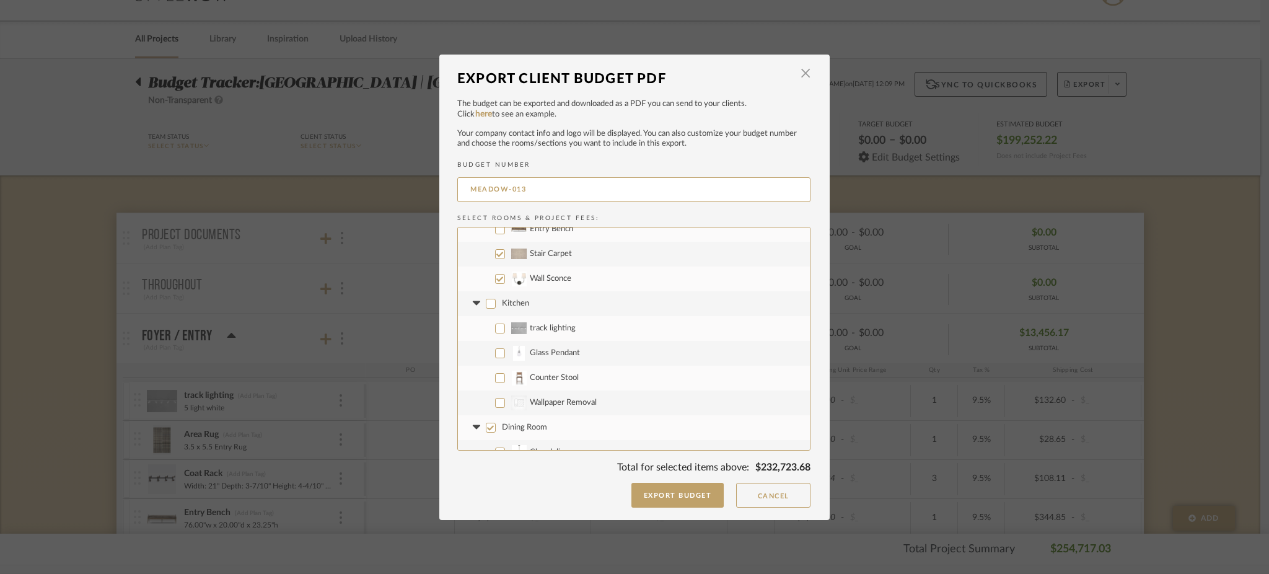
checkbox input "true"
click at [486, 276] on input "Dining Room" at bounding box center [491, 277] width 10 height 10
checkbox input "false"
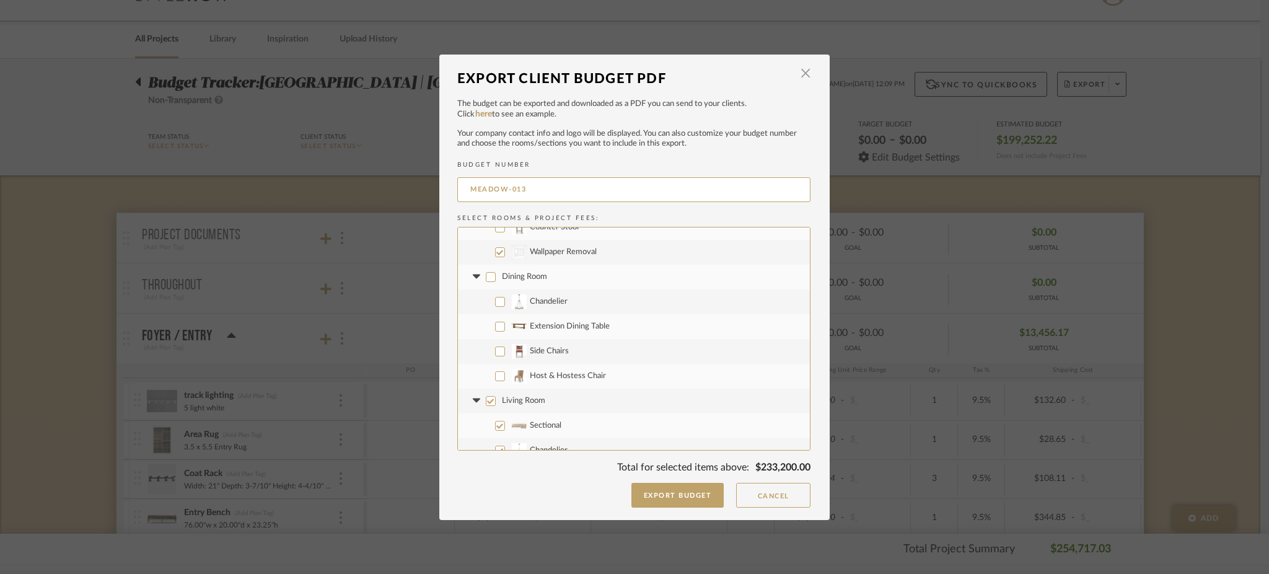
checkbox input "false"
click at [487, 402] on input "Living Room" at bounding box center [491, 401] width 10 height 10
checkbox input "false"
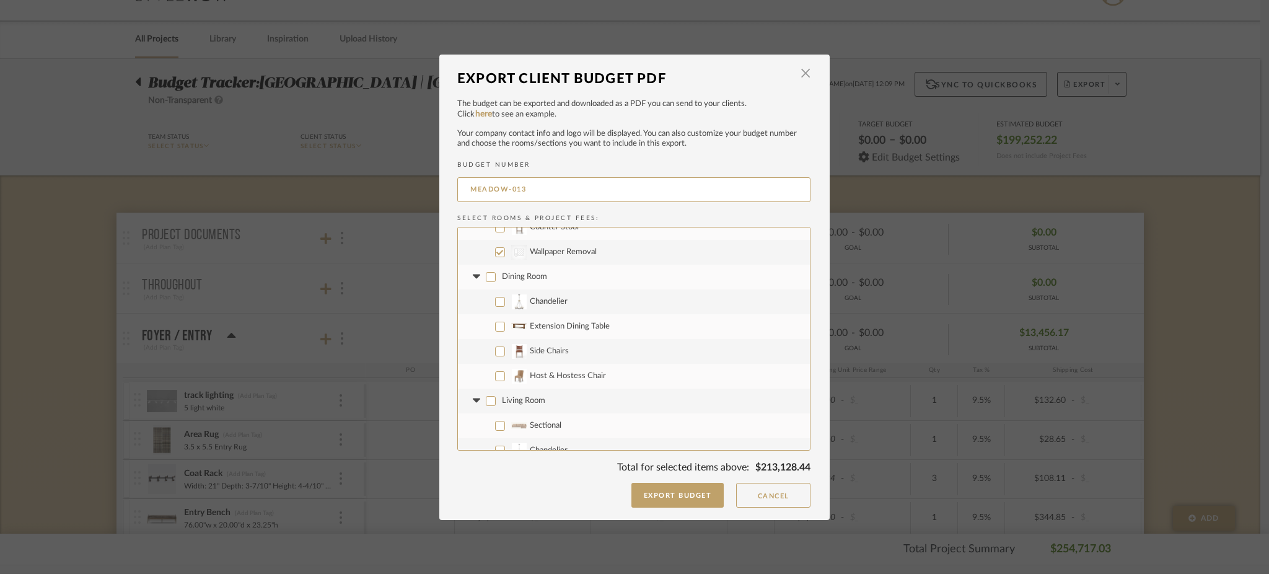
checkbox input "false"
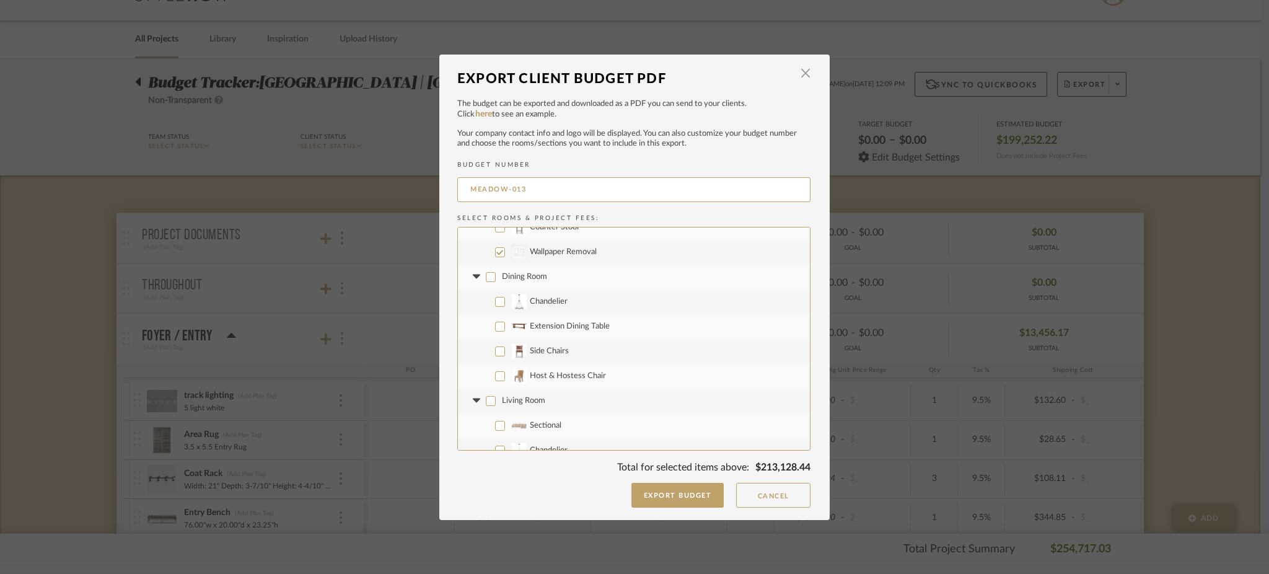
checkbox input "false"
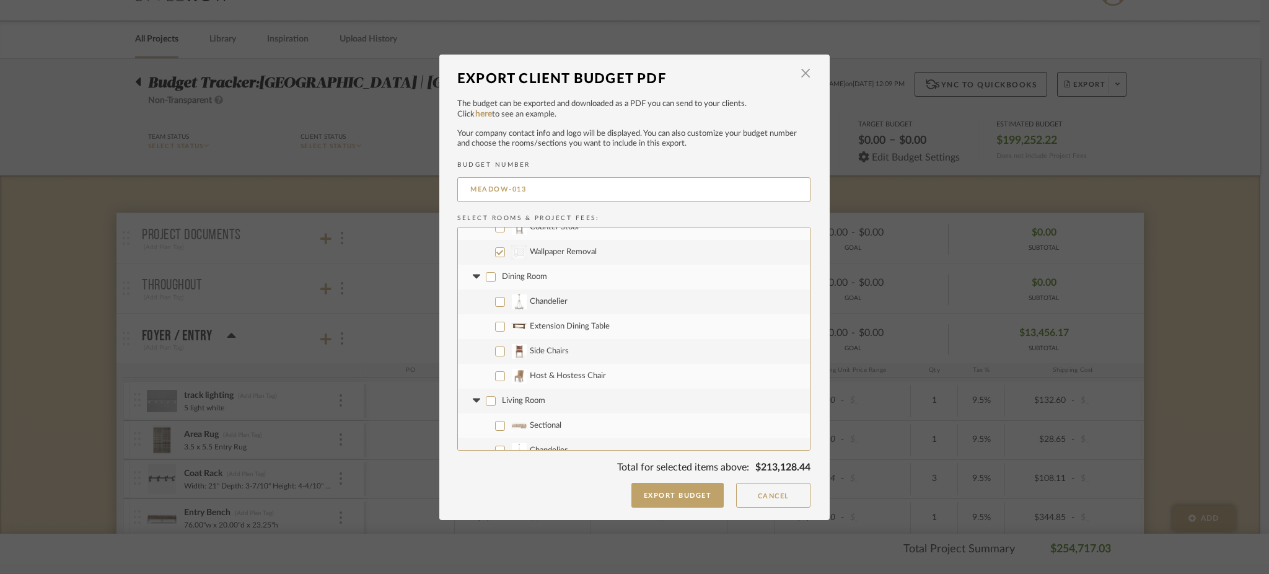
checkbox input "false"
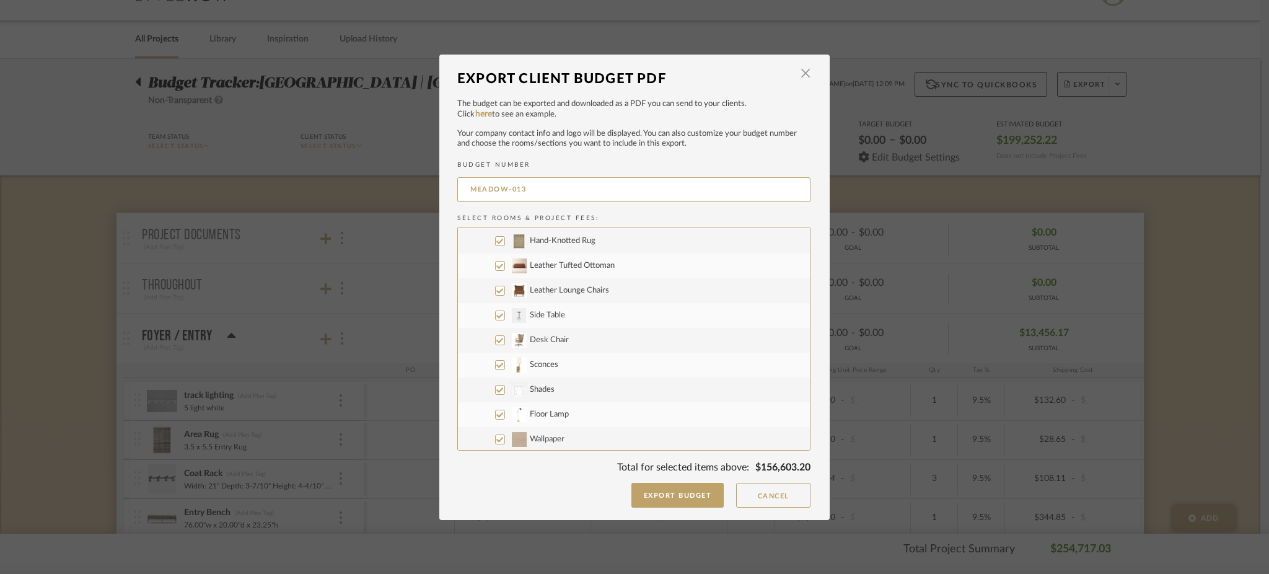
scroll to position [757, 0]
click at [488, 227] on input "Den" at bounding box center [491, 226] width 10 height 10
checkbox input "false"
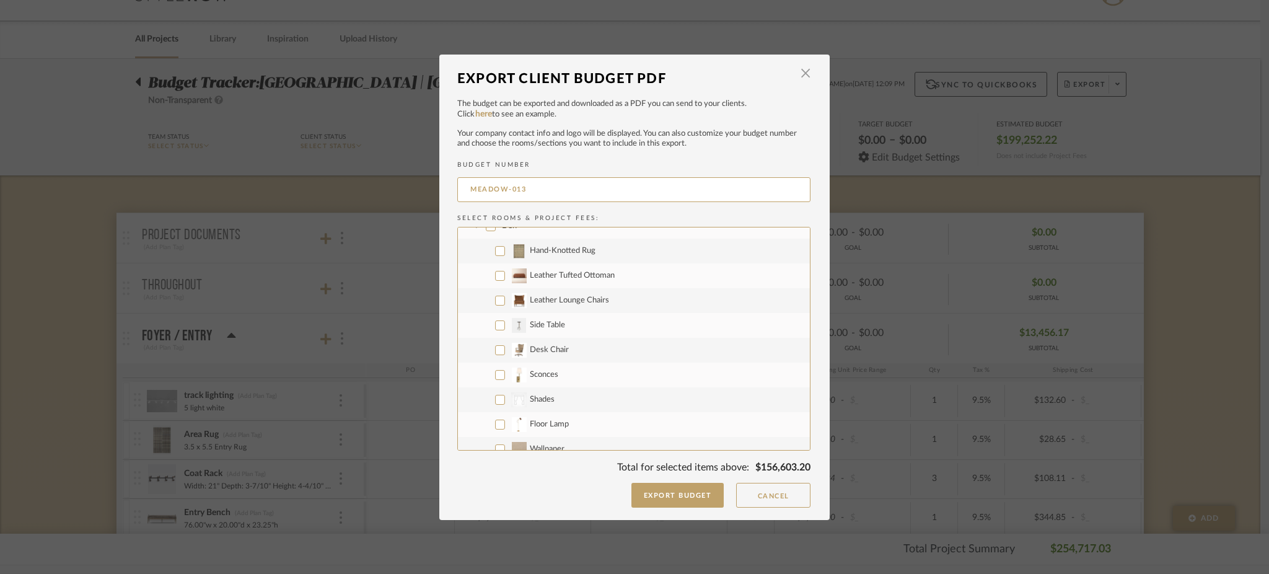
checkbox input "false"
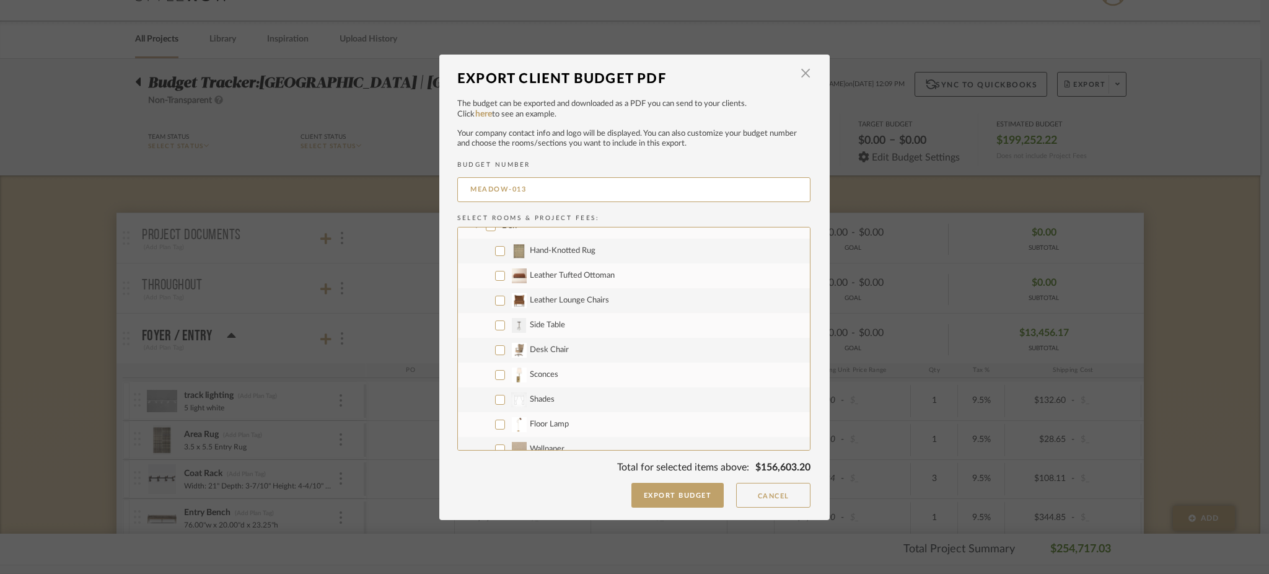
checkbox input "false"
click at [495, 446] on input "Wallpaper" at bounding box center [500, 449] width 10 height 10
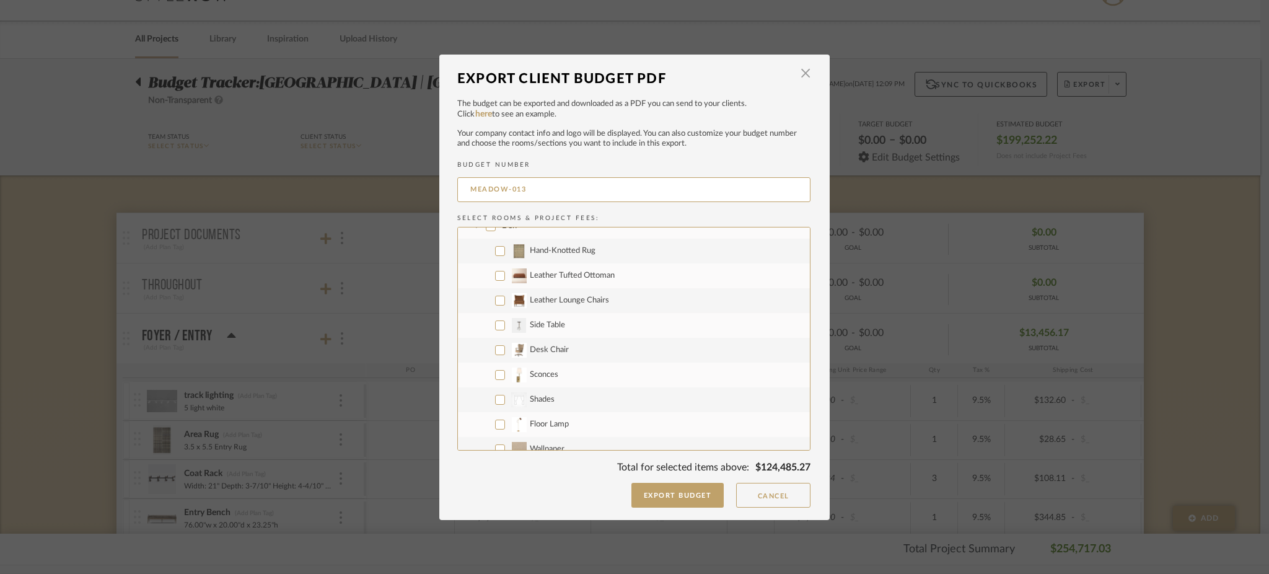
checkbox input "true"
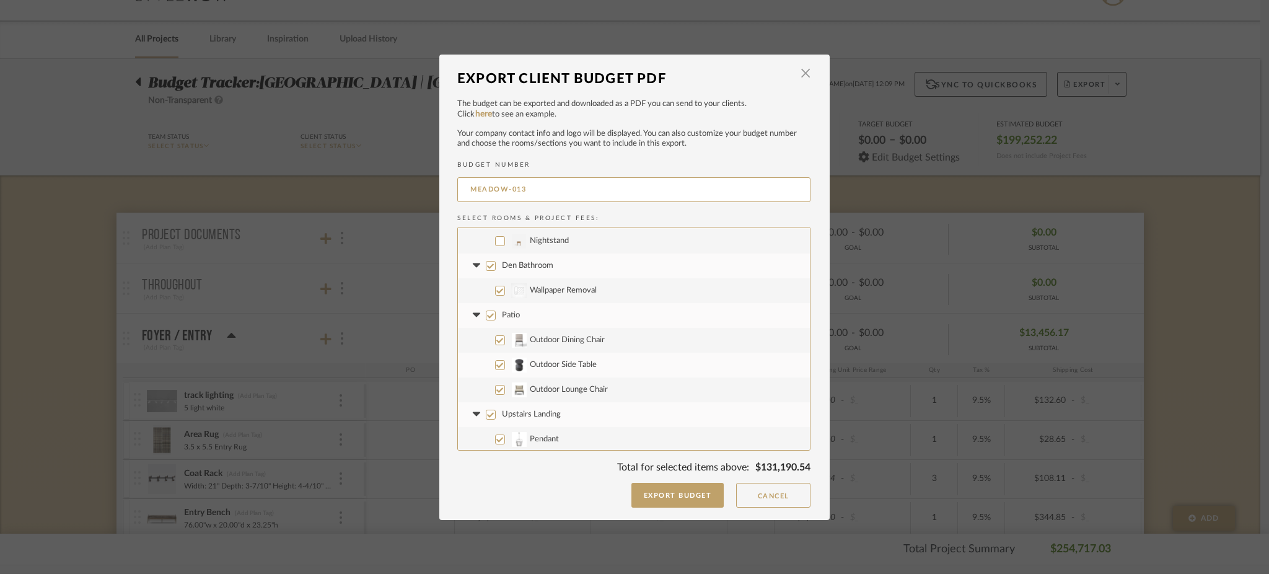
scroll to position [1017, 0]
click at [486, 312] on input "Patio" at bounding box center [491, 314] width 10 height 10
checkbox input "false"
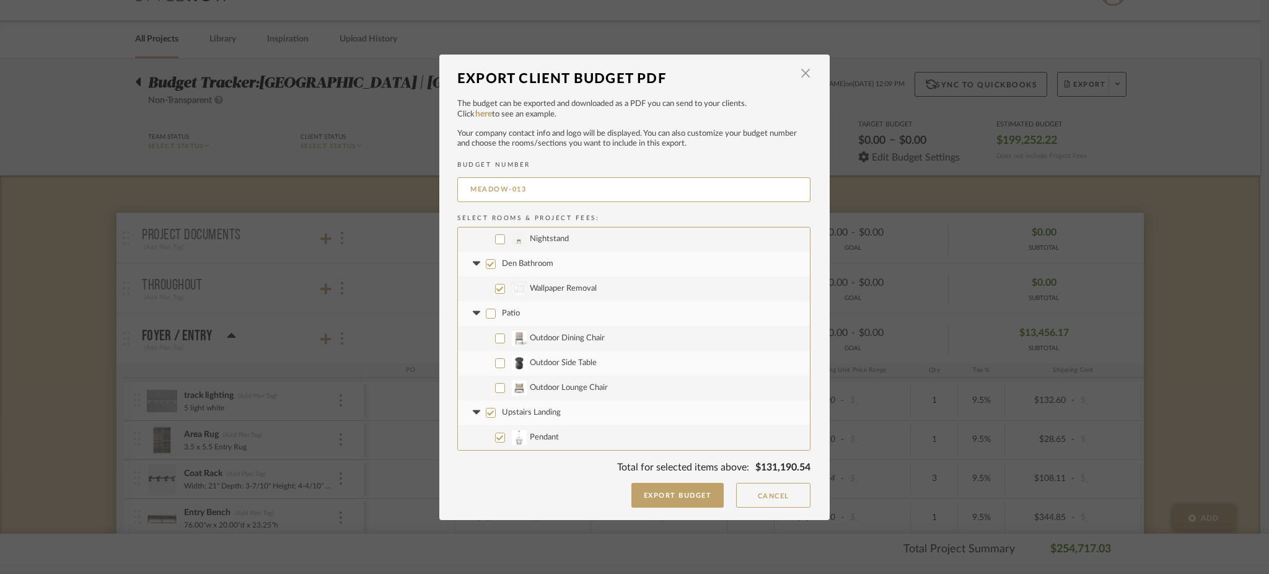
checkbox input "false"
click at [488, 412] on input "Upstairs Landing" at bounding box center [491, 413] width 10 height 10
checkbox input "false"
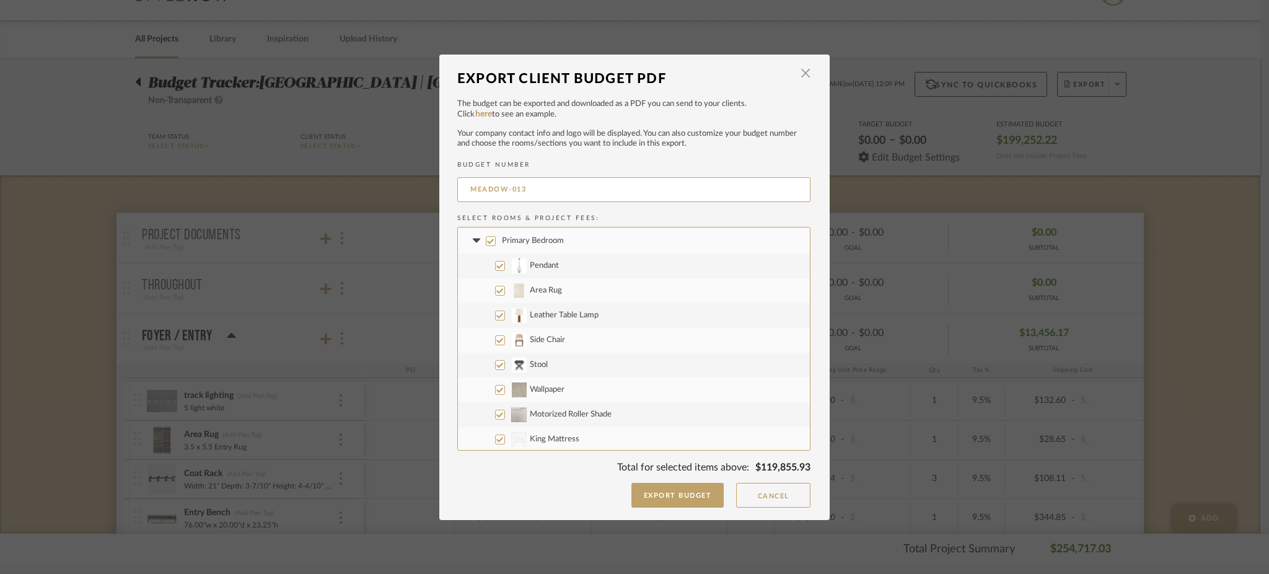
click at [486, 240] on input "Primary Bedroom" at bounding box center [491, 241] width 10 height 10
checkbox input "false"
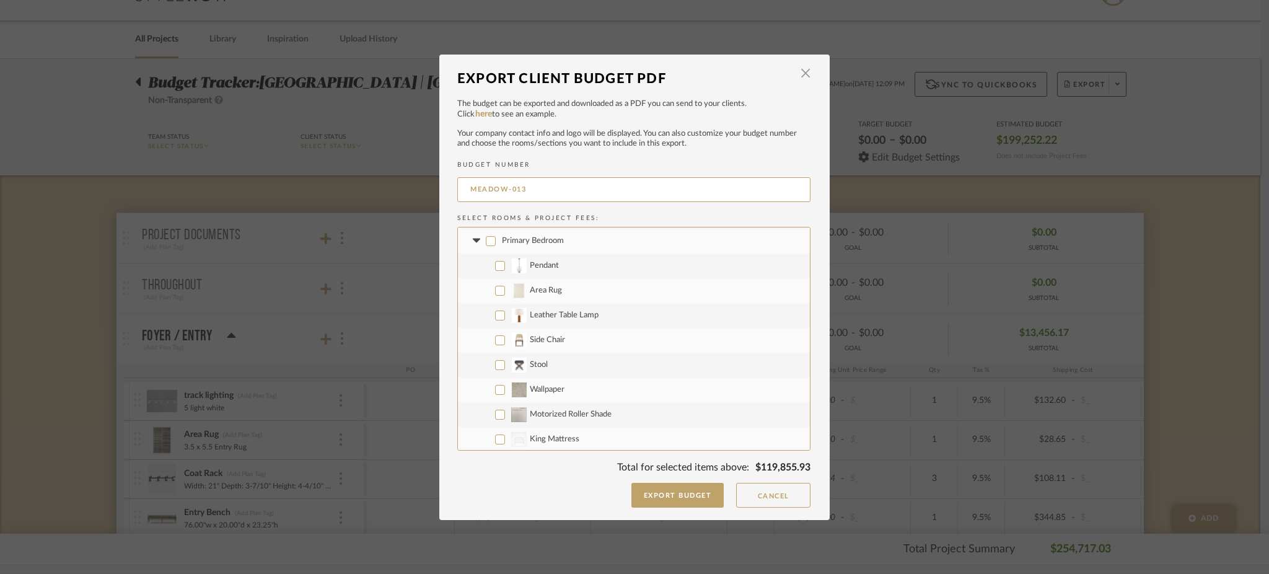
checkbox input "false"
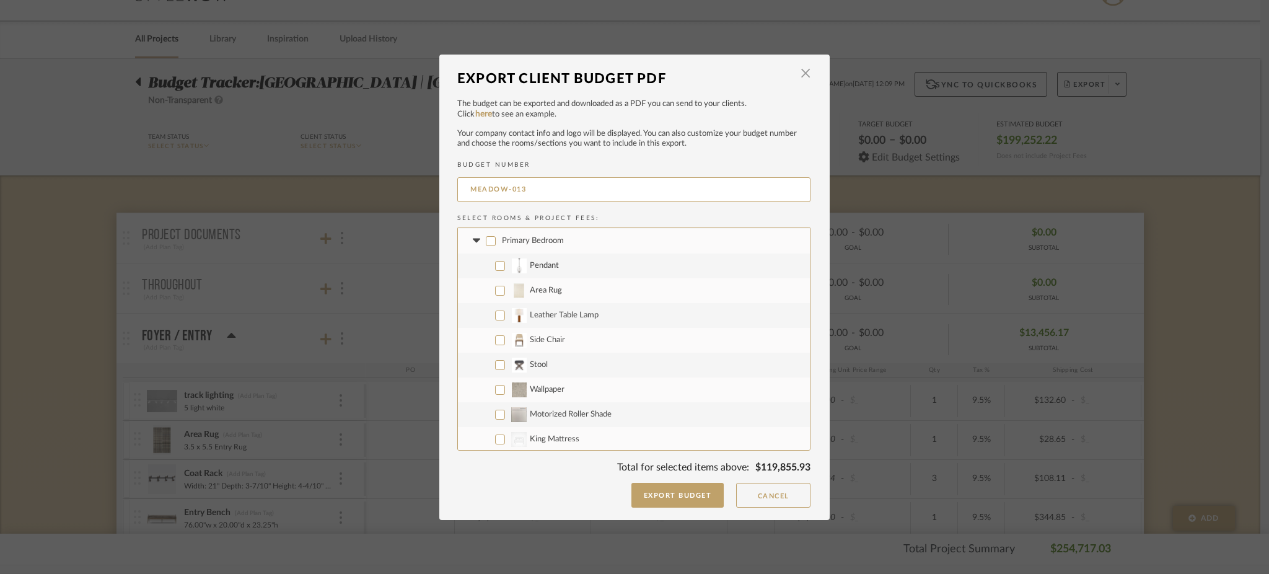
checkbox input "false"
click at [495, 387] on input "Wallpaper" at bounding box center [500, 390] width 10 height 10
checkbox input "true"
click at [496, 439] on input "CategoryIconBeds Created with Sketch. King Mattress" at bounding box center [500, 439] width 10 height 10
checkbox input "true"
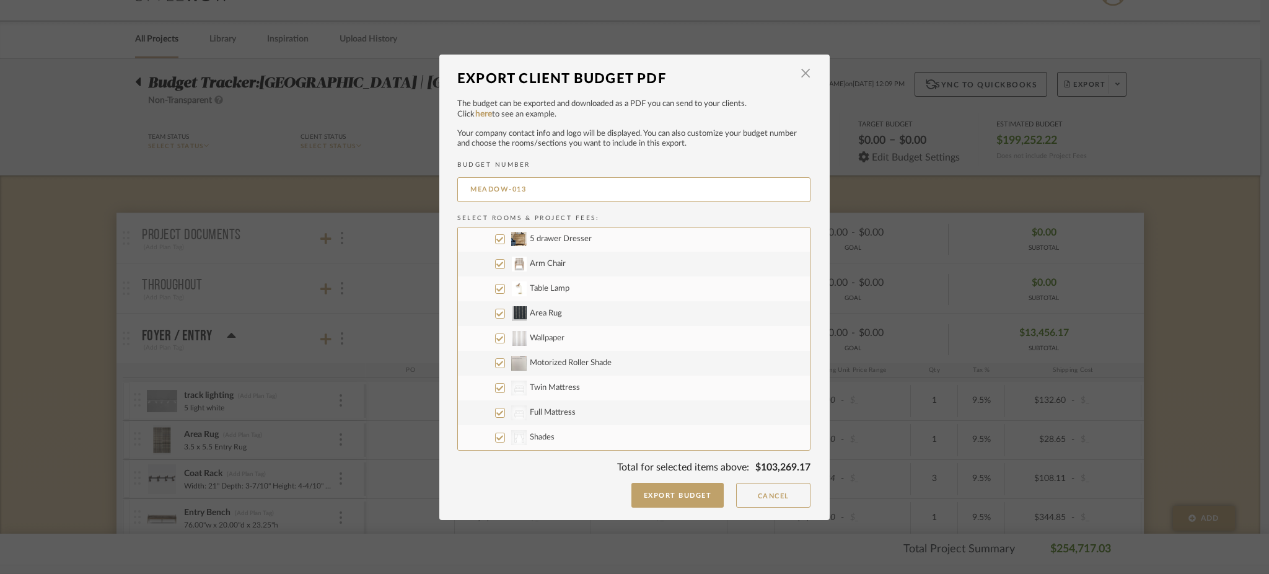
scroll to position [1582, 0]
click at [496, 371] on input "Motorized Roller Shade" at bounding box center [500, 368] width 10 height 10
checkbox input "false"
click at [496, 345] on input "Wallpaper" at bounding box center [500, 343] width 10 height 10
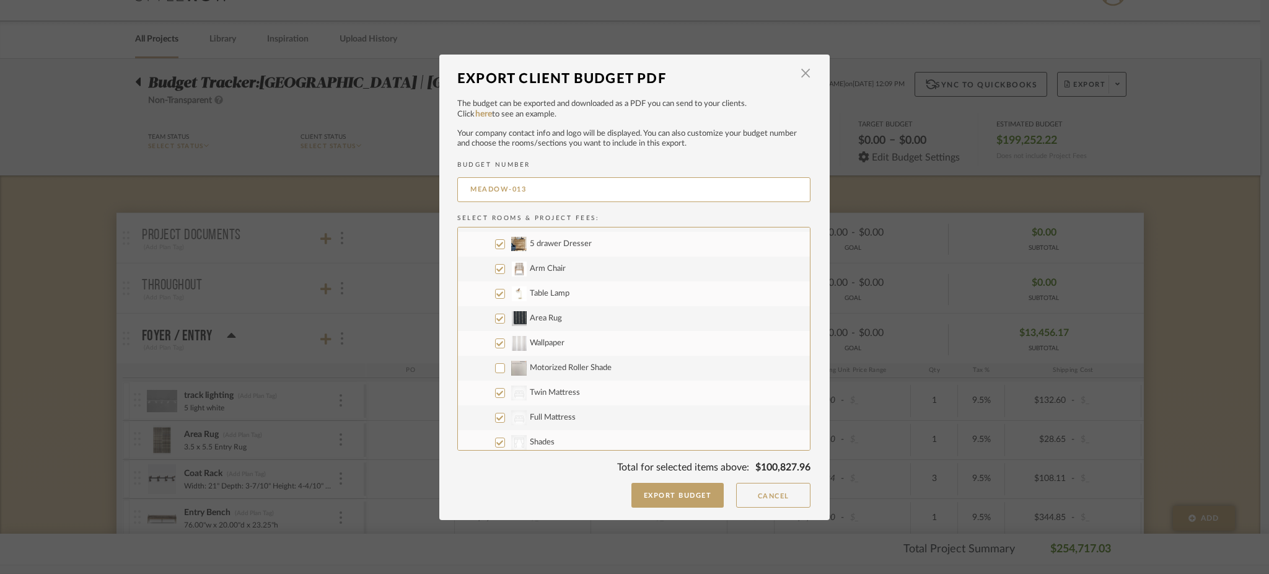
checkbox input "false"
click at [499, 314] on input "Area Rug" at bounding box center [500, 319] width 10 height 10
checkbox input "false"
click at [498, 283] on label "Table Lamp" at bounding box center [634, 293] width 352 height 25
click at [498, 289] on input "Table Lamp" at bounding box center [500, 294] width 10 height 10
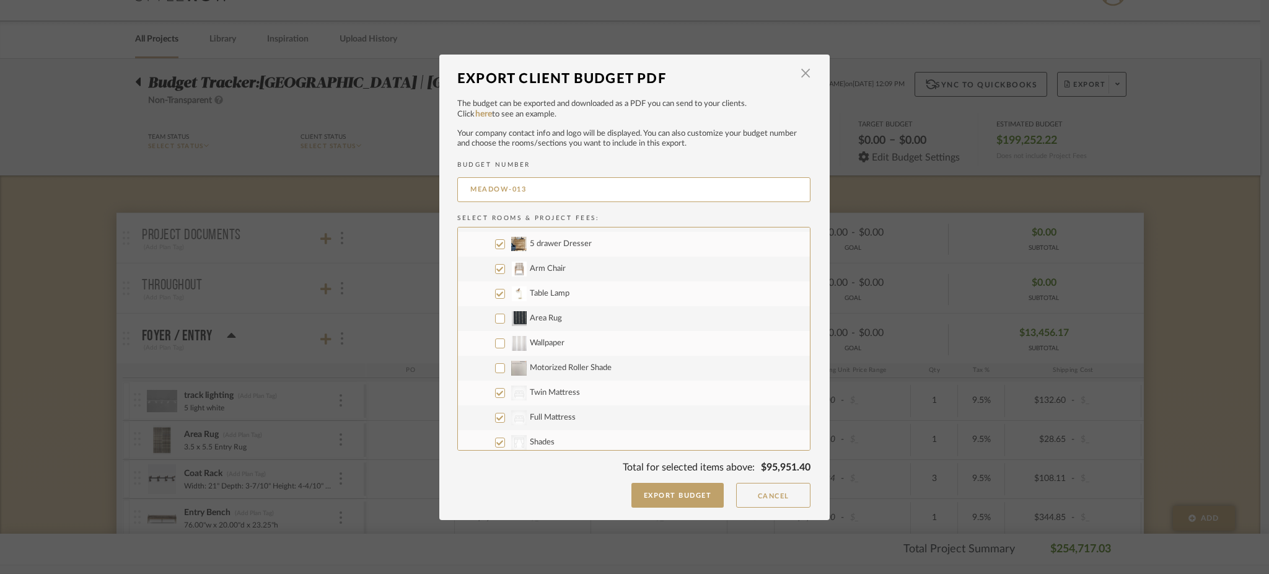
checkbox input "false"
click at [496, 265] on input "Arm Chair" at bounding box center [500, 269] width 10 height 10
checkbox input "false"
click at [495, 239] on input "5 drawer Dresser" at bounding box center [500, 244] width 10 height 10
checkbox input "false"
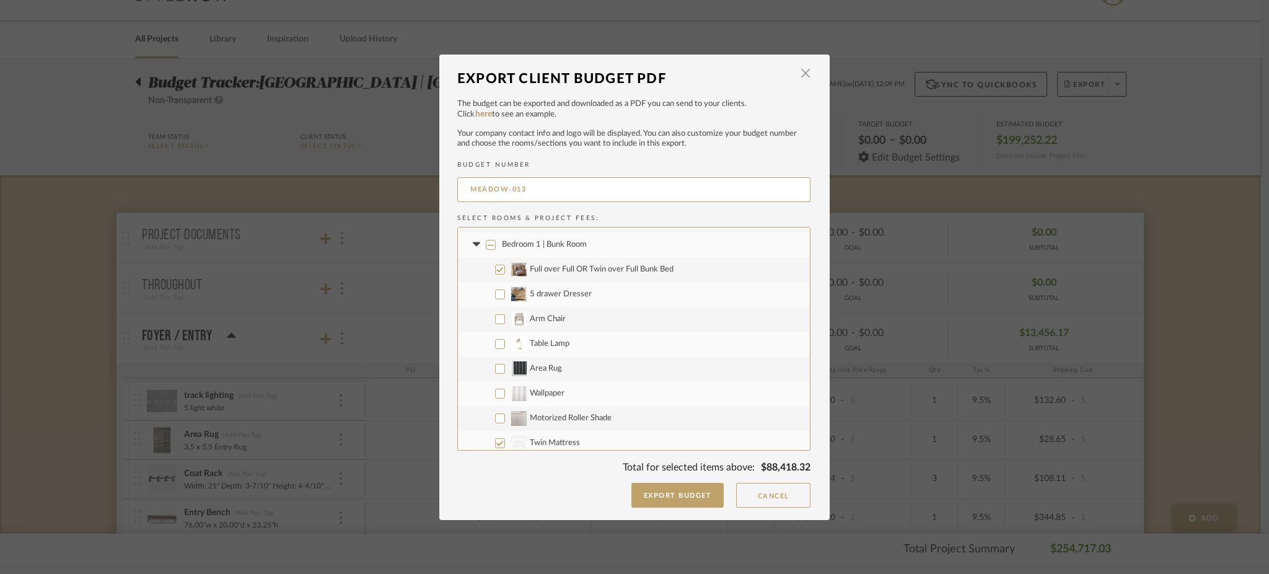
scroll to position [1526, 0]
click at [496, 280] on input "Full over Full OR Twin over Full Bunk Bed" at bounding box center [500, 276] width 10 height 10
checkbox input "false"
click at [496, 348] on input "Motorized Roller Shade" at bounding box center [500, 348] width 10 height 10
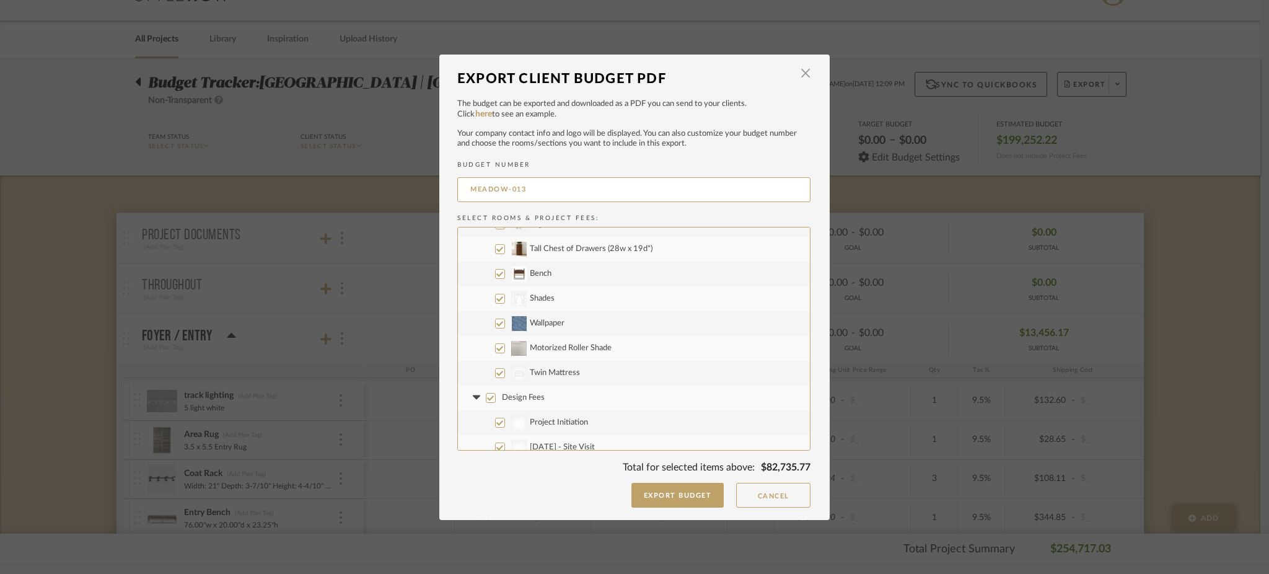
checkbox input "false"
click at [496, 298] on input "CategoryIconFabrics Created with Sketch. Shades" at bounding box center [500, 299] width 10 height 10
checkbox input "false"
click at [495, 270] on input "Bench" at bounding box center [500, 274] width 10 height 10
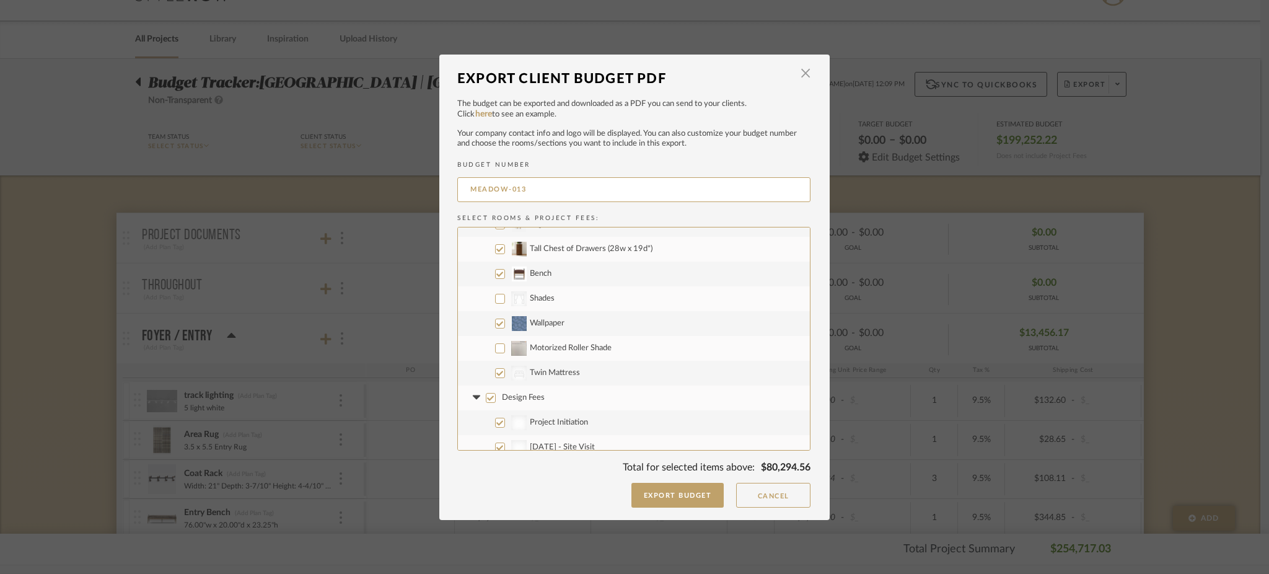
checkbox input "false"
click at [498, 248] on input "Tall Chest of Drawers (28w x 19d")" at bounding box center [500, 249] width 10 height 10
checkbox input "false"
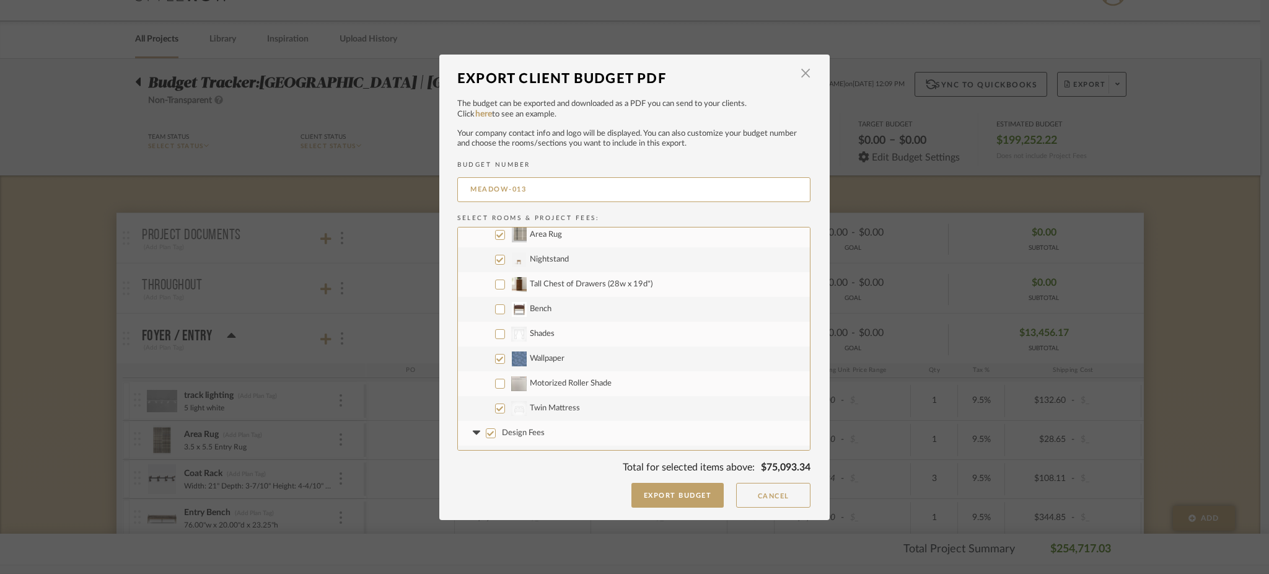
scroll to position [1886, 0]
click at [497, 263] on input "Nightstand" at bounding box center [500, 263] width 10 height 10
checkbox input "false"
click at [496, 234] on input "Area Rug" at bounding box center [500, 238] width 10 height 10
checkbox input "false"
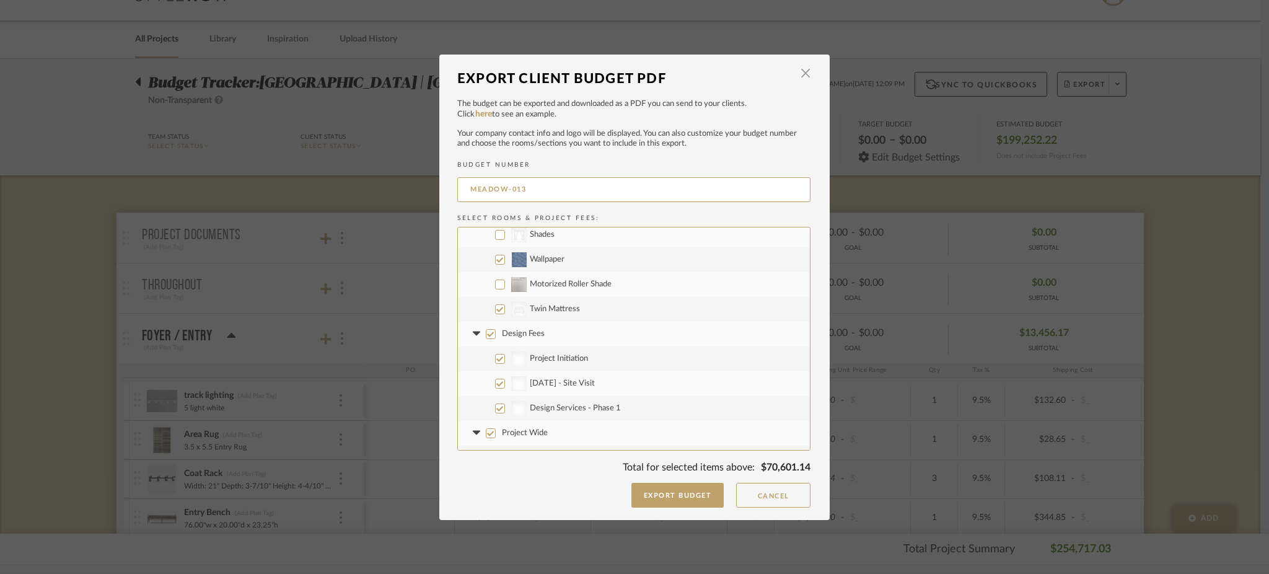
scroll to position [1989, 0]
click at [486, 334] on input "Design Fees" at bounding box center [491, 333] width 10 height 10
checkbox input "false"
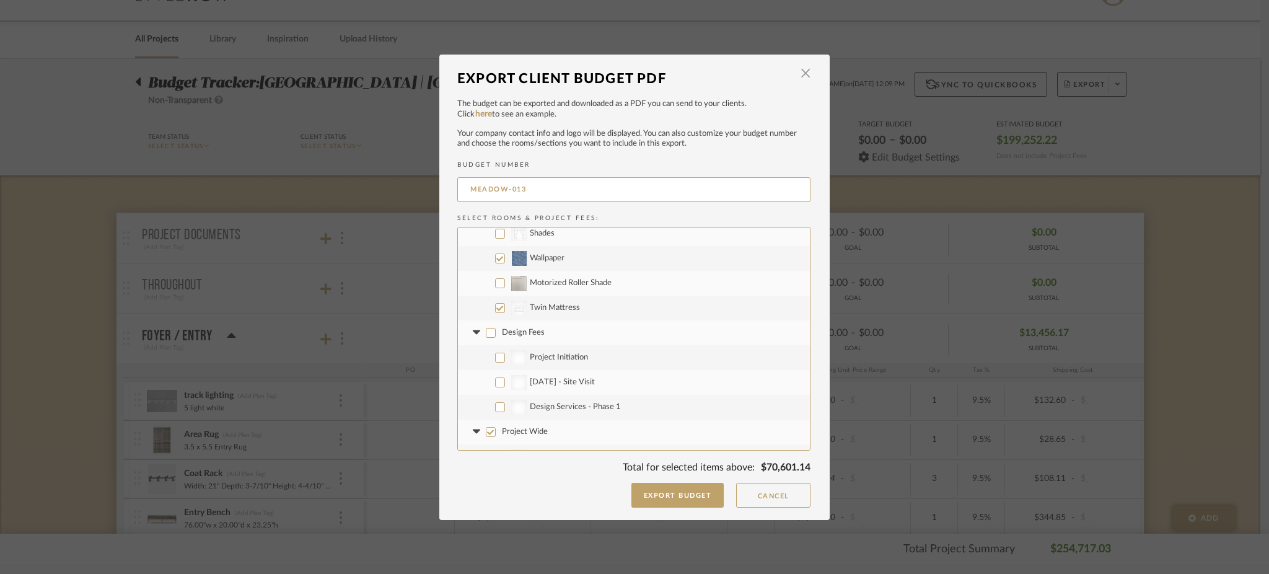
checkbox input "false"
click at [486, 433] on input "Project Wide" at bounding box center [491, 432] width 10 height 10
checkbox input "false"
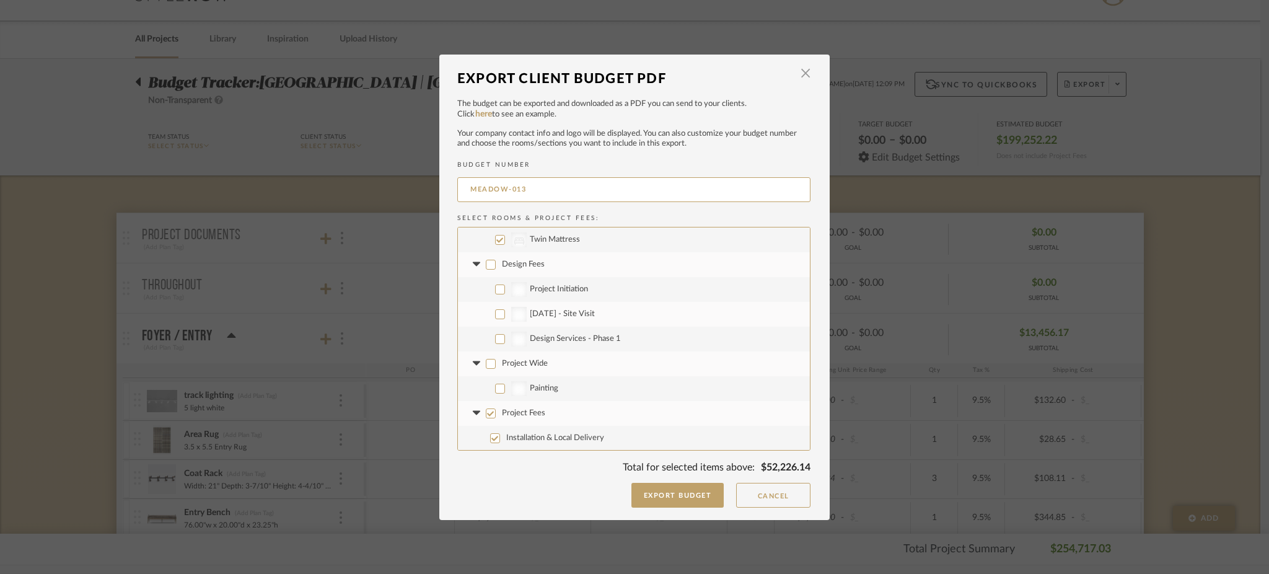
click at [486, 415] on input "Project Fees" at bounding box center [491, 413] width 10 height 10
checkbox input "false"
